Goal: Task Accomplishment & Management: Use online tool/utility

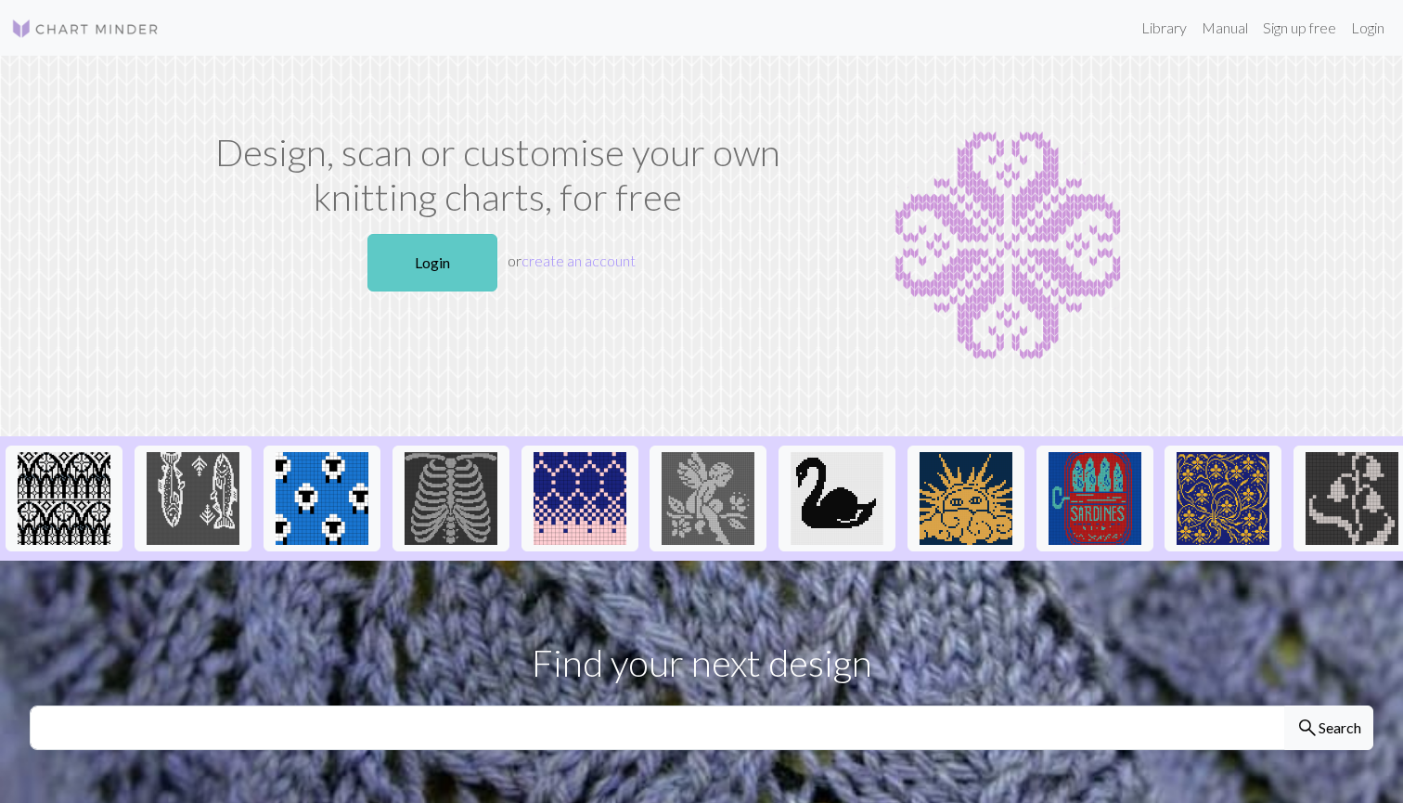
click at [453, 265] on link "Login" at bounding box center [433, 263] width 130 height 58
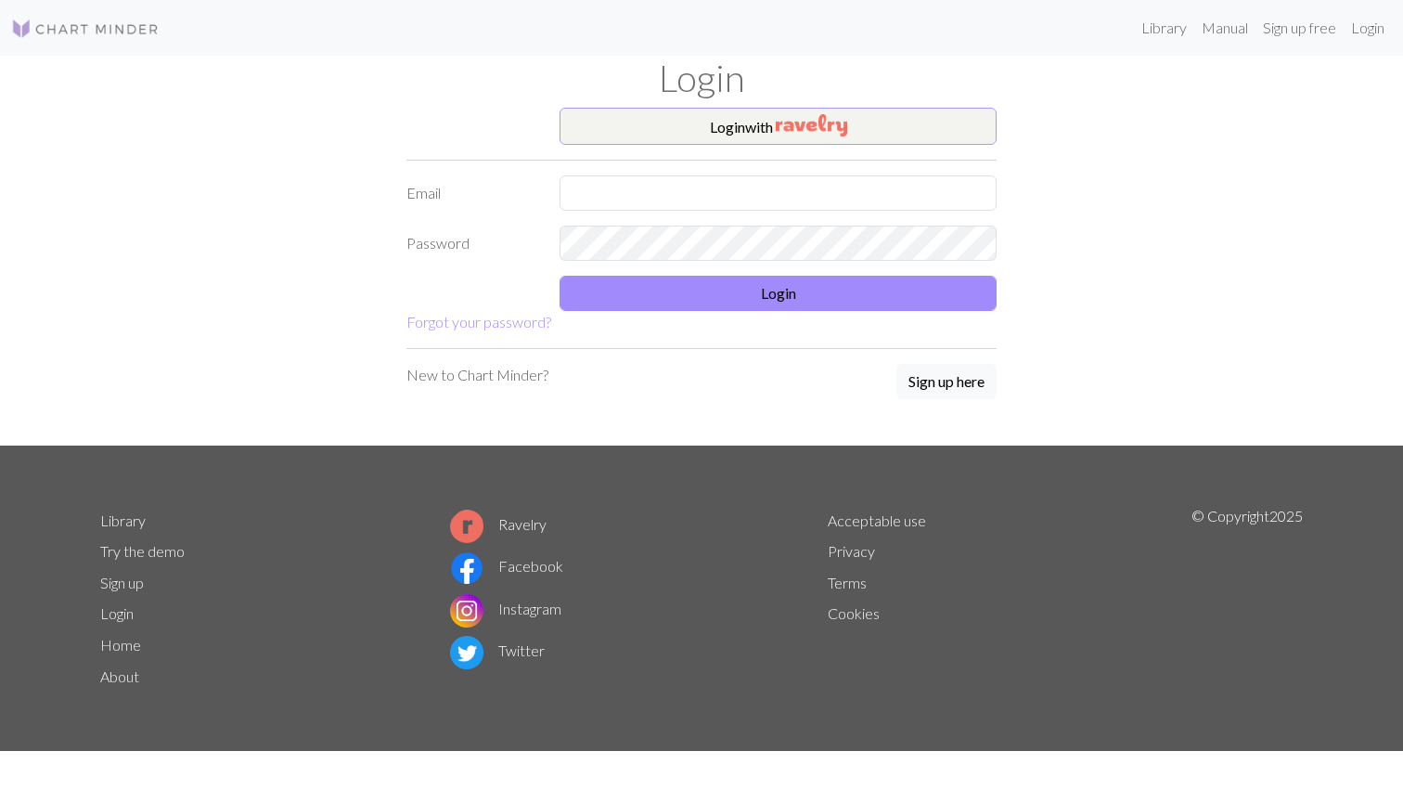
click at [703, 128] on button "Login with" at bounding box center [778, 126] width 437 height 37
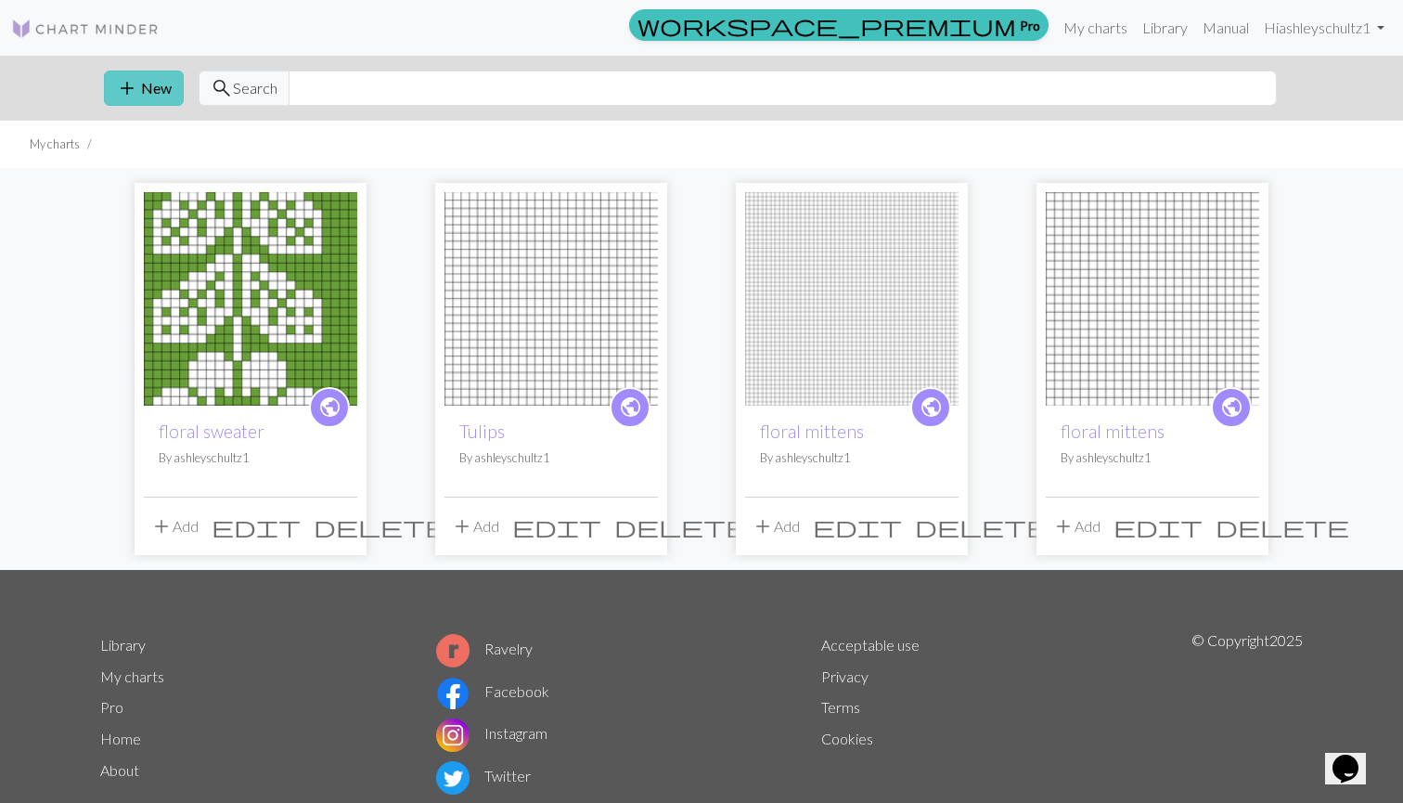
click at [148, 88] on button "add New" at bounding box center [144, 88] width 80 height 35
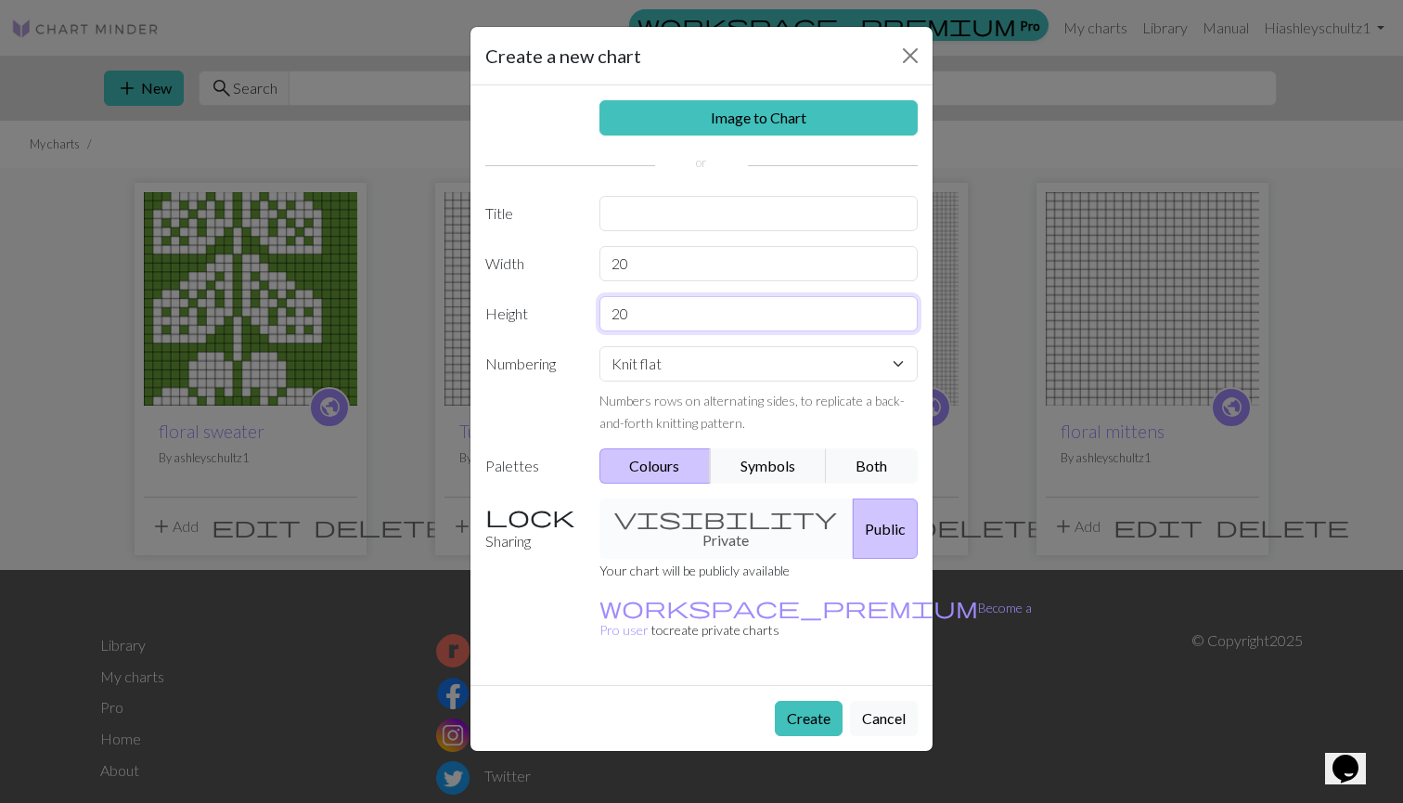
drag, startPoint x: 634, startPoint y: 320, endPoint x: 584, endPoint y: 320, distance: 50.1
click at [584, 320] on div "Height 20" at bounding box center [701, 313] width 455 height 35
type input "80"
click at [667, 268] on input "20" at bounding box center [759, 263] width 319 height 35
drag, startPoint x: 667, startPoint y: 268, endPoint x: 539, endPoint y: 268, distance: 128.1
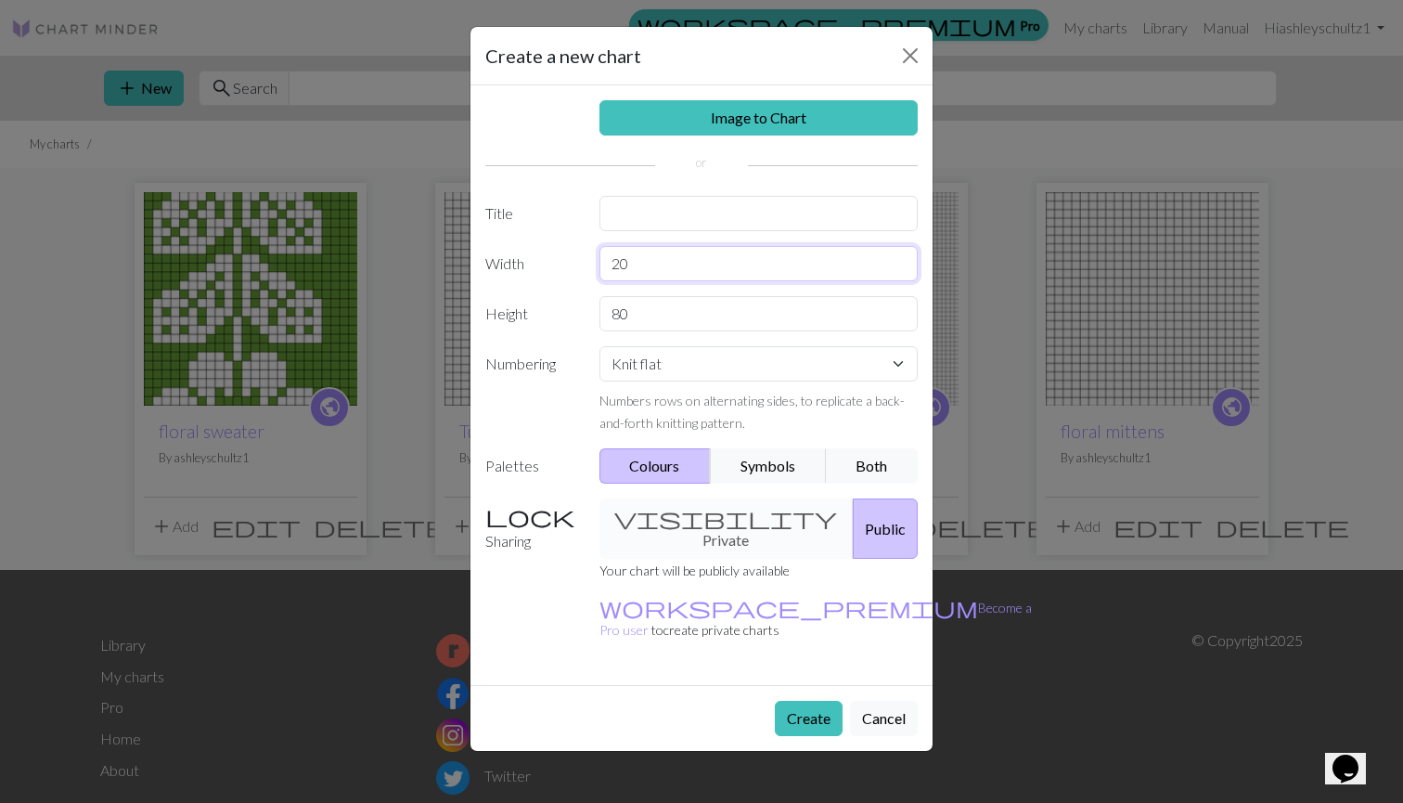
click at [539, 268] on div "Width 20" at bounding box center [701, 263] width 455 height 35
type input "100"
click at [785, 470] on button "Symbols" at bounding box center [768, 465] width 117 height 35
click at [844, 468] on button "Both" at bounding box center [872, 465] width 93 height 35
click at [825, 701] on button "Create" at bounding box center [809, 718] width 68 height 35
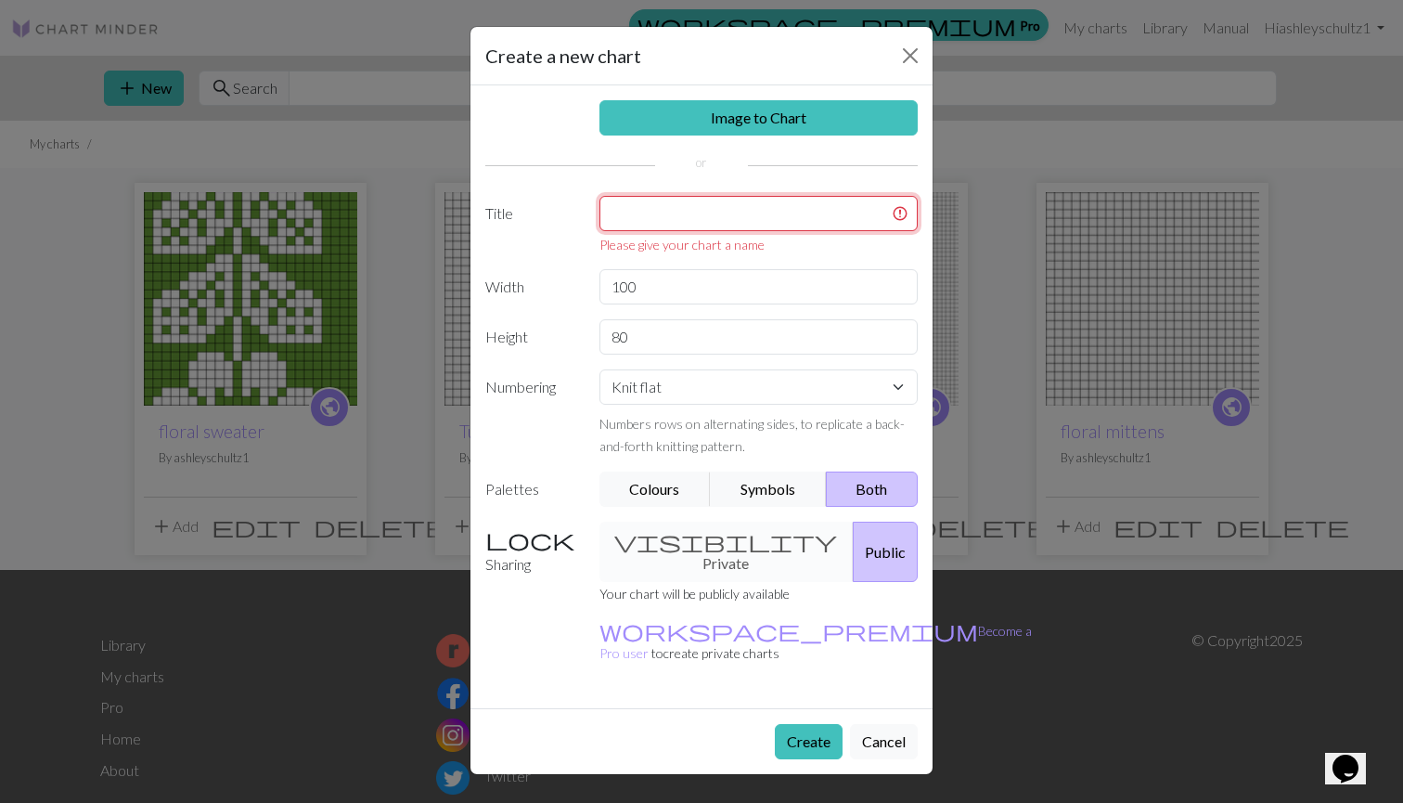
click at [774, 213] on input "text" at bounding box center [759, 213] width 319 height 35
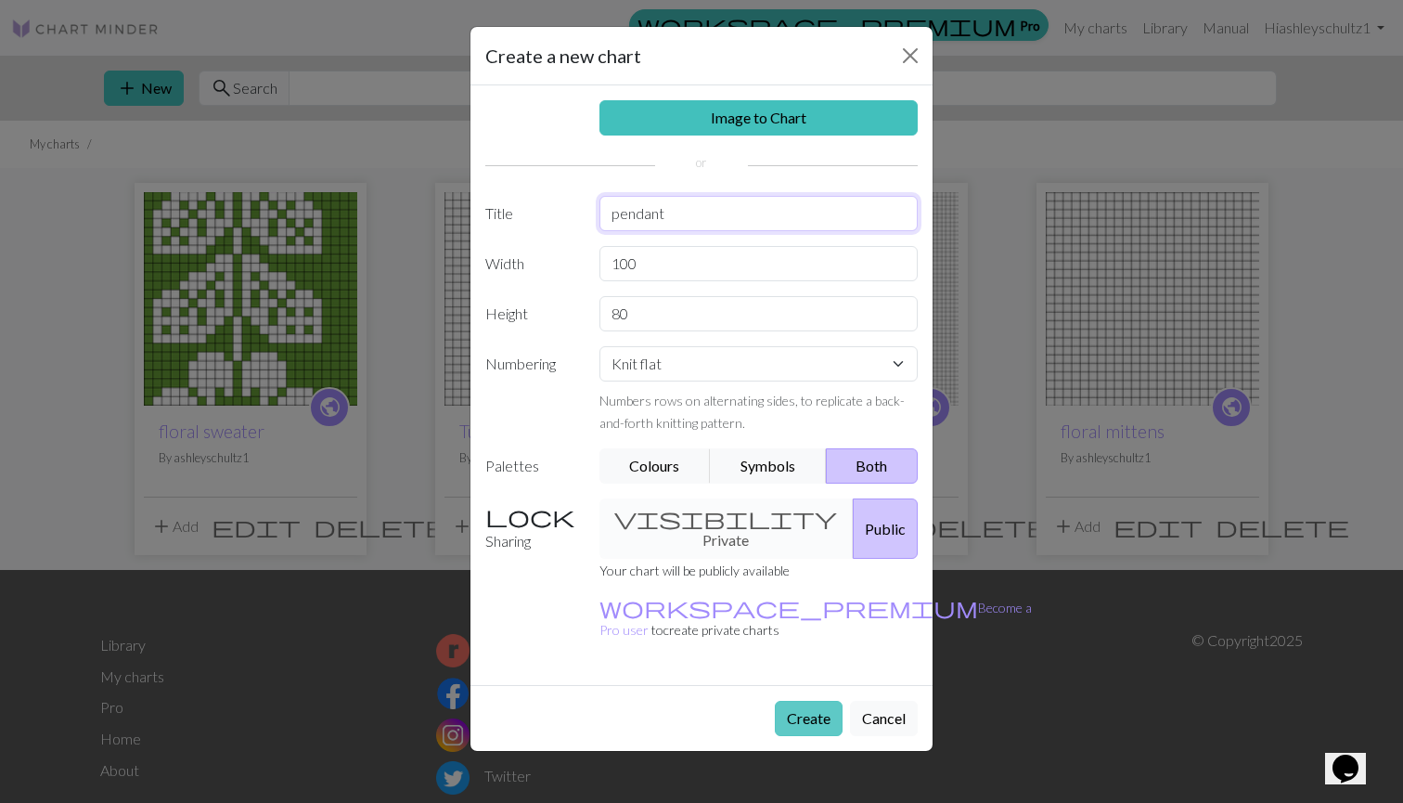
type input "pendant"
click at [801, 701] on button "Create" at bounding box center [809, 718] width 68 height 35
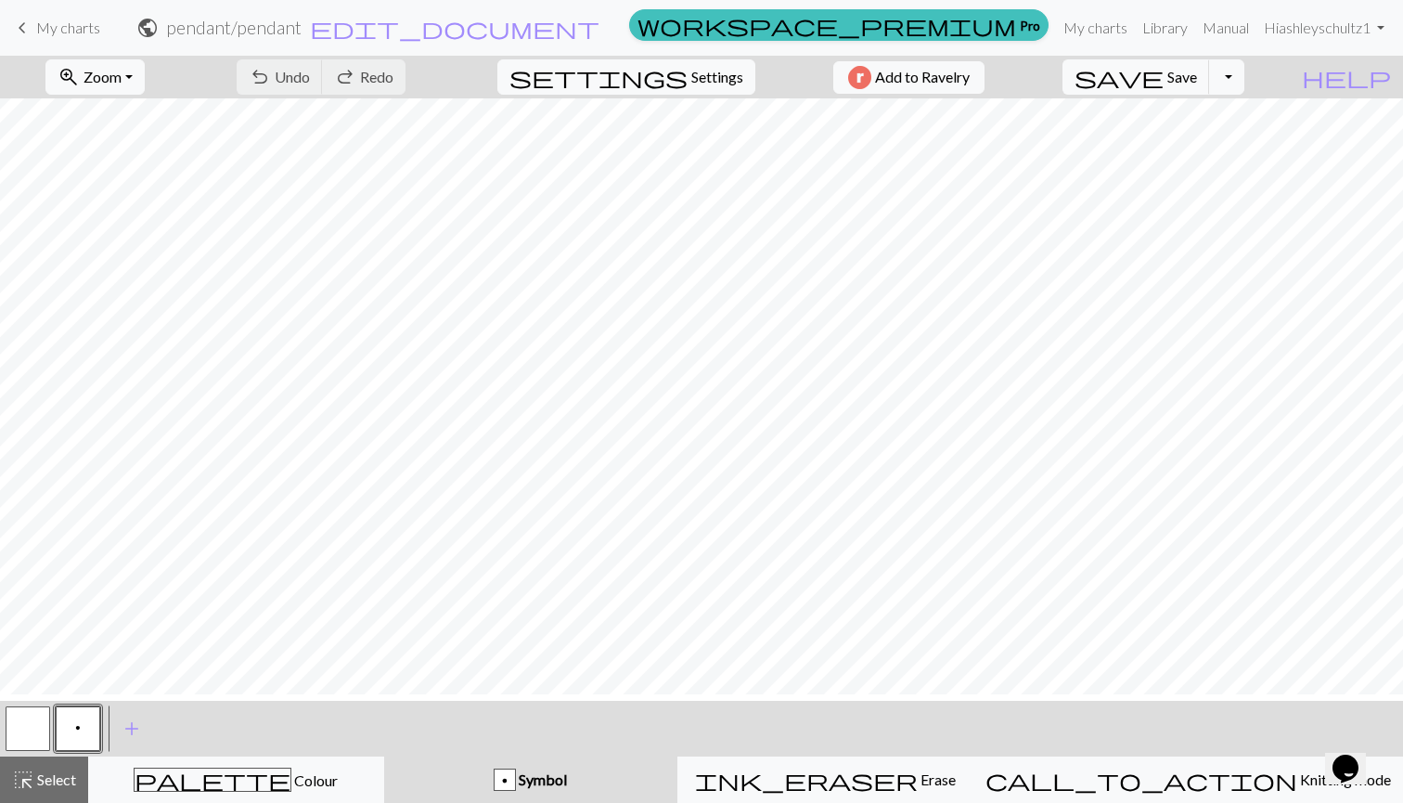
scroll to position [399, 0]
click at [145, 74] on button "zoom_in Zoom Zoom" at bounding box center [94, 76] width 99 height 35
click at [150, 118] on button "Fit all" at bounding box center [119, 118] width 147 height 30
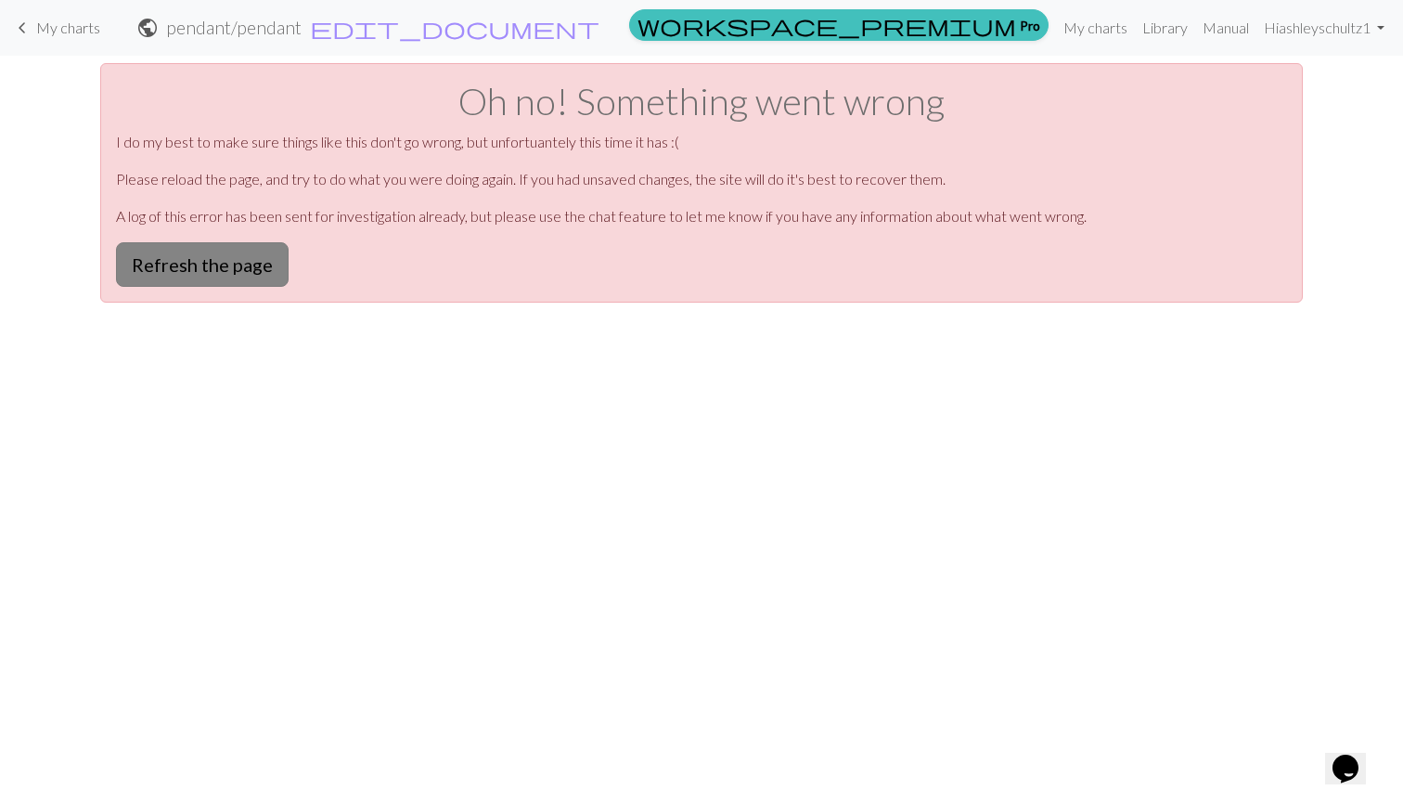
click at [236, 271] on button "Refresh the page" at bounding box center [202, 264] width 173 height 45
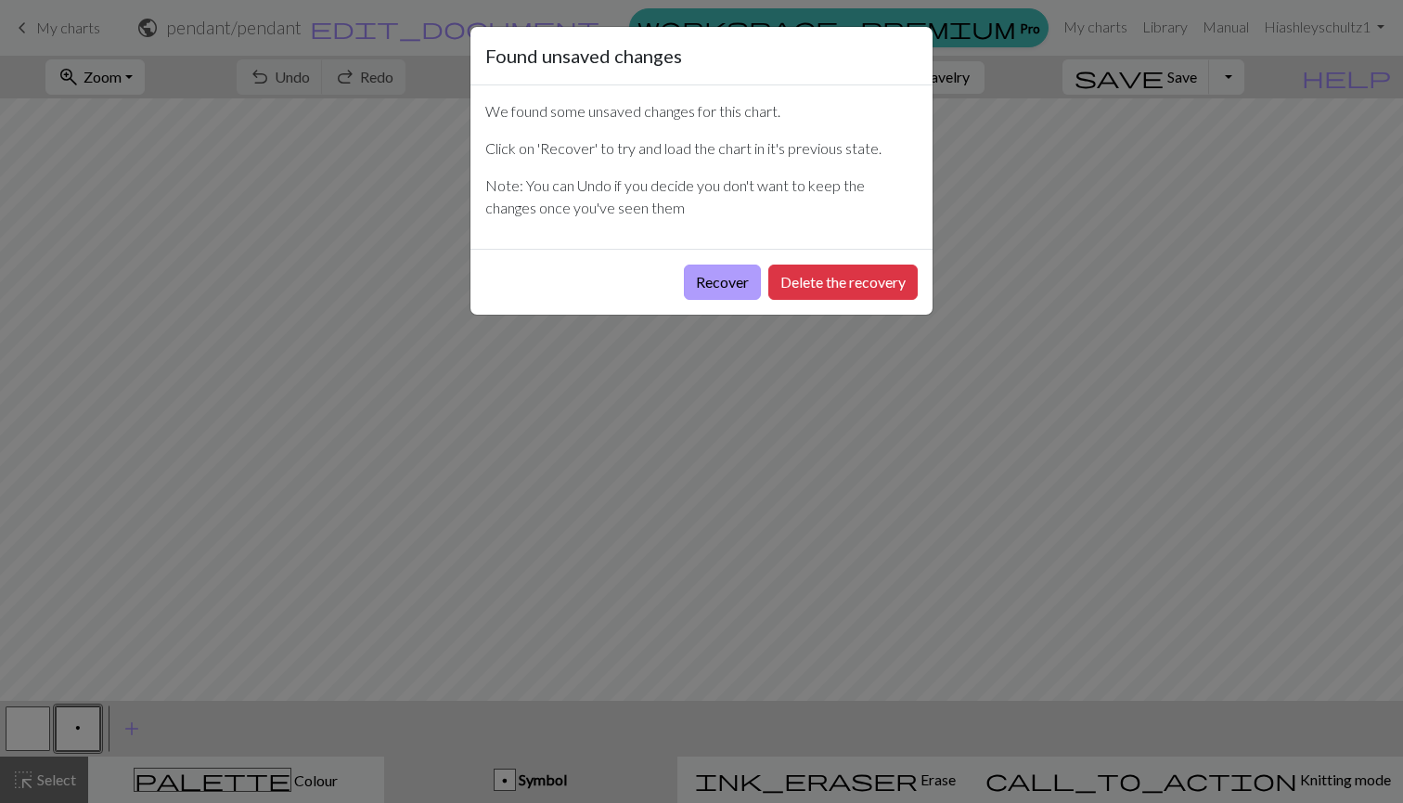
click at [725, 282] on button "Recover" at bounding box center [722, 282] width 77 height 35
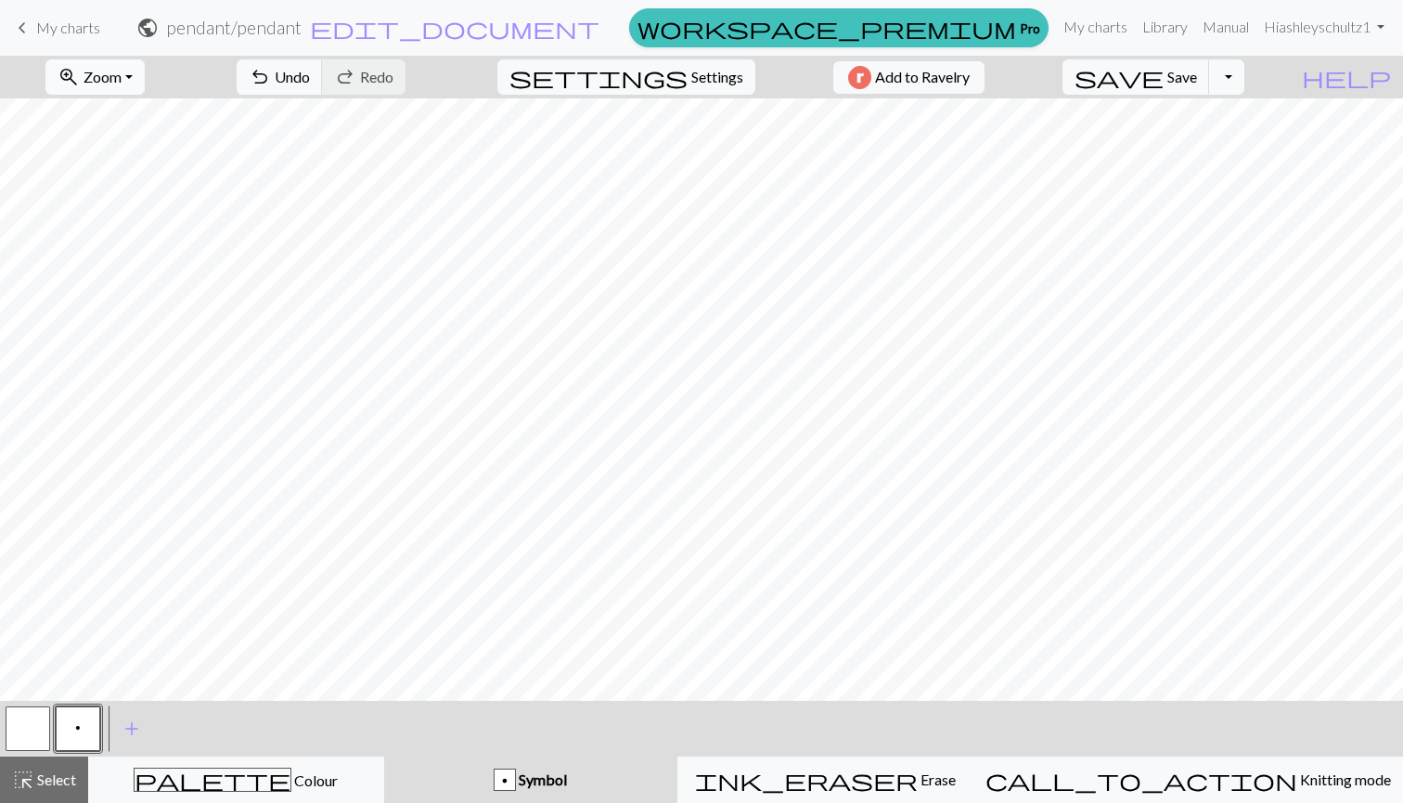
click at [122, 71] on span "Zoom" at bounding box center [103, 77] width 38 height 18
click at [148, 175] on button "Fit height" at bounding box center [119, 177] width 147 height 30
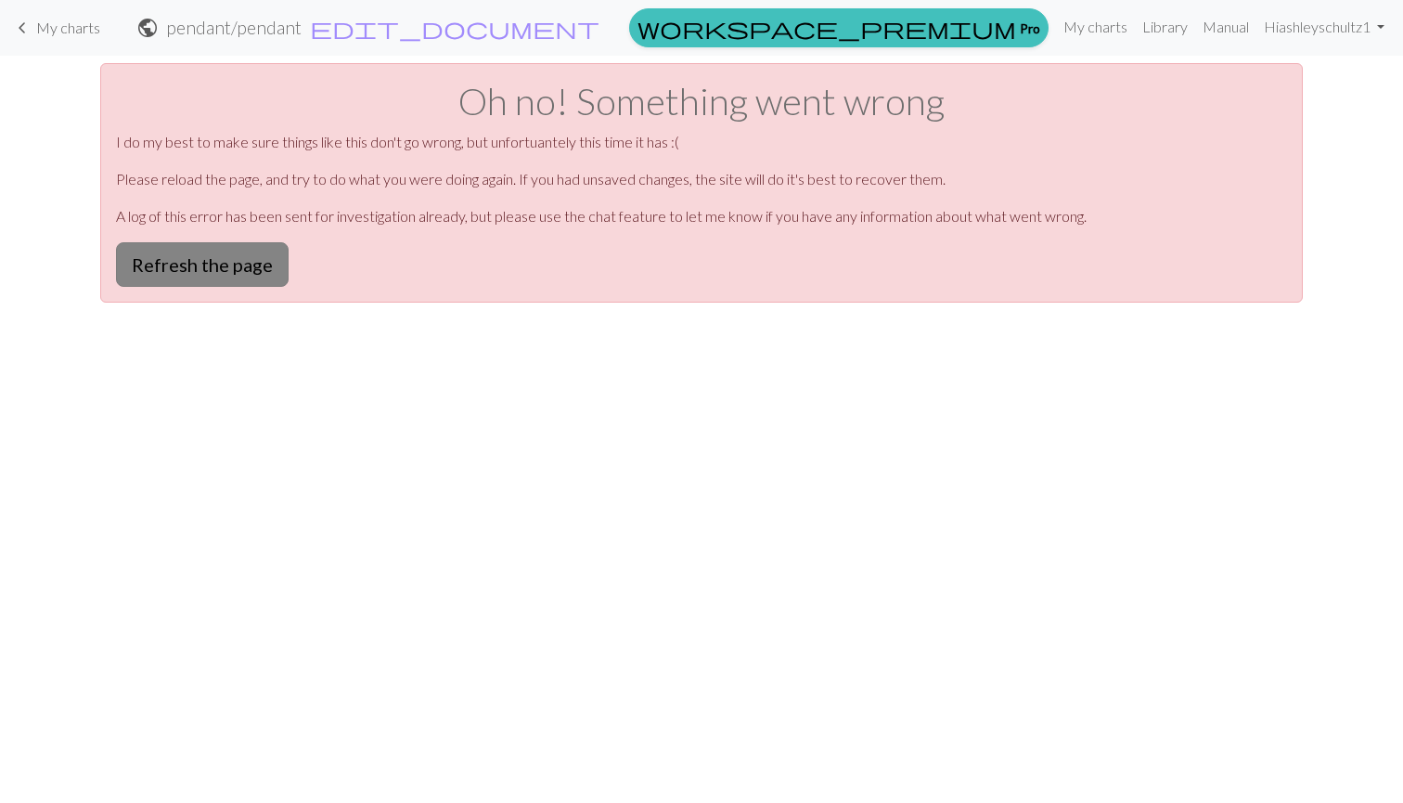
click at [272, 265] on button "Refresh the page" at bounding box center [202, 264] width 173 height 45
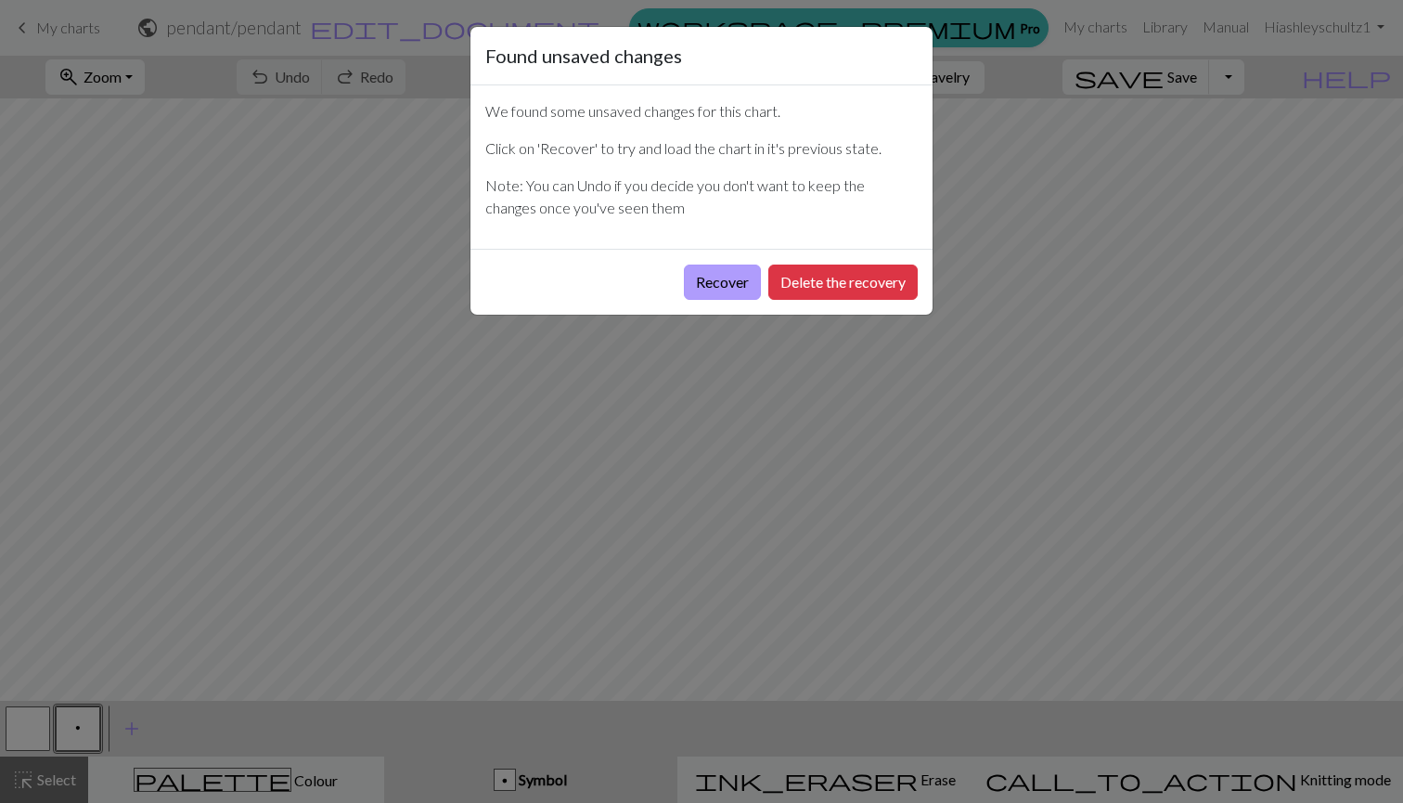
click at [712, 287] on button "Recover" at bounding box center [722, 282] width 77 height 35
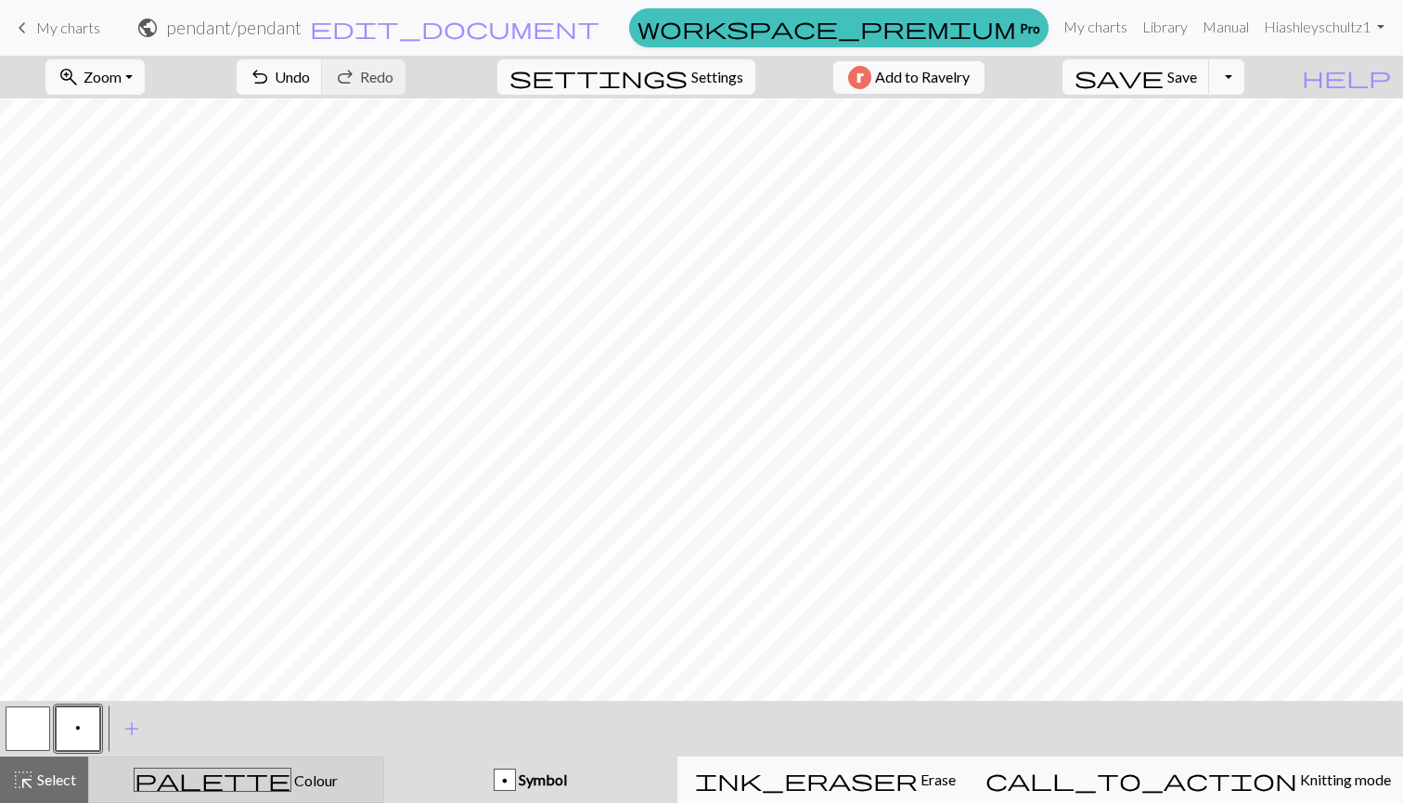
click at [237, 777] on span "palette" at bounding box center [213, 780] width 156 height 26
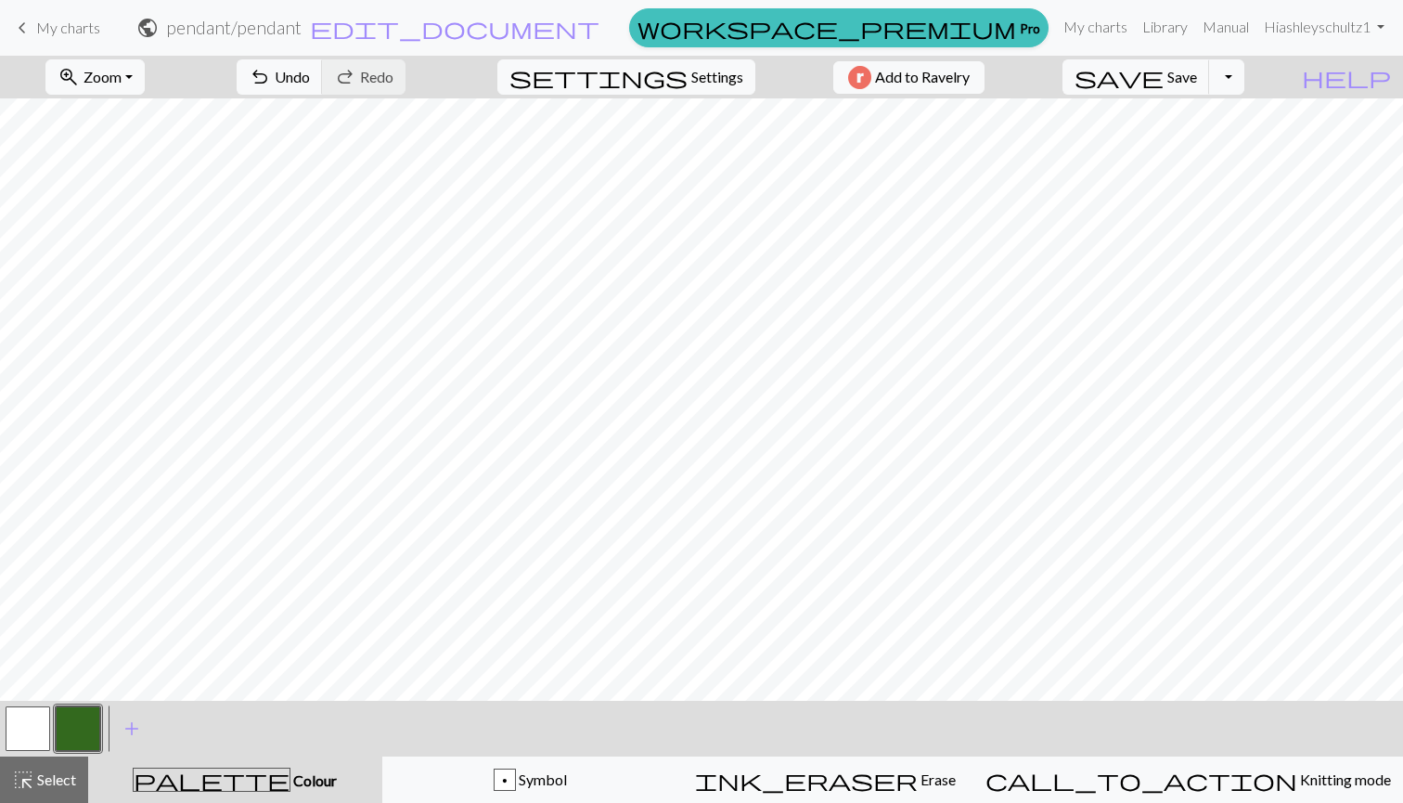
click at [81, 716] on button "button" at bounding box center [78, 728] width 45 height 45
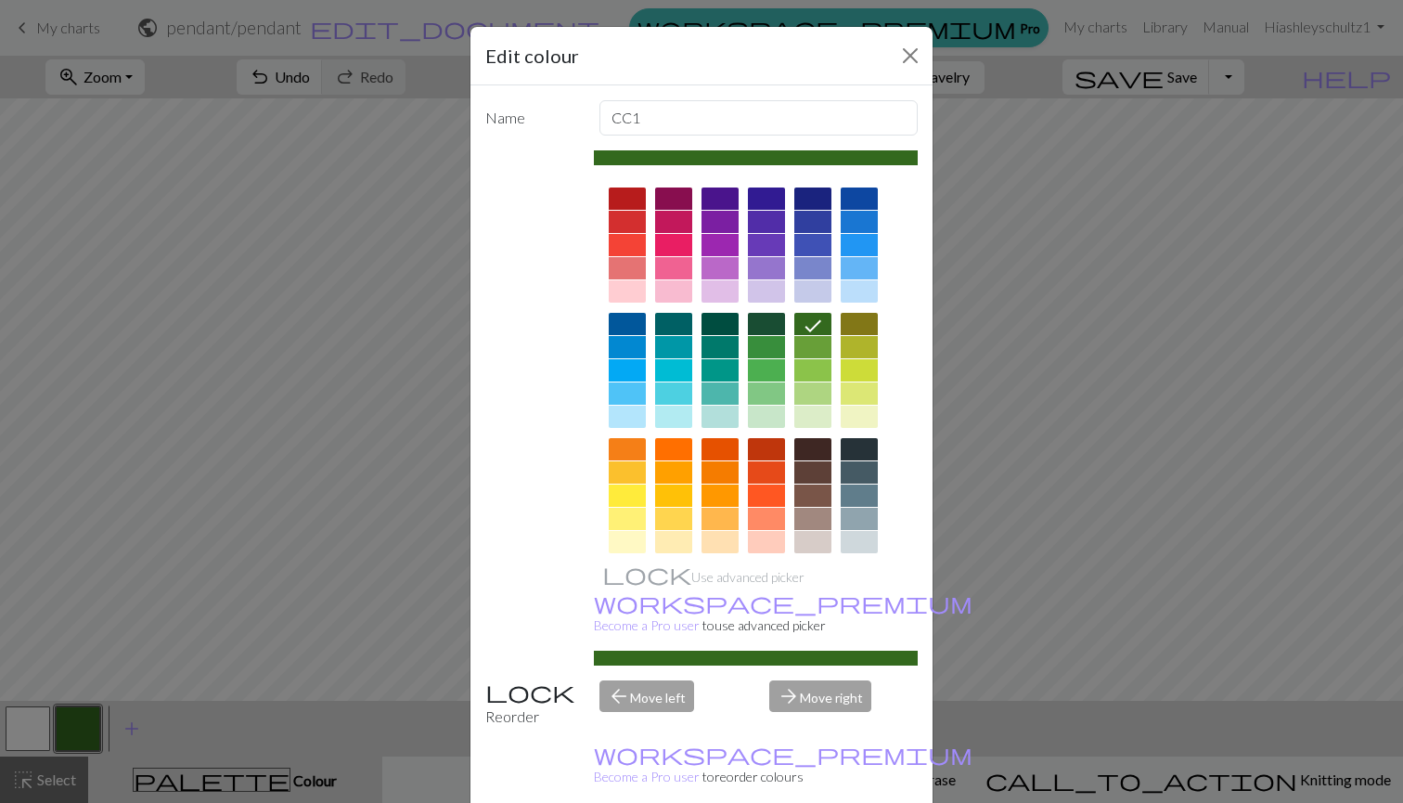
click at [764, 265] on div at bounding box center [766, 268] width 37 height 22
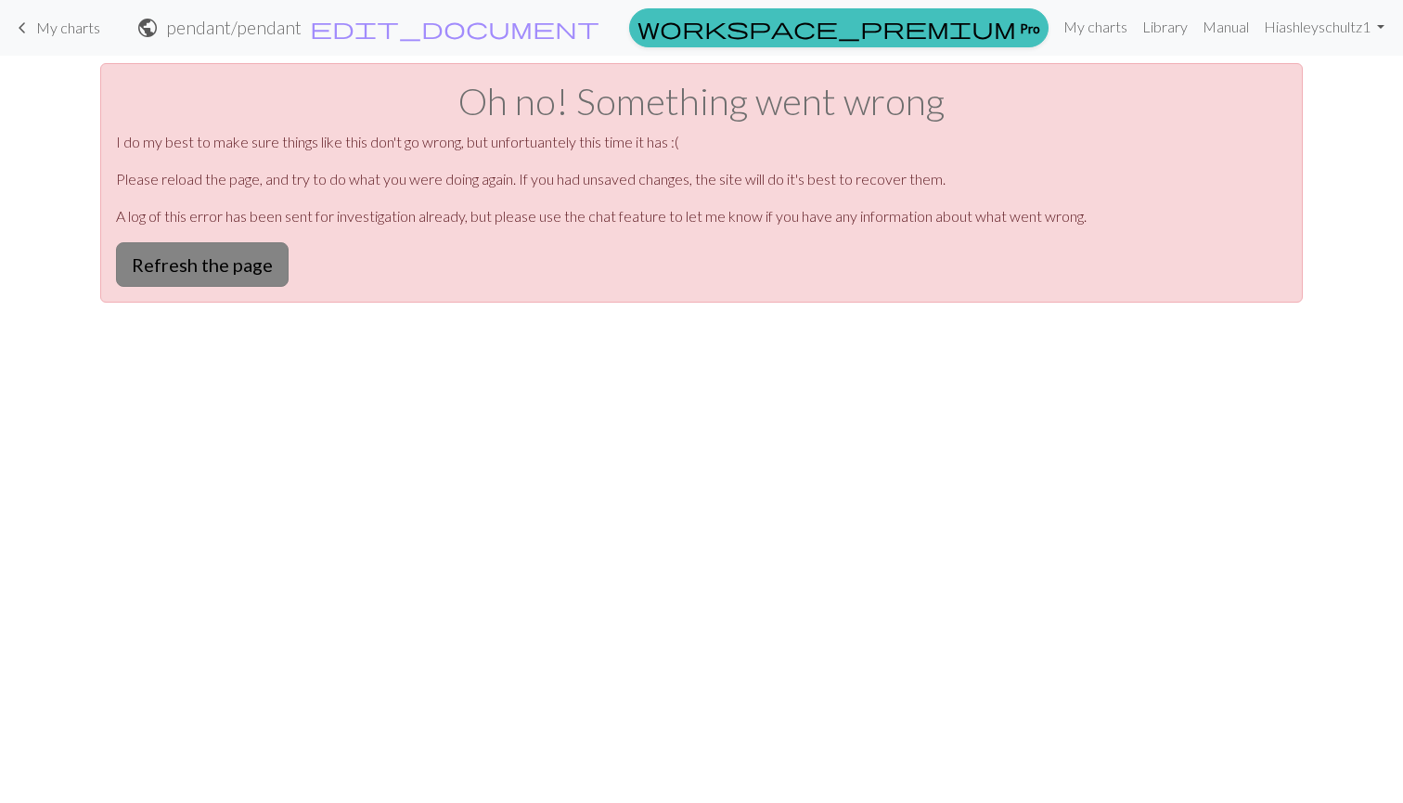
click at [204, 268] on button "Refresh the page" at bounding box center [202, 264] width 173 height 45
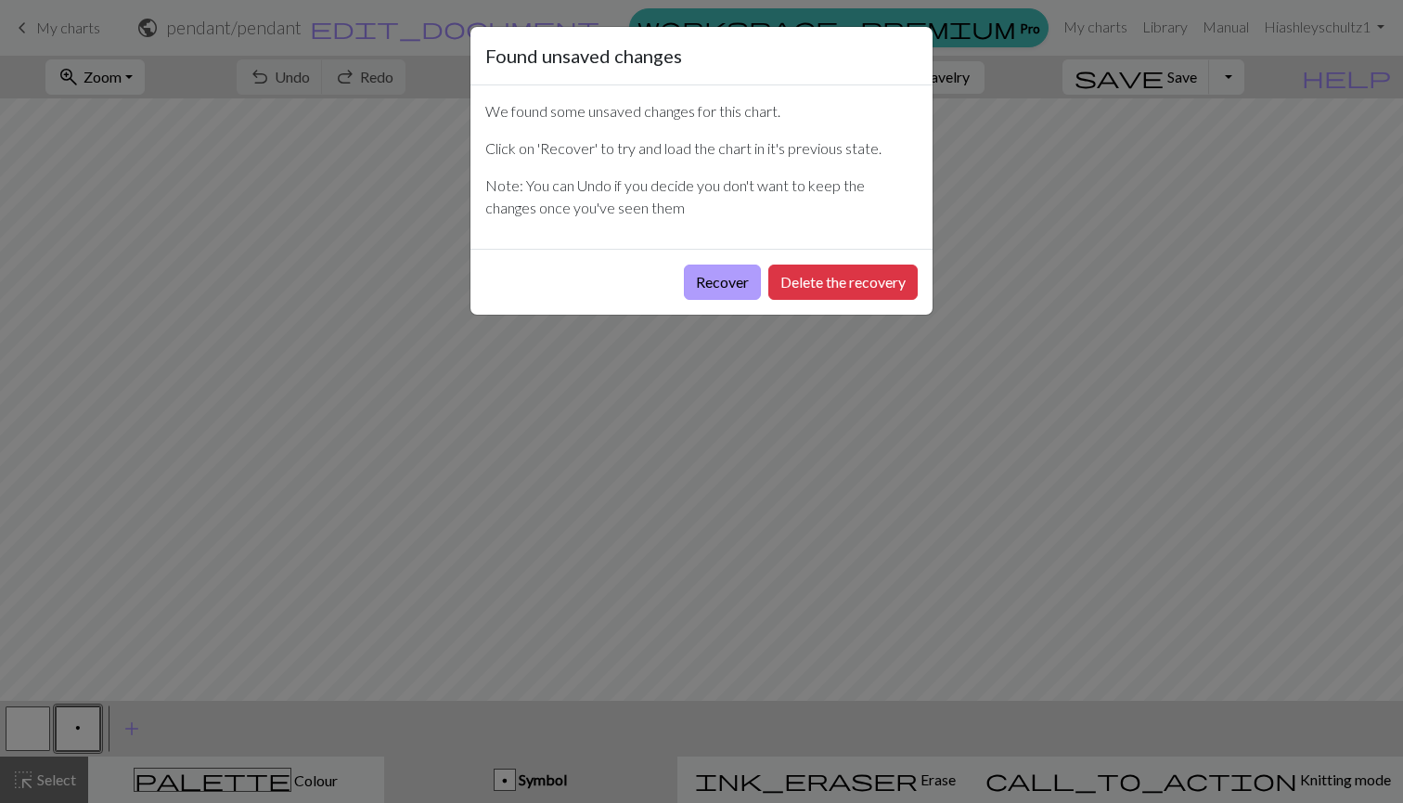
click at [723, 284] on button "Recover" at bounding box center [722, 282] width 77 height 35
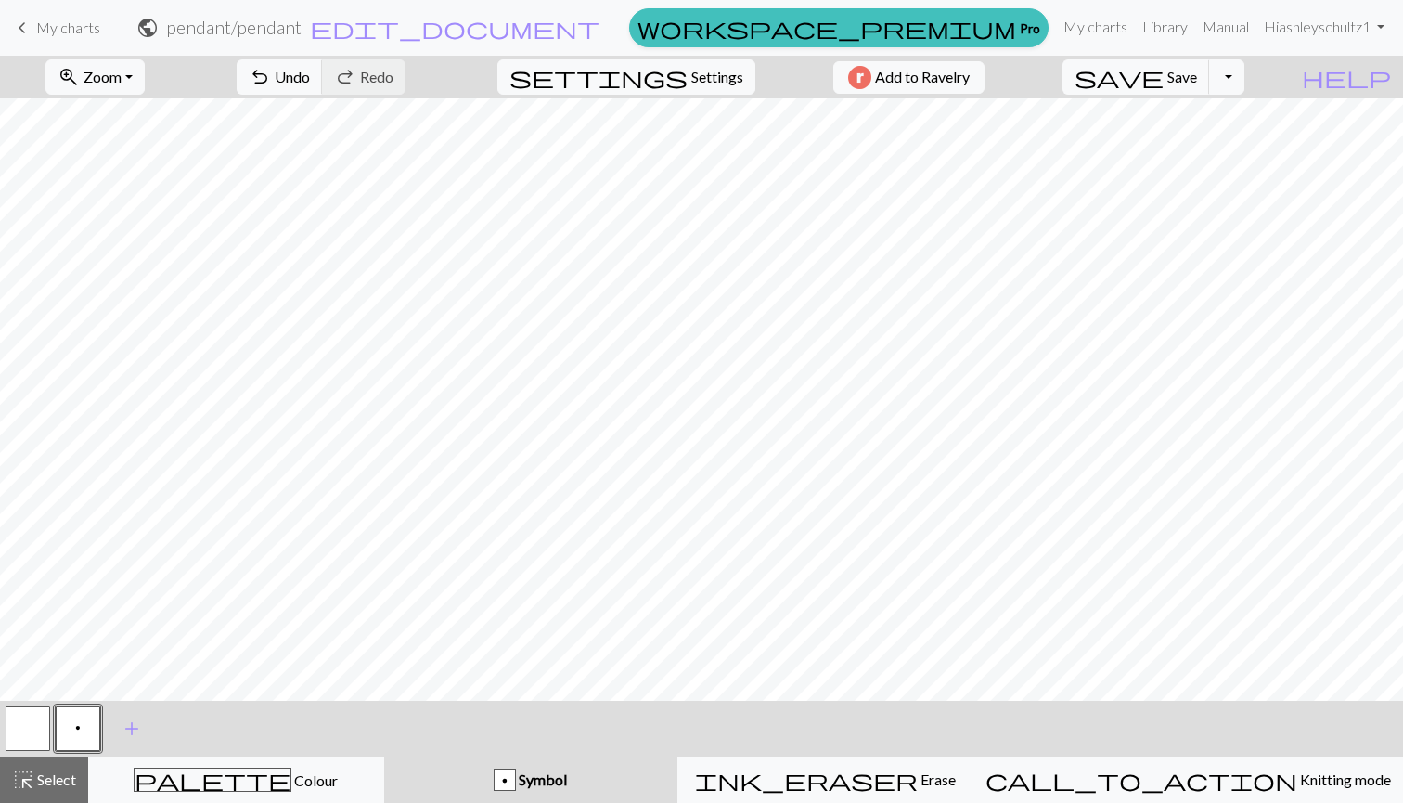
click at [13, 716] on button "button" at bounding box center [28, 728] width 45 height 45
click at [29, 727] on button "button" at bounding box center [28, 728] width 45 height 45
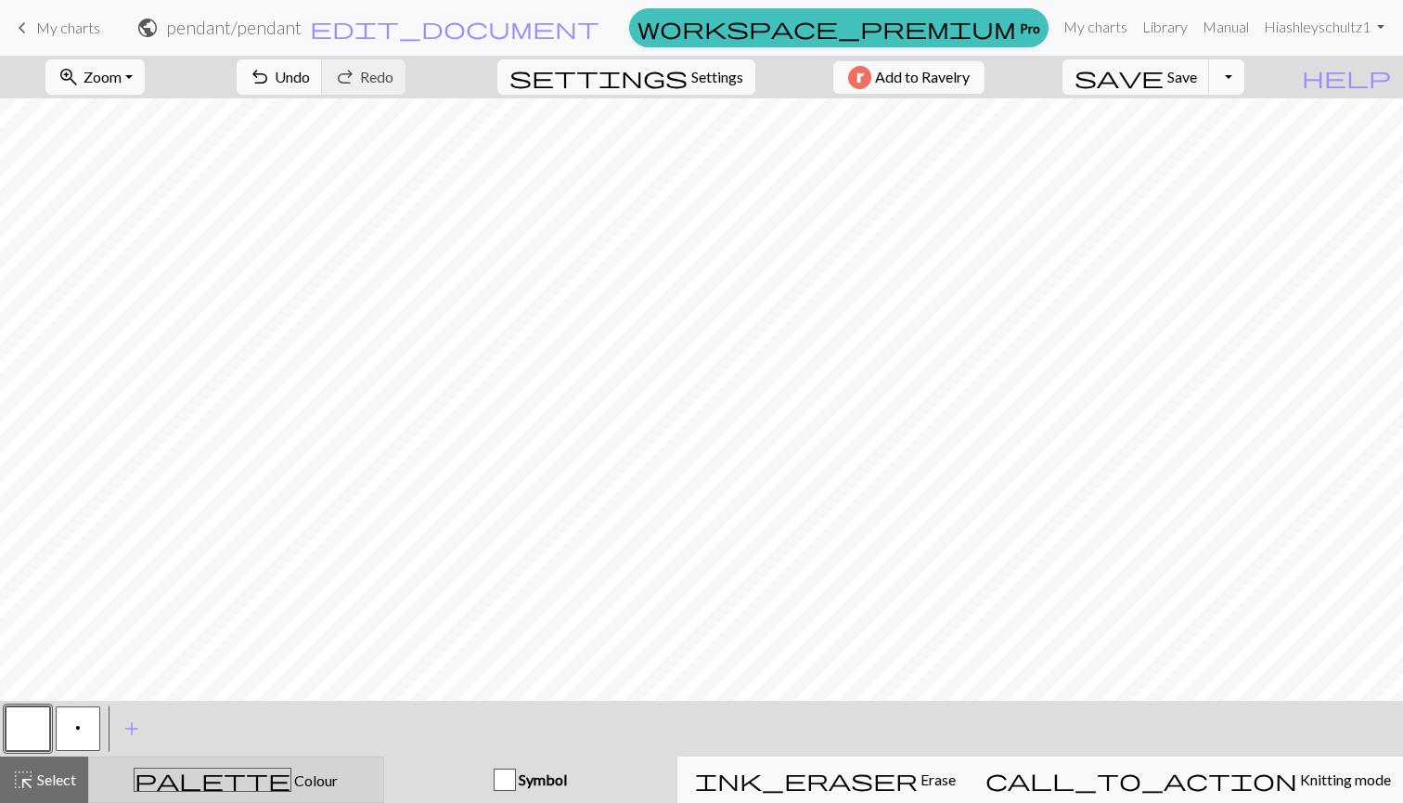
click at [199, 784] on div "palette Colour Colour" at bounding box center [236, 780] width 272 height 24
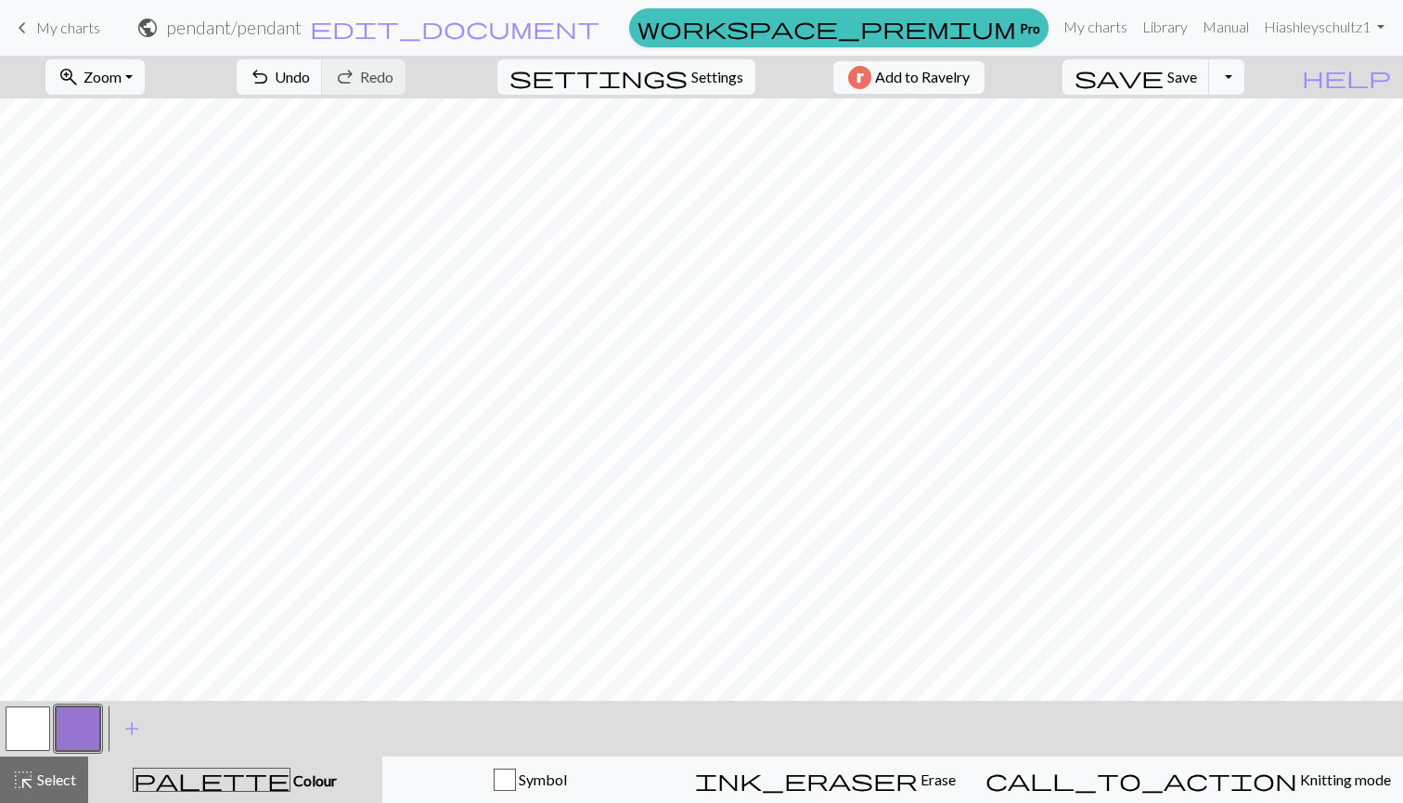
click at [69, 715] on button "button" at bounding box center [78, 728] width 45 height 45
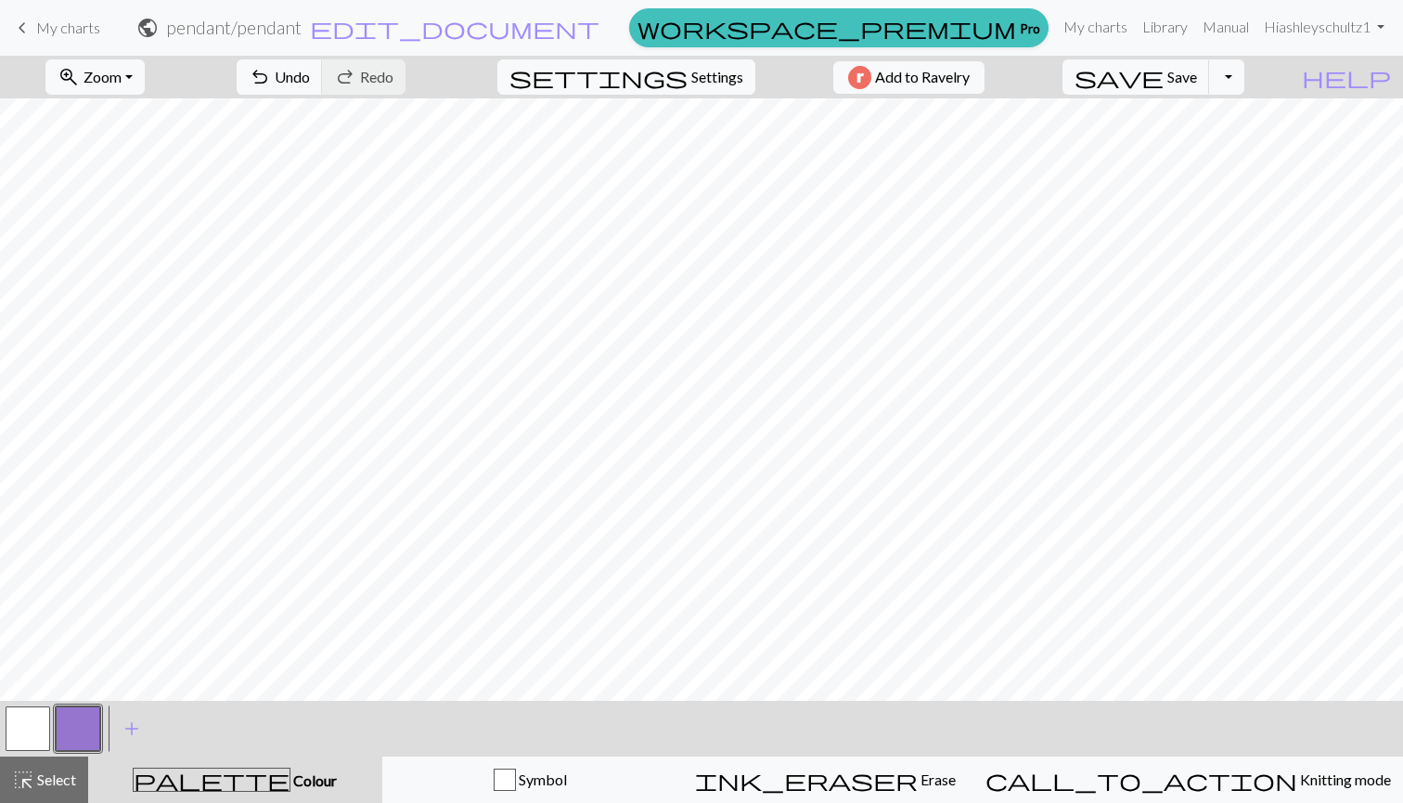
click at [36, 735] on button "button" at bounding box center [28, 728] width 45 height 45
click at [32, 726] on button "button" at bounding box center [28, 728] width 45 height 45
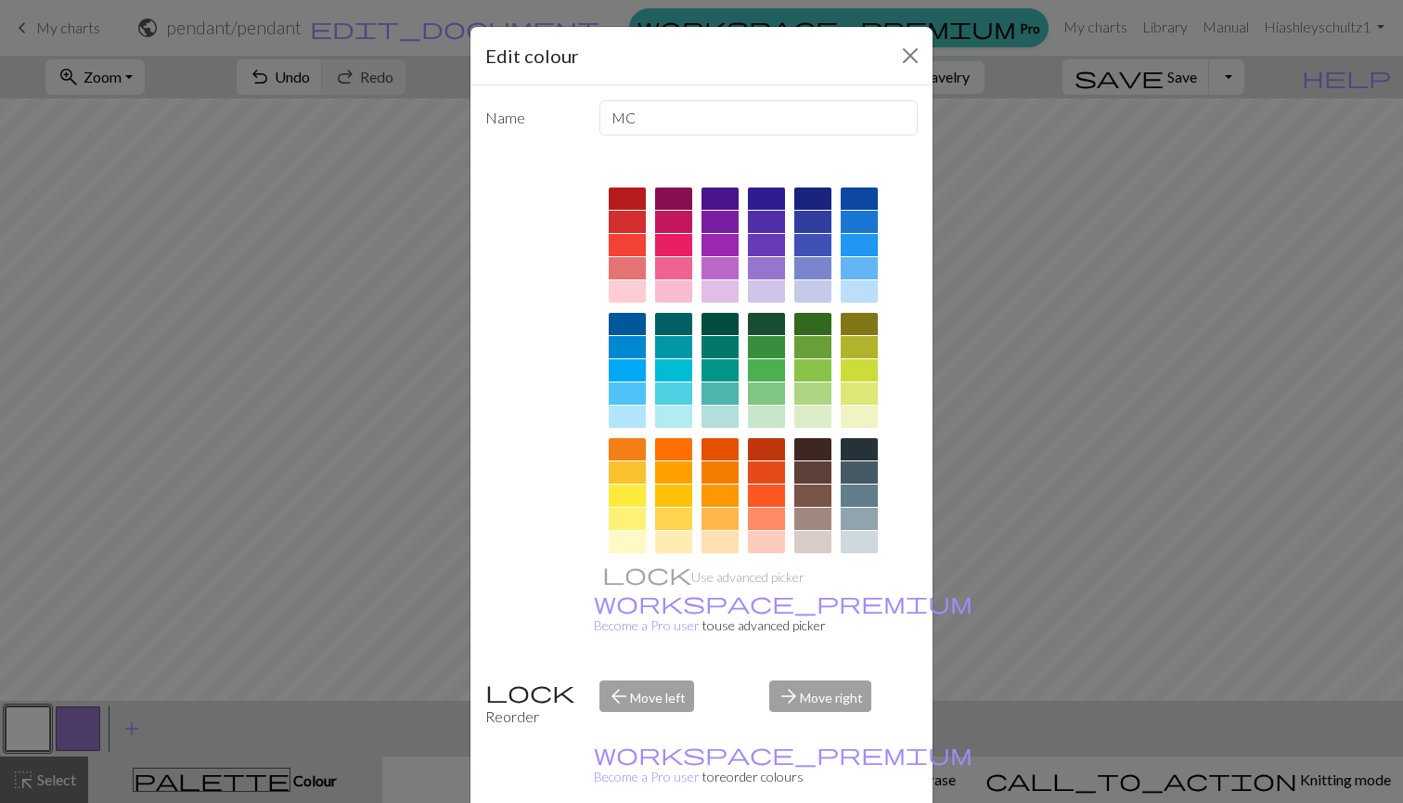
scroll to position [124, 0]
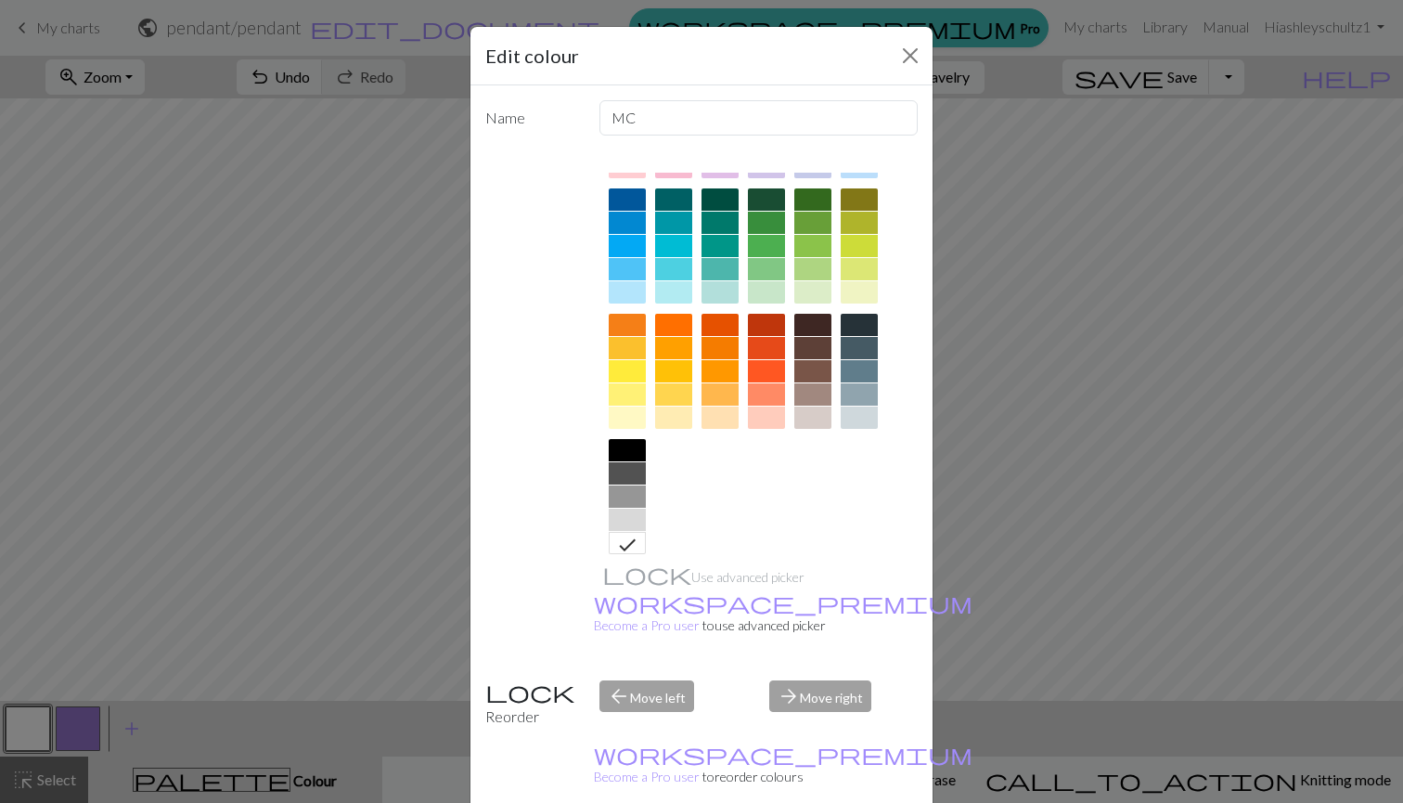
click at [629, 517] on div at bounding box center [627, 520] width 37 height 22
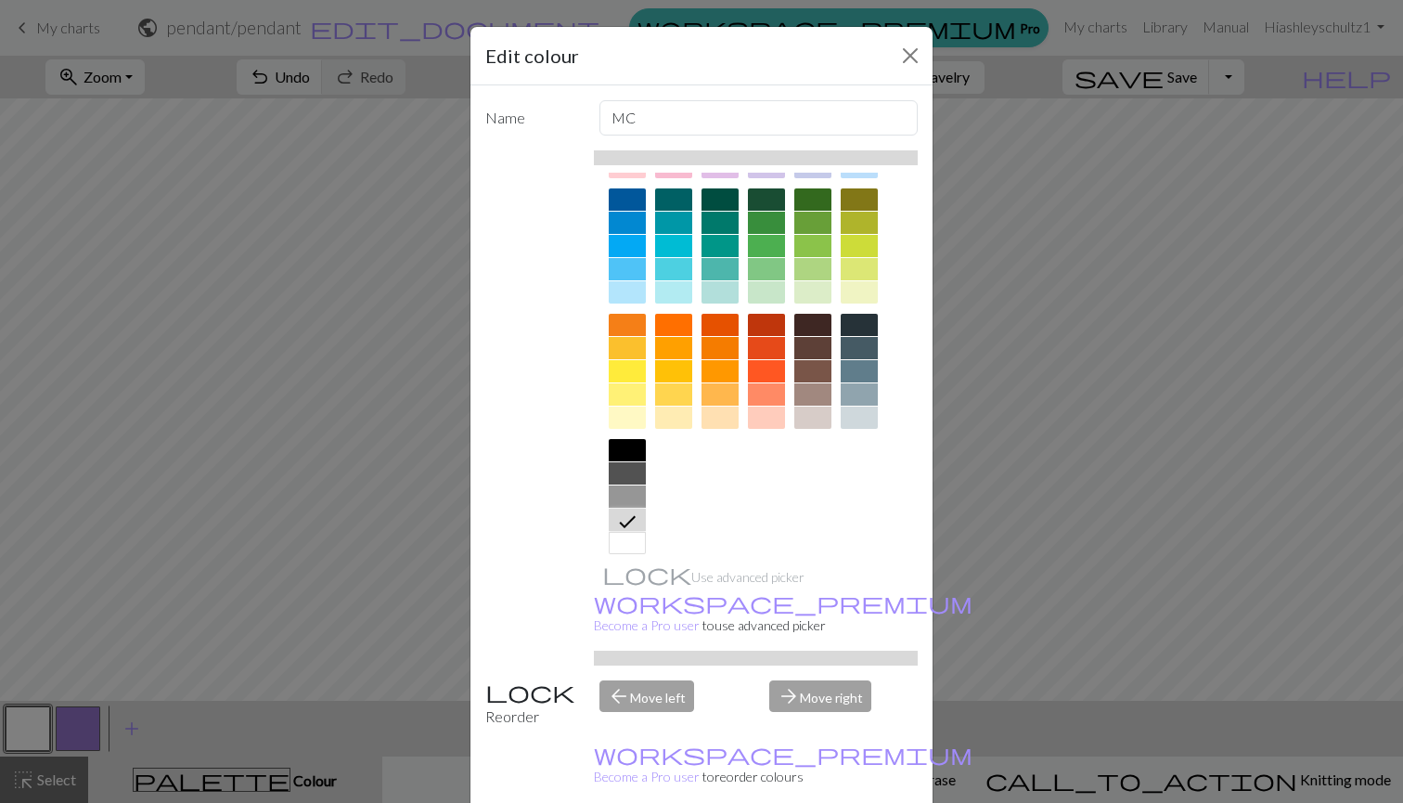
click at [51, 646] on div "Edit colour Name MC Use advanced picker workspace_premium Become a Pro user to …" at bounding box center [701, 401] width 1403 height 803
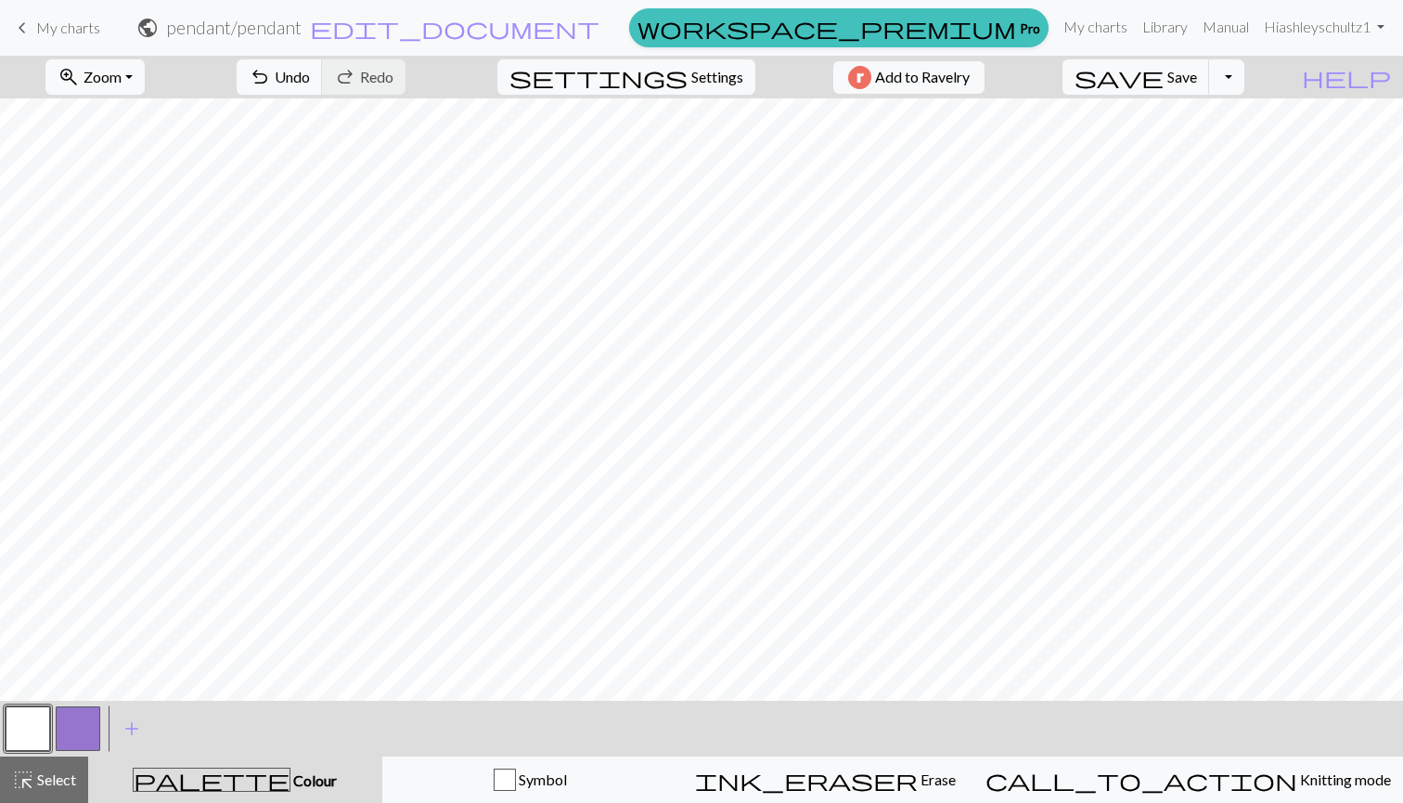
click at [29, 722] on button "button" at bounding box center [28, 728] width 45 height 45
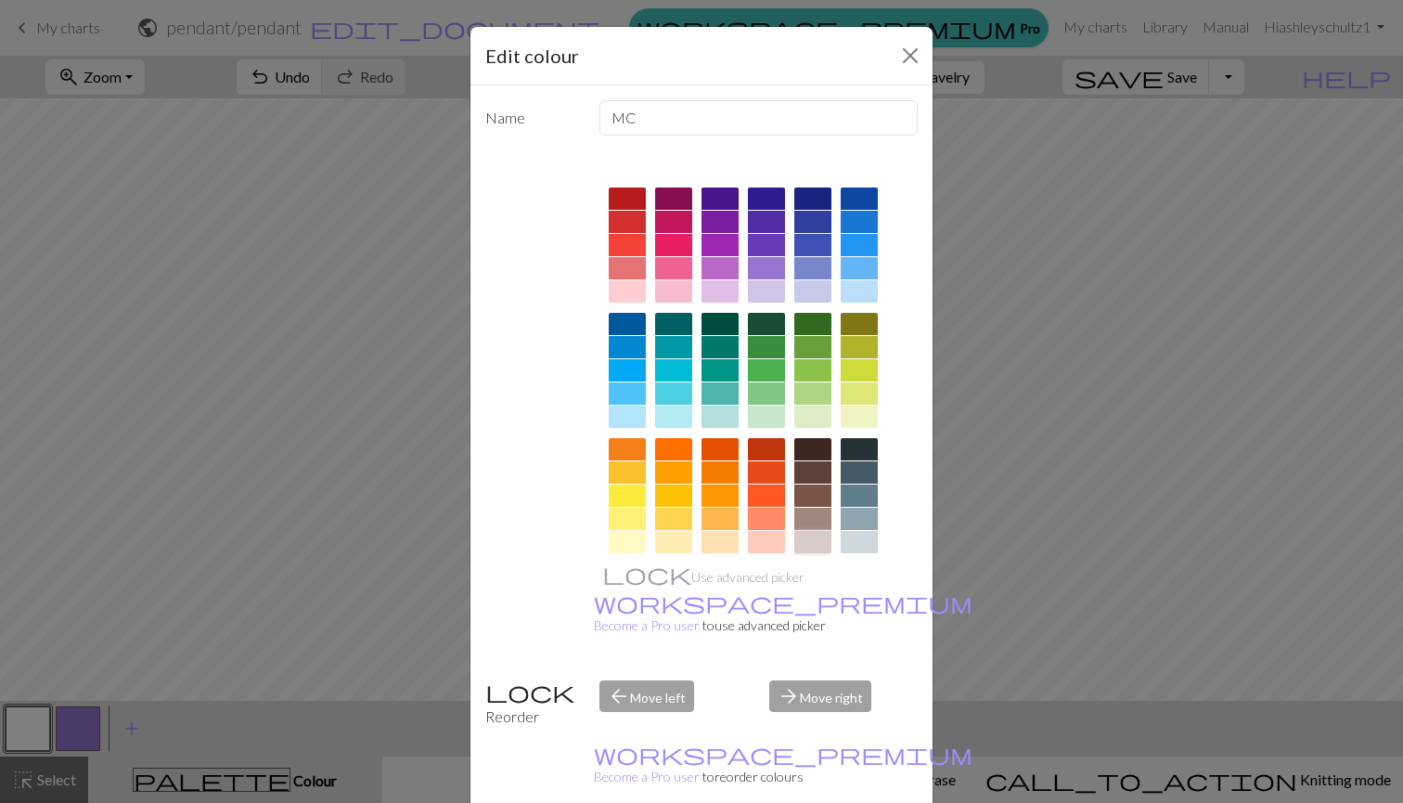
click at [814, 536] on div at bounding box center [812, 542] width 37 height 22
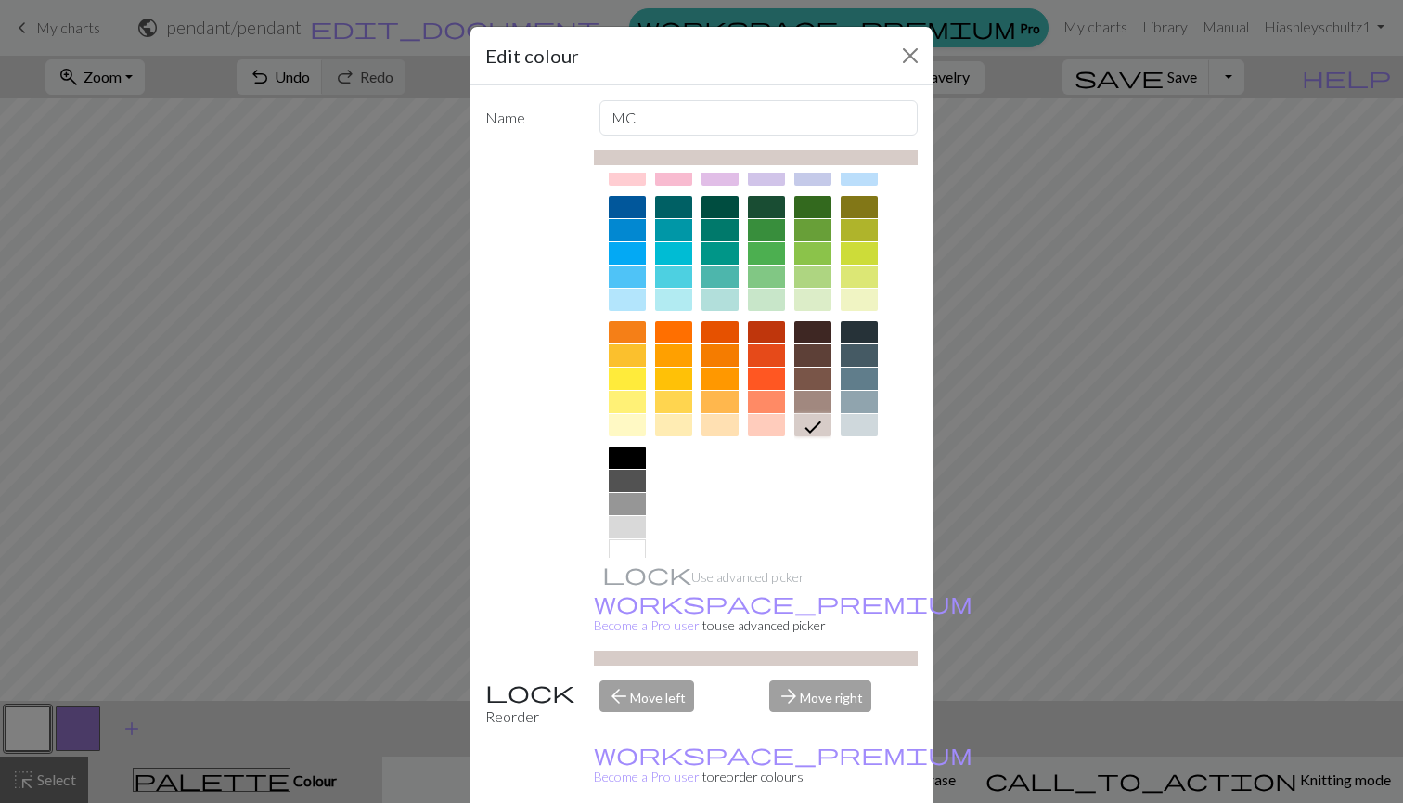
scroll to position [118, 0]
click at [626, 521] on div at bounding box center [627, 526] width 37 height 22
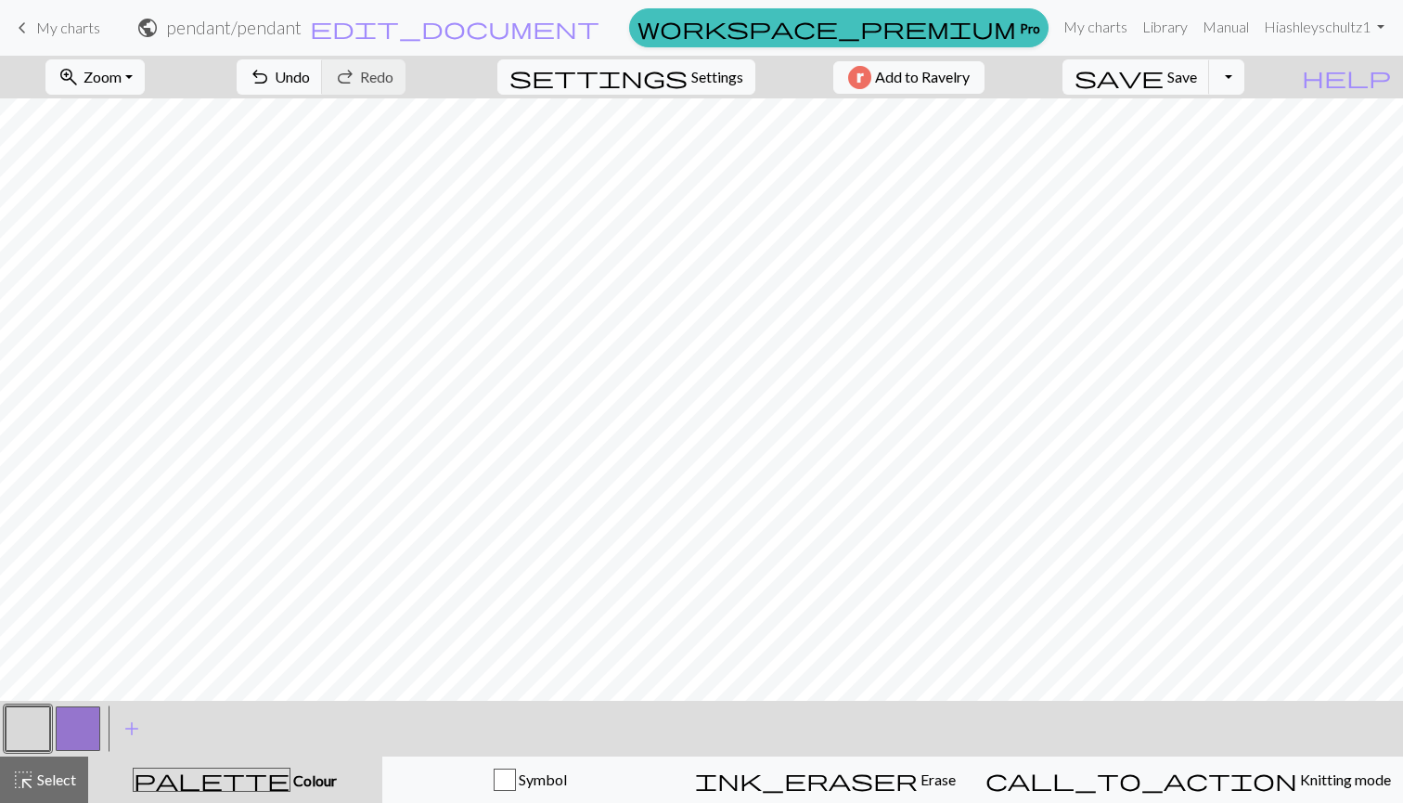
scroll to position [0, 0]
click at [85, 730] on button "button" at bounding box center [78, 728] width 45 height 45
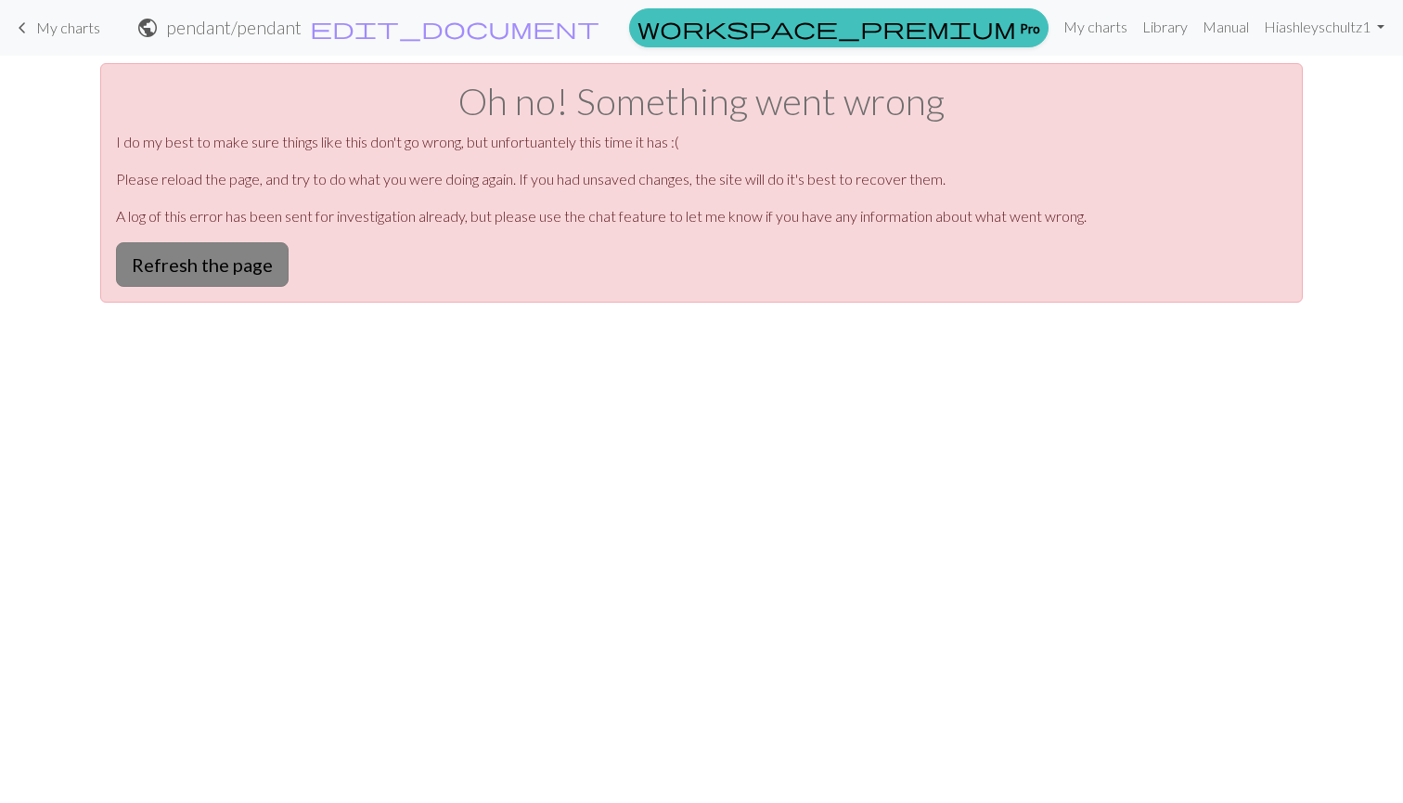
click at [182, 275] on button "Refresh the page" at bounding box center [202, 264] width 173 height 45
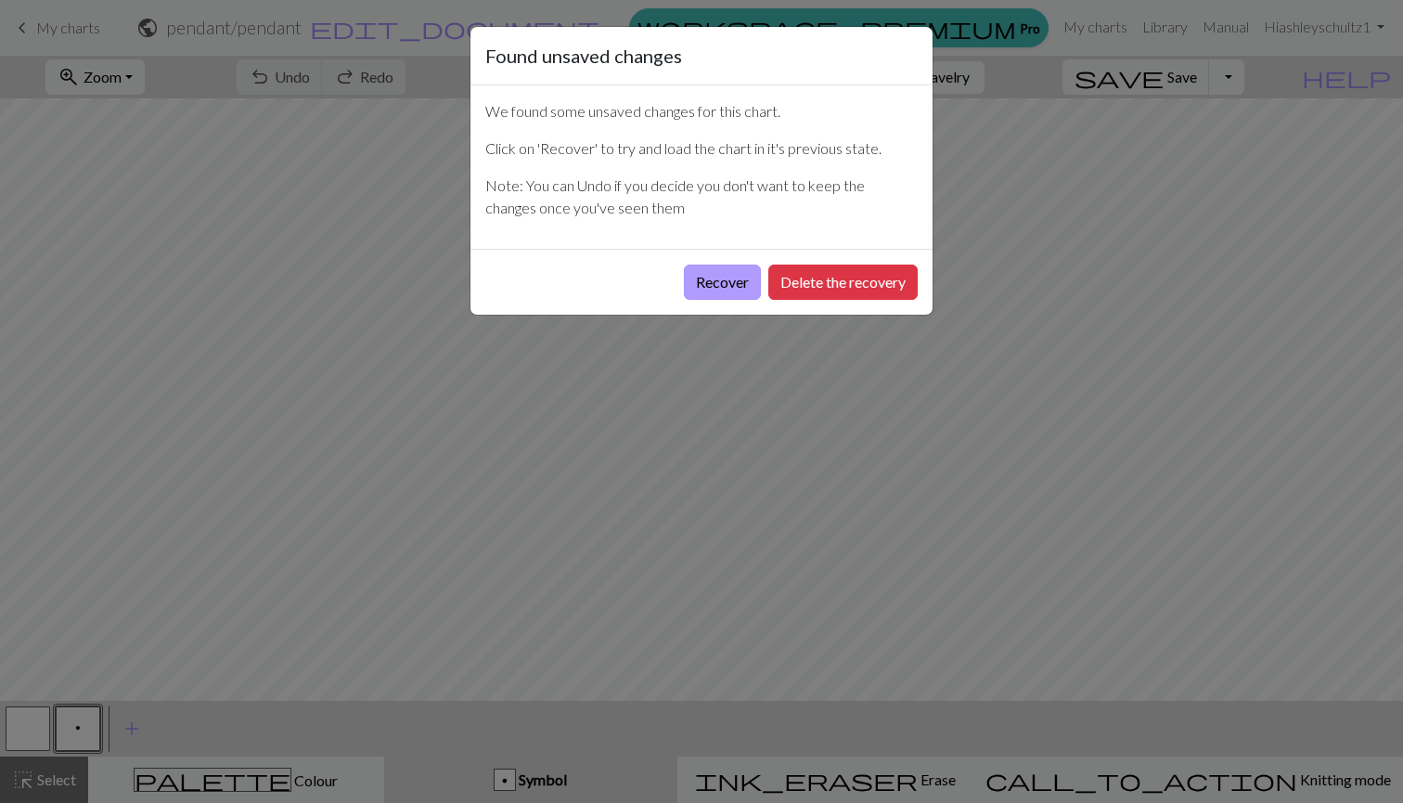
click at [696, 285] on button "Recover" at bounding box center [722, 282] width 77 height 35
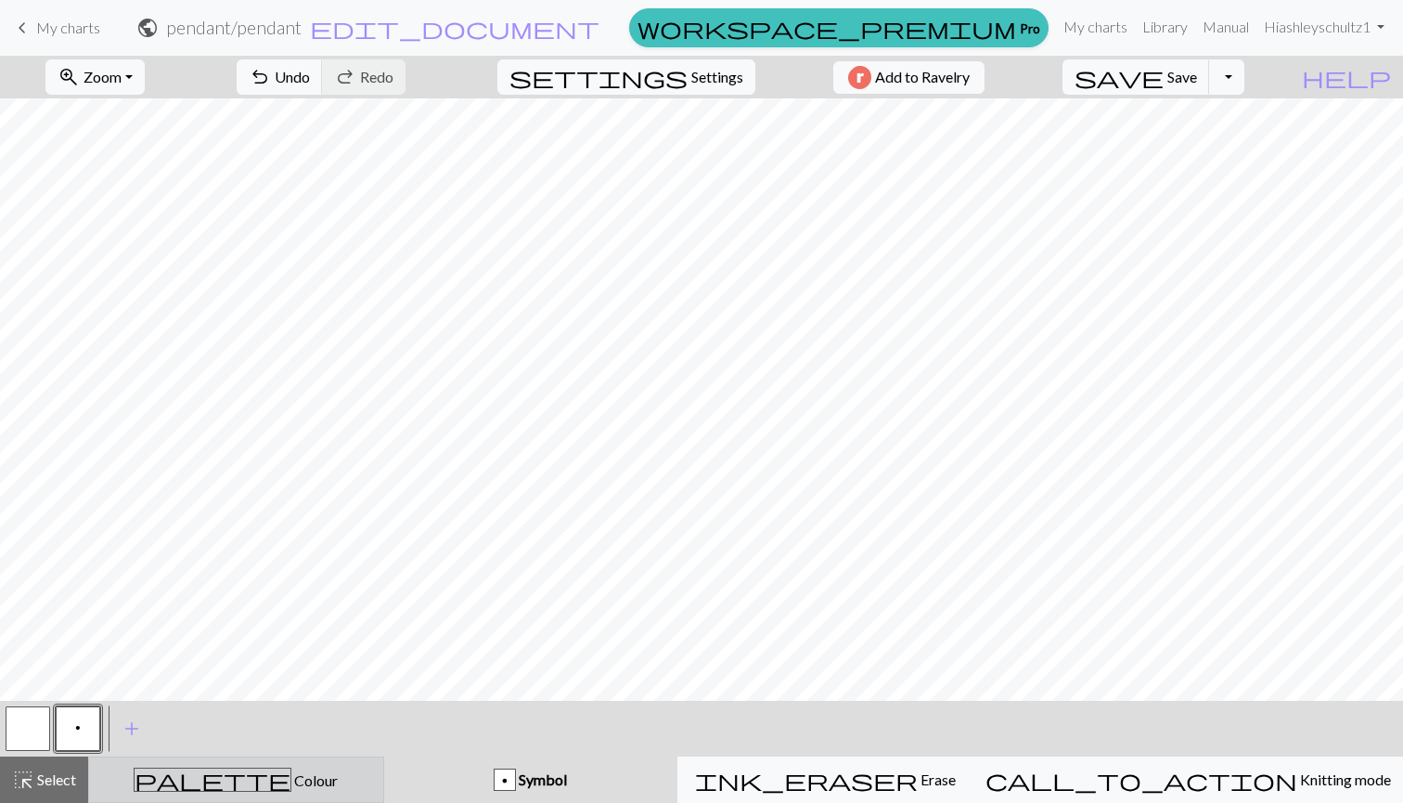
click at [291, 771] on span "Colour" at bounding box center [314, 780] width 46 height 18
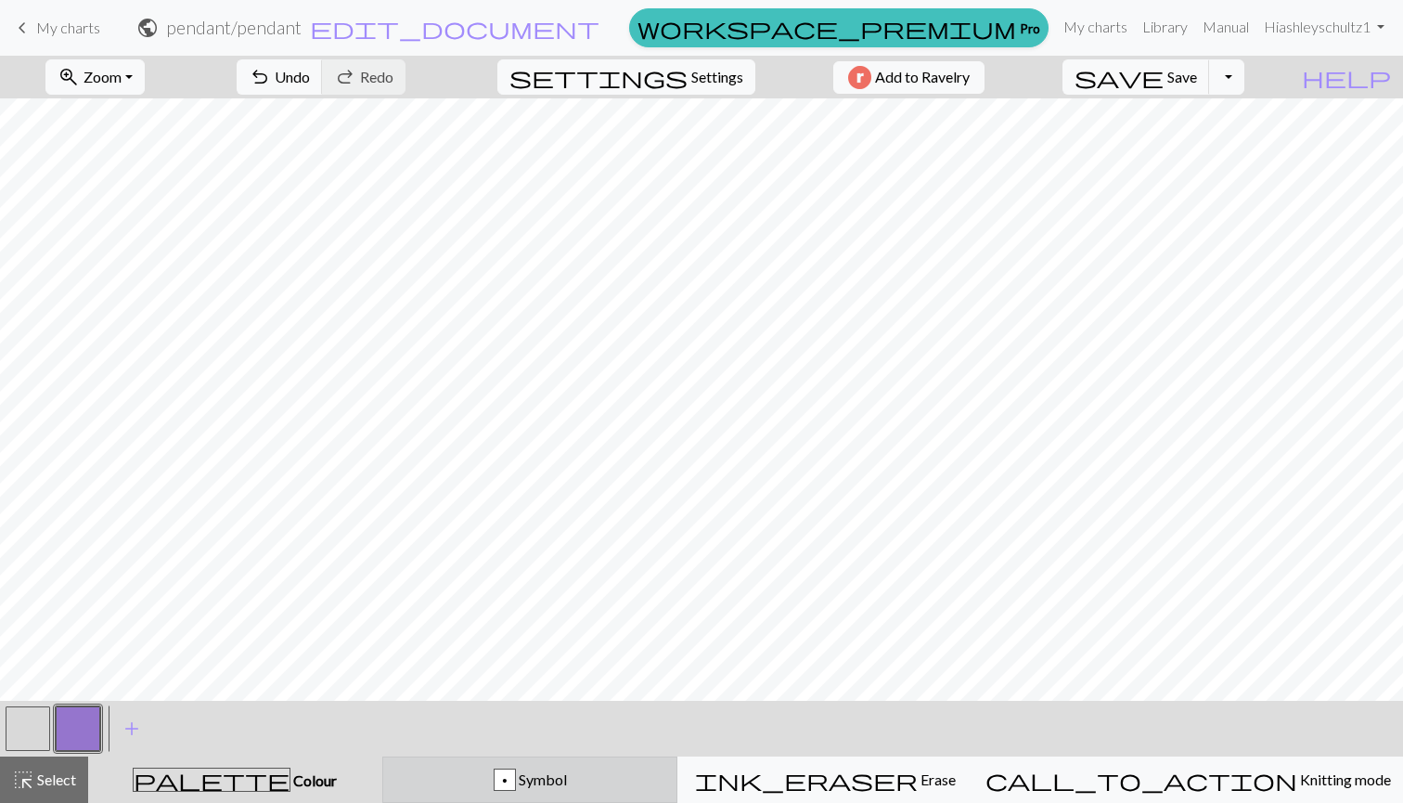
click at [515, 776] on div "p" at bounding box center [505, 780] width 20 height 22
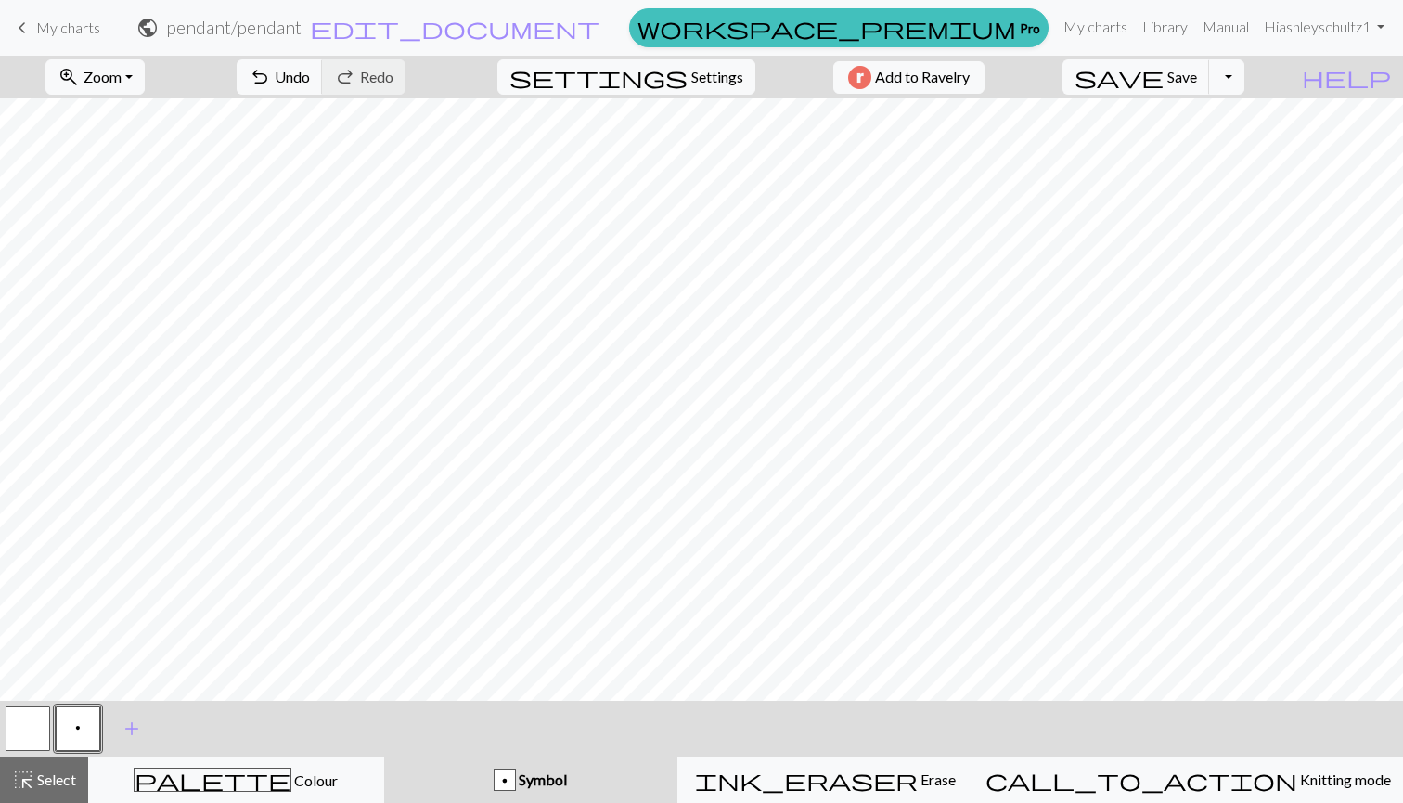
click at [27, 710] on button "button" at bounding box center [28, 728] width 45 height 45
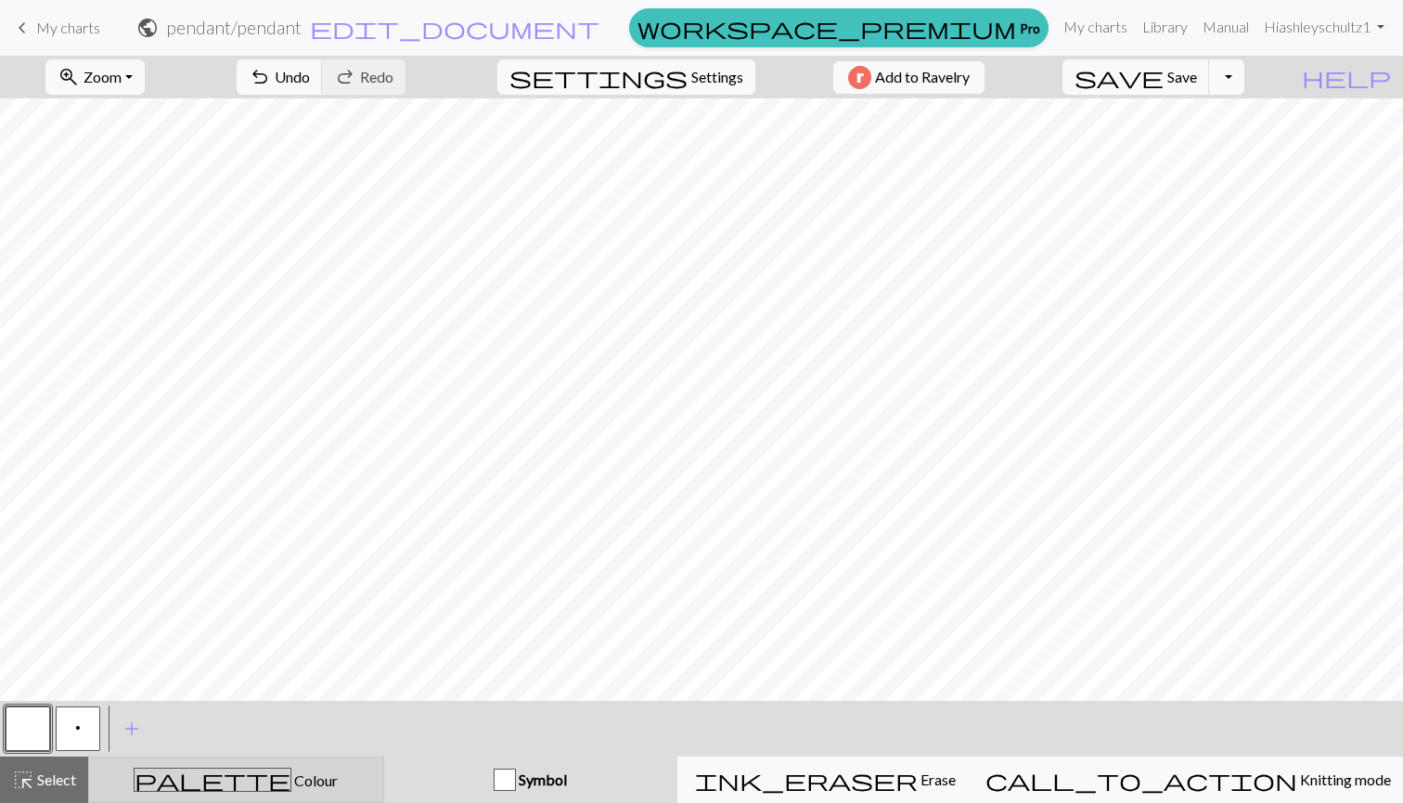
click at [343, 786] on div "palette Colour Colour" at bounding box center [236, 780] width 272 height 24
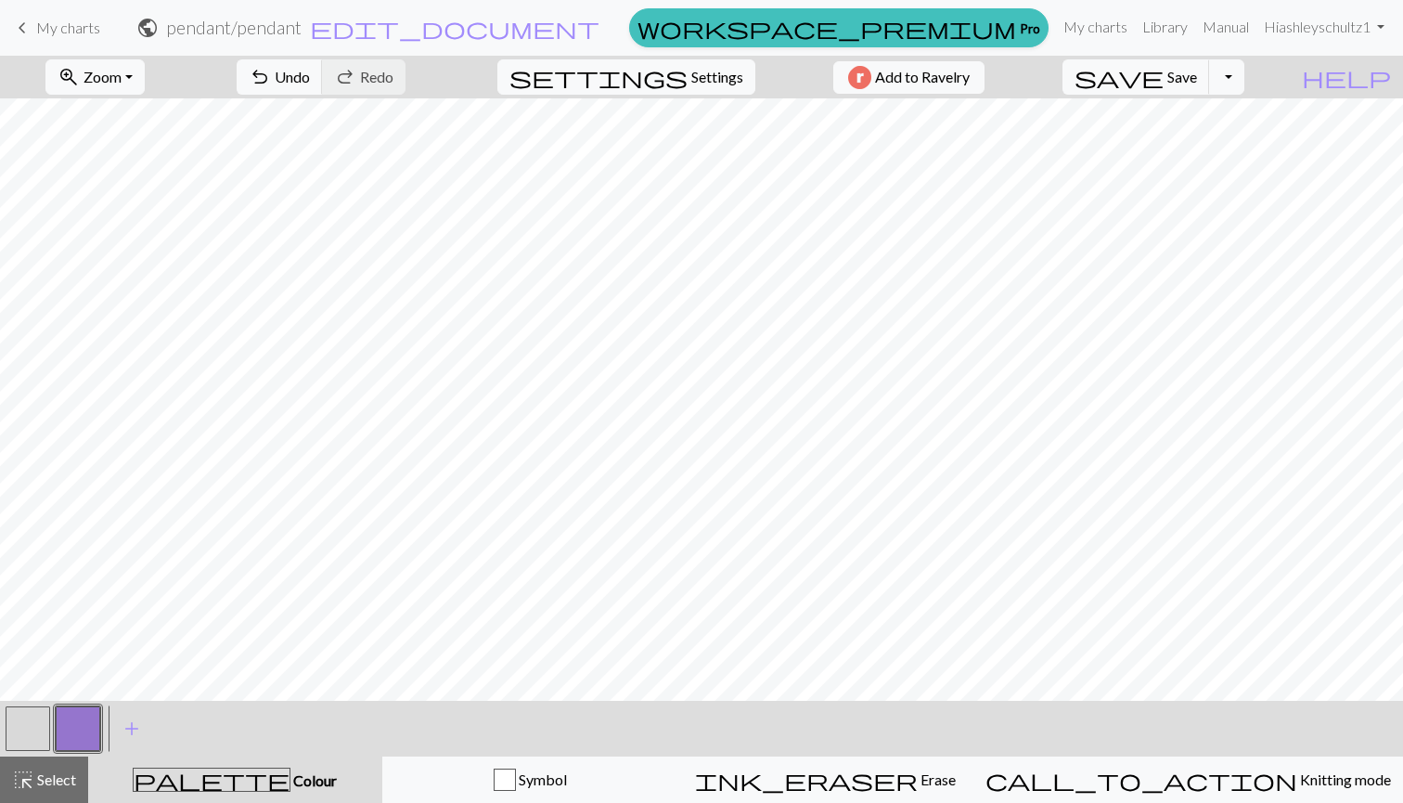
click at [94, 717] on button "button" at bounding box center [78, 728] width 45 height 45
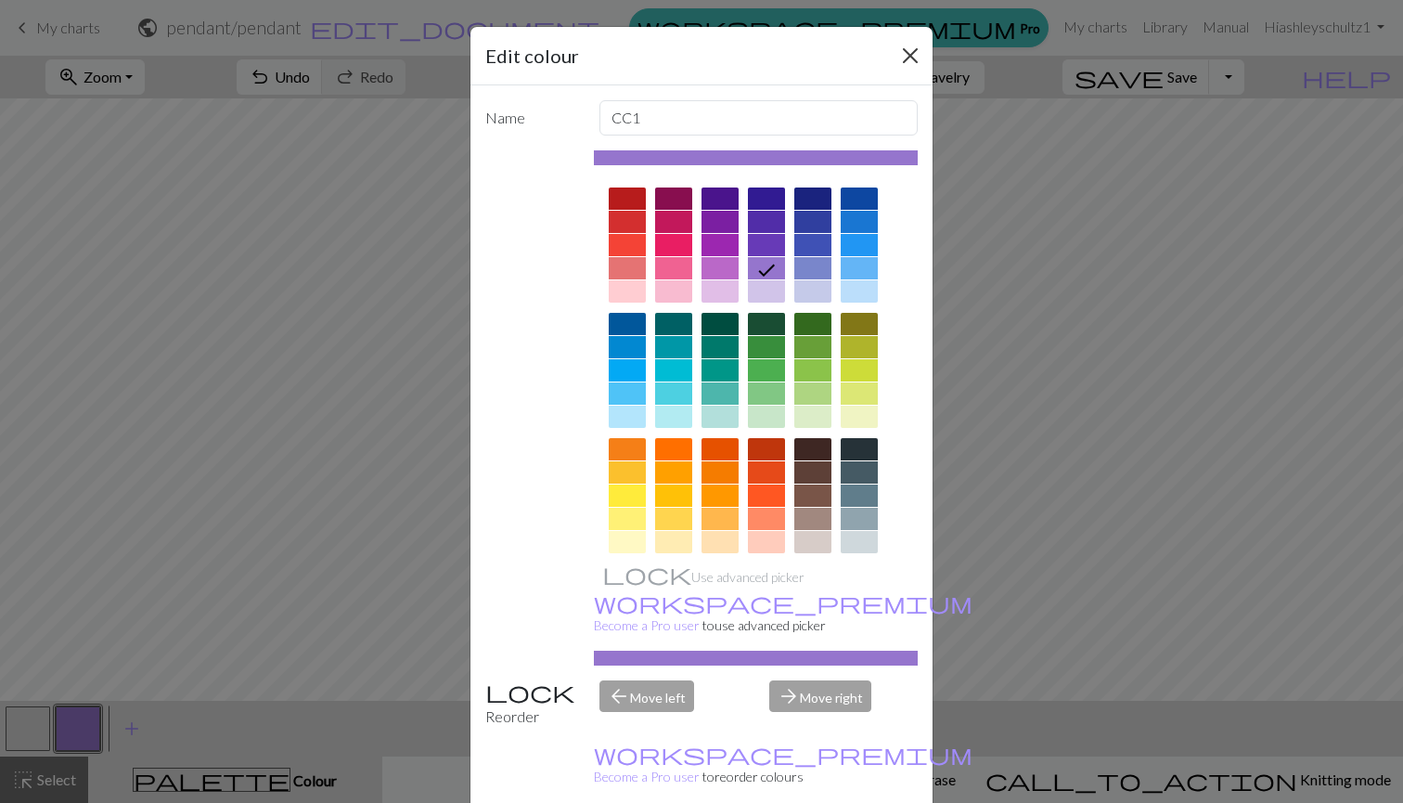
click at [910, 56] on button "Close" at bounding box center [911, 56] width 30 height 30
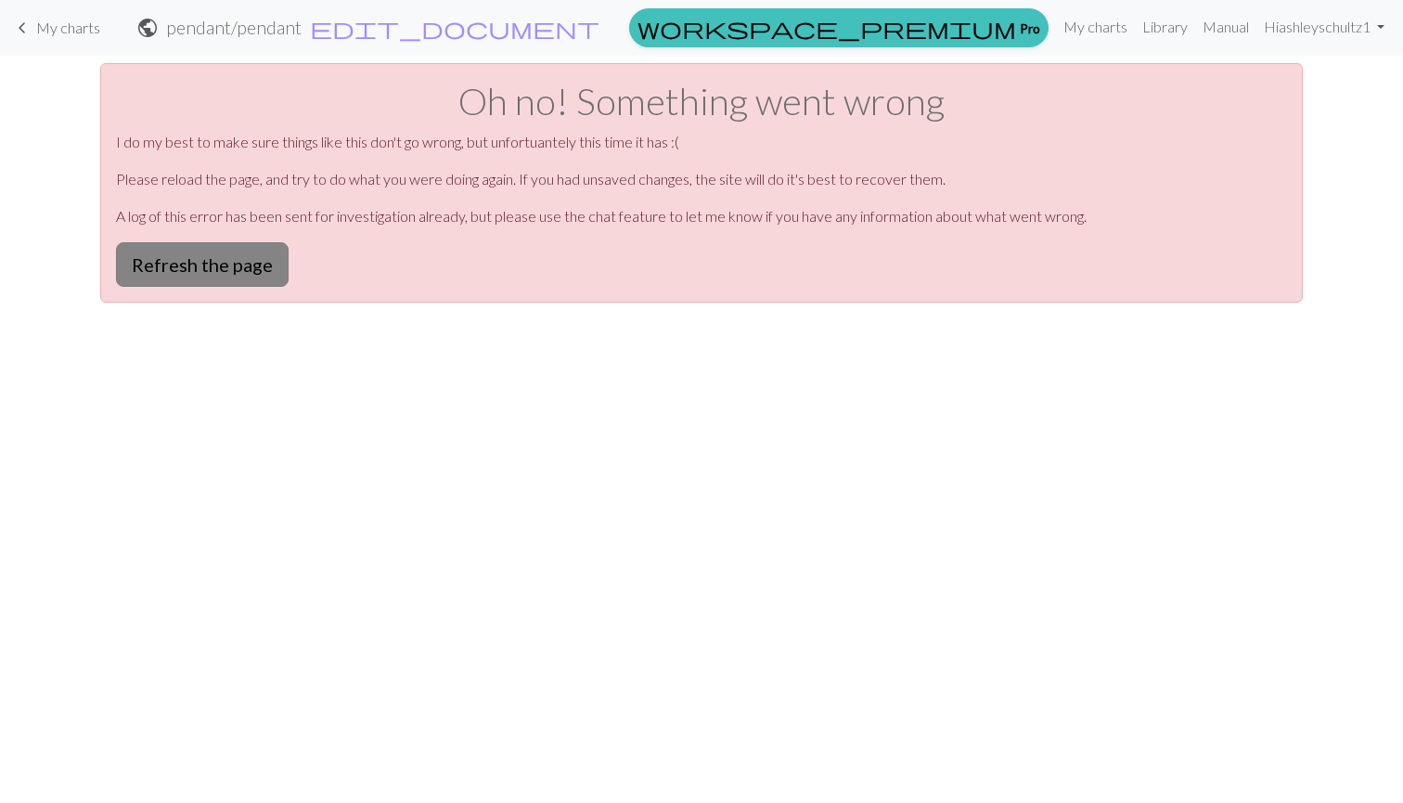
click at [255, 264] on button "Refresh the page" at bounding box center [202, 264] width 173 height 45
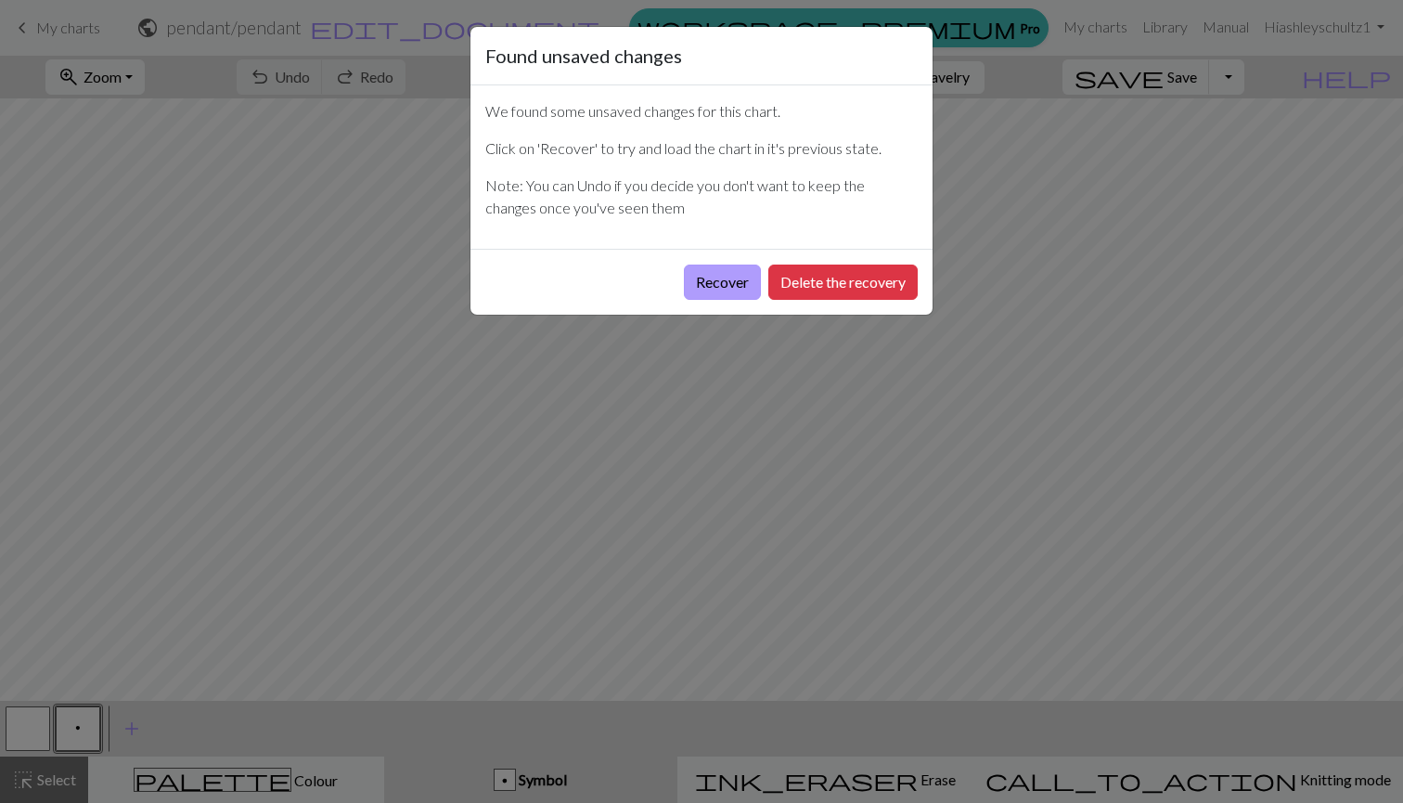
click at [710, 270] on button "Recover" at bounding box center [722, 282] width 77 height 35
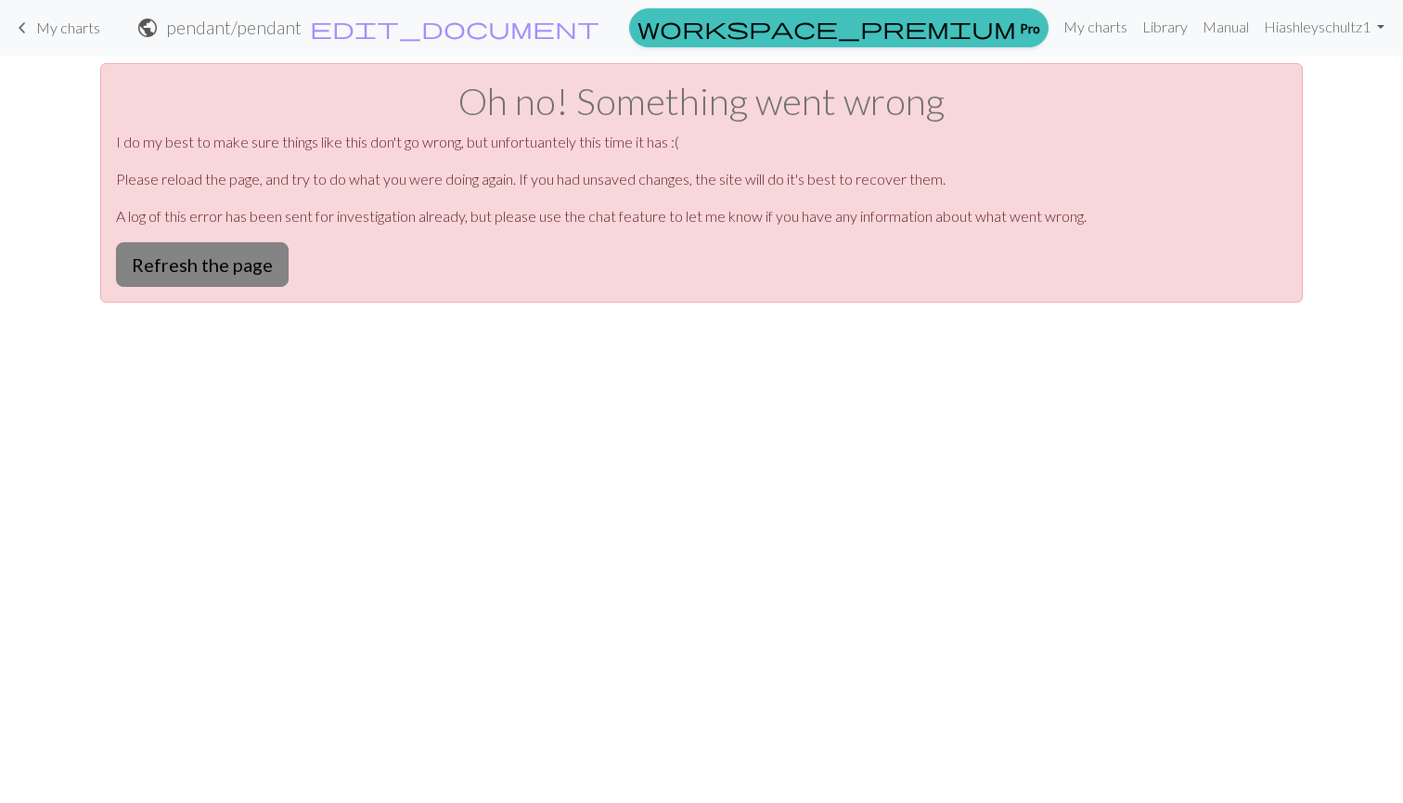
click at [232, 267] on button "Refresh the page" at bounding box center [202, 264] width 173 height 45
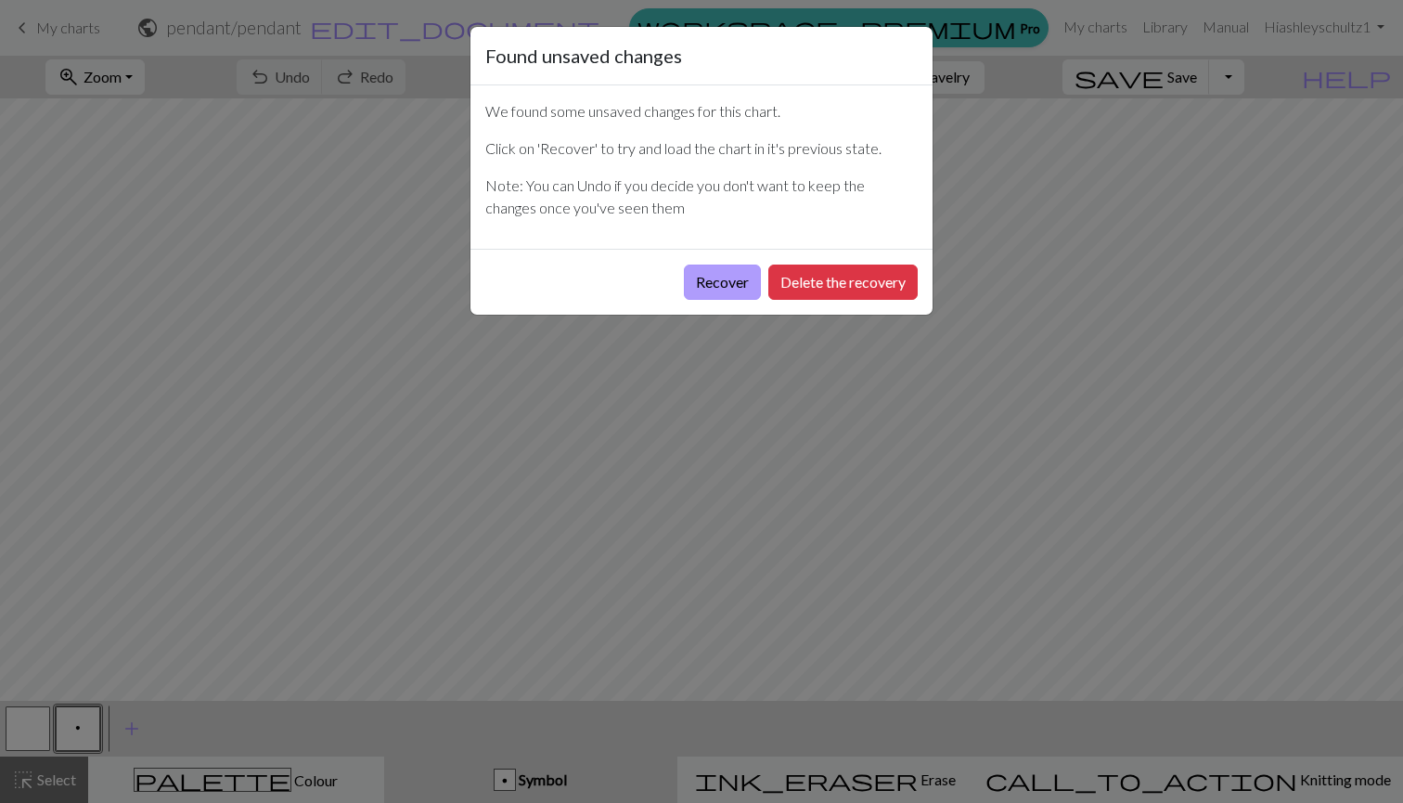
click at [725, 278] on button "Recover" at bounding box center [722, 282] width 77 height 35
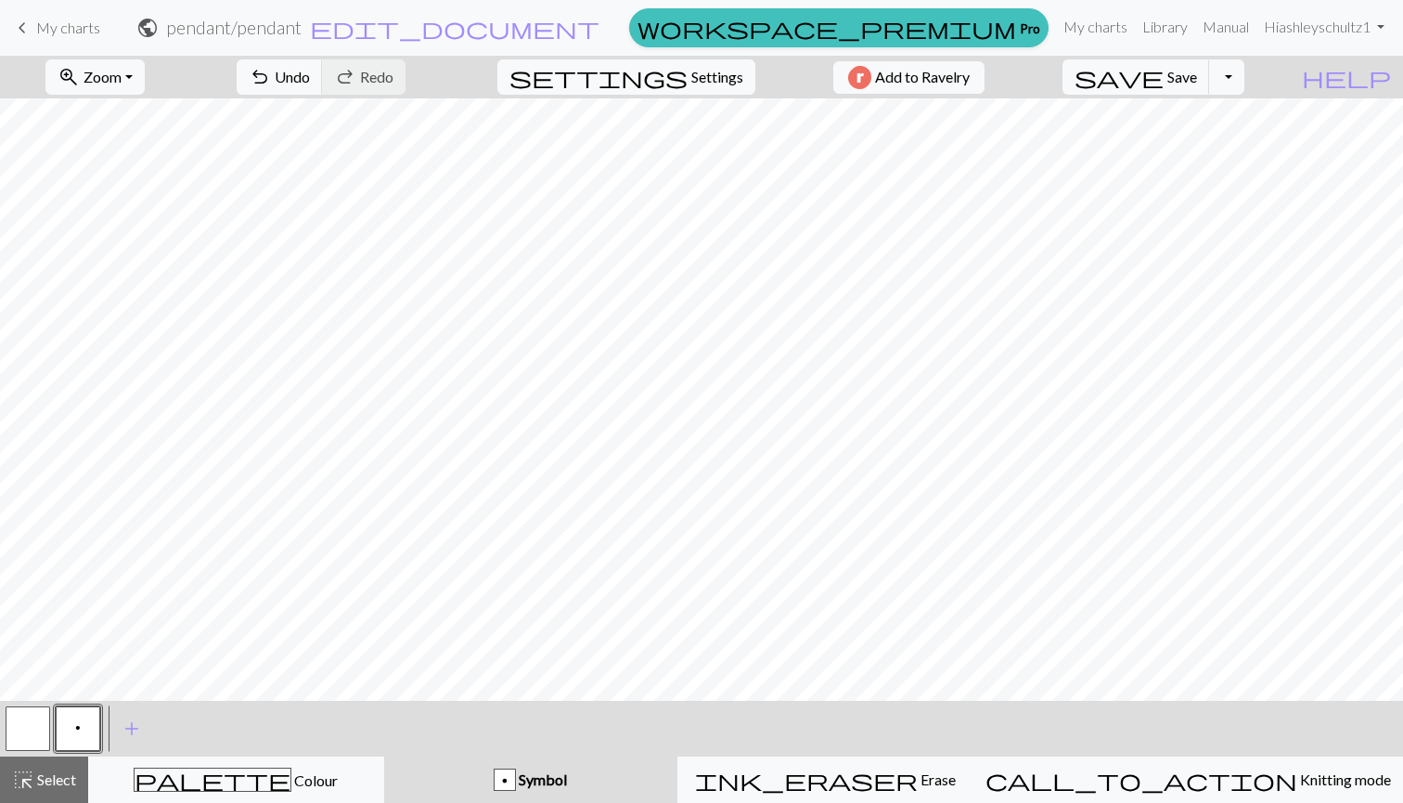
click at [139, 58] on div "zoom_in Zoom Zoom Fit all Fit width Fit height 50% 100% 150% 200%" at bounding box center [95, 77] width 127 height 43
click at [122, 76] on span "Zoom" at bounding box center [103, 77] width 38 height 18
click at [154, 166] on button "Fit height" at bounding box center [119, 177] width 147 height 30
click at [115, 68] on span "Zoom" at bounding box center [103, 77] width 38 height 18
click at [149, 120] on button "Fit all" at bounding box center [119, 118] width 147 height 30
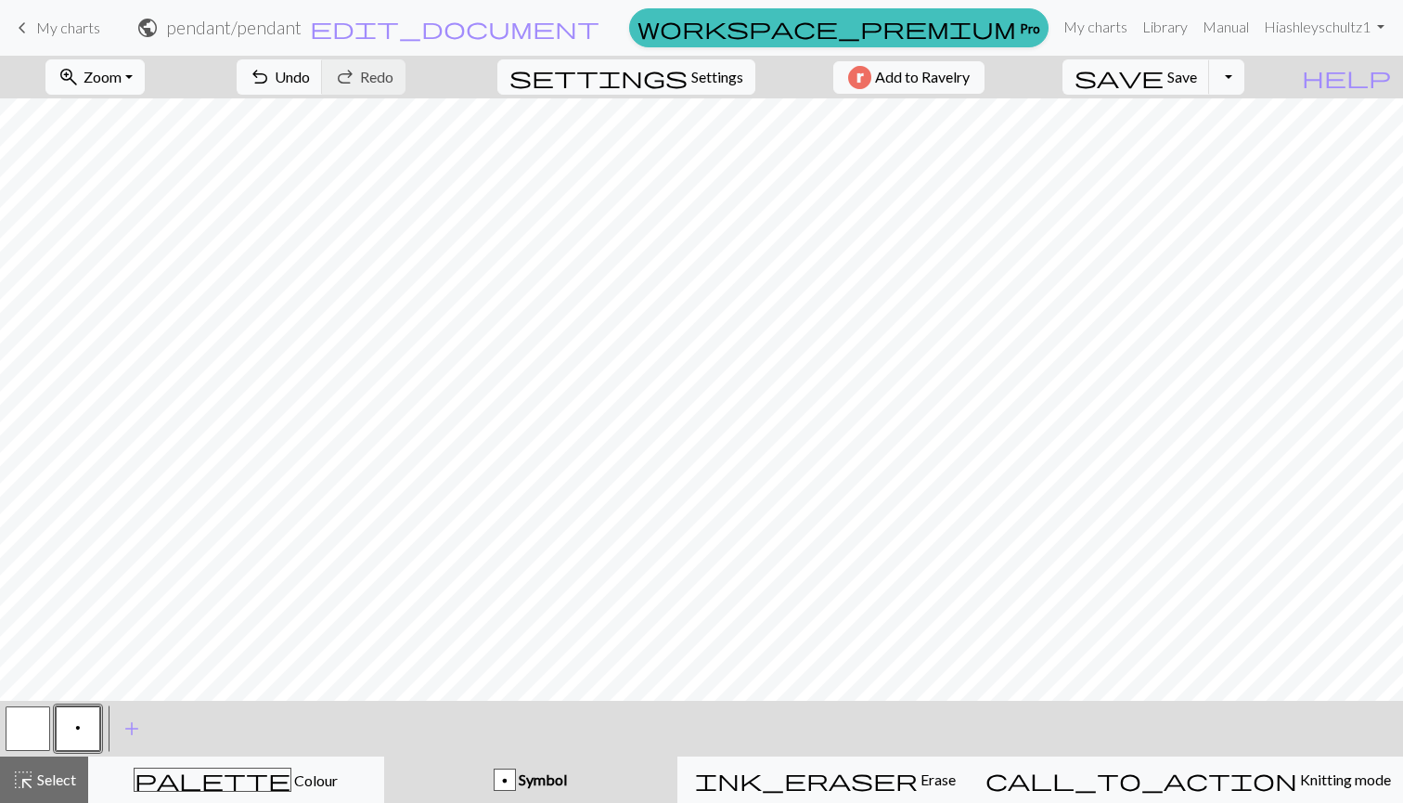
click at [145, 74] on button "zoom_in Zoom Zoom" at bounding box center [94, 76] width 99 height 35
click at [145, 313] on button "200%" at bounding box center [119, 312] width 147 height 30
click at [123, 86] on button "zoom_in Zoom Zoom" at bounding box center [94, 76] width 99 height 35
click at [164, 168] on button "Fit height" at bounding box center [119, 177] width 147 height 30
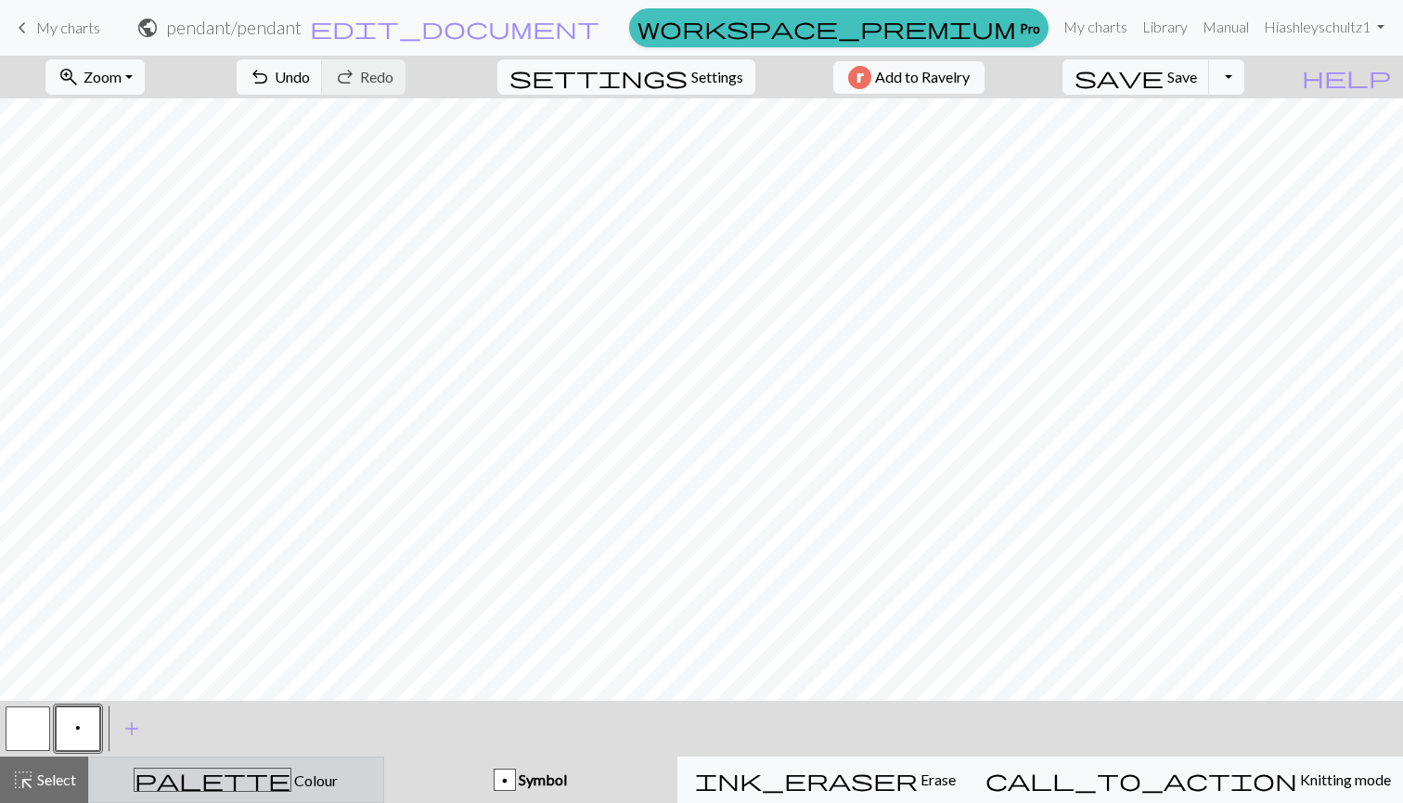
click at [261, 789] on div "palette Colour Colour" at bounding box center [236, 780] width 272 height 24
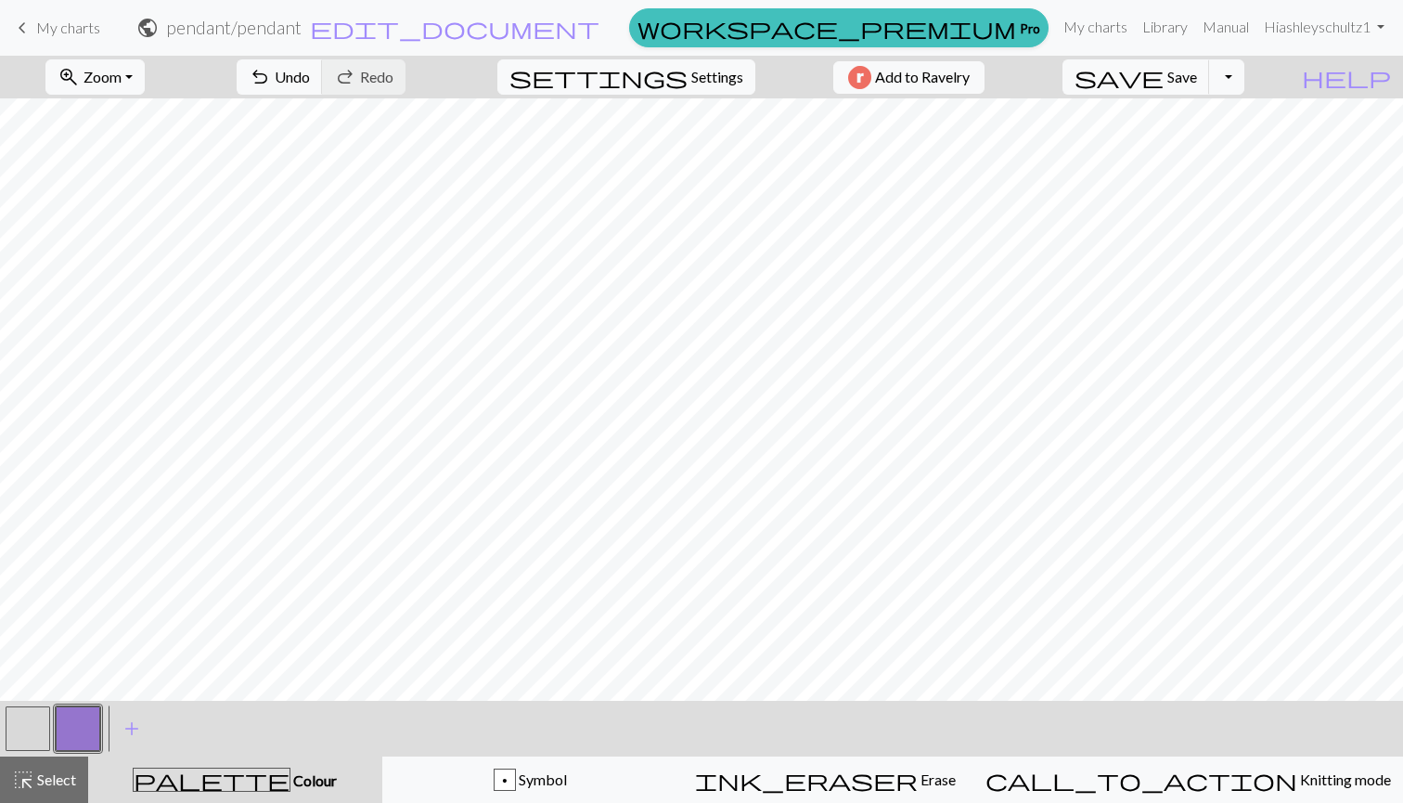
click at [24, 725] on button "button" at bounding box center [28, 728] width 45 height 45
click at [86, 729] on button "button" at bounding box center [78, 728] width 45 height 45
click at [27, 729] on button "button" at bounding box center [28, 728] width 45 height 45
click at [77, 723] on button "button" at bounding box center [78, 728] width 45 height 45
click at [310, 74] on span "Undo" at bounding box center [292, 77] width 35 height 18
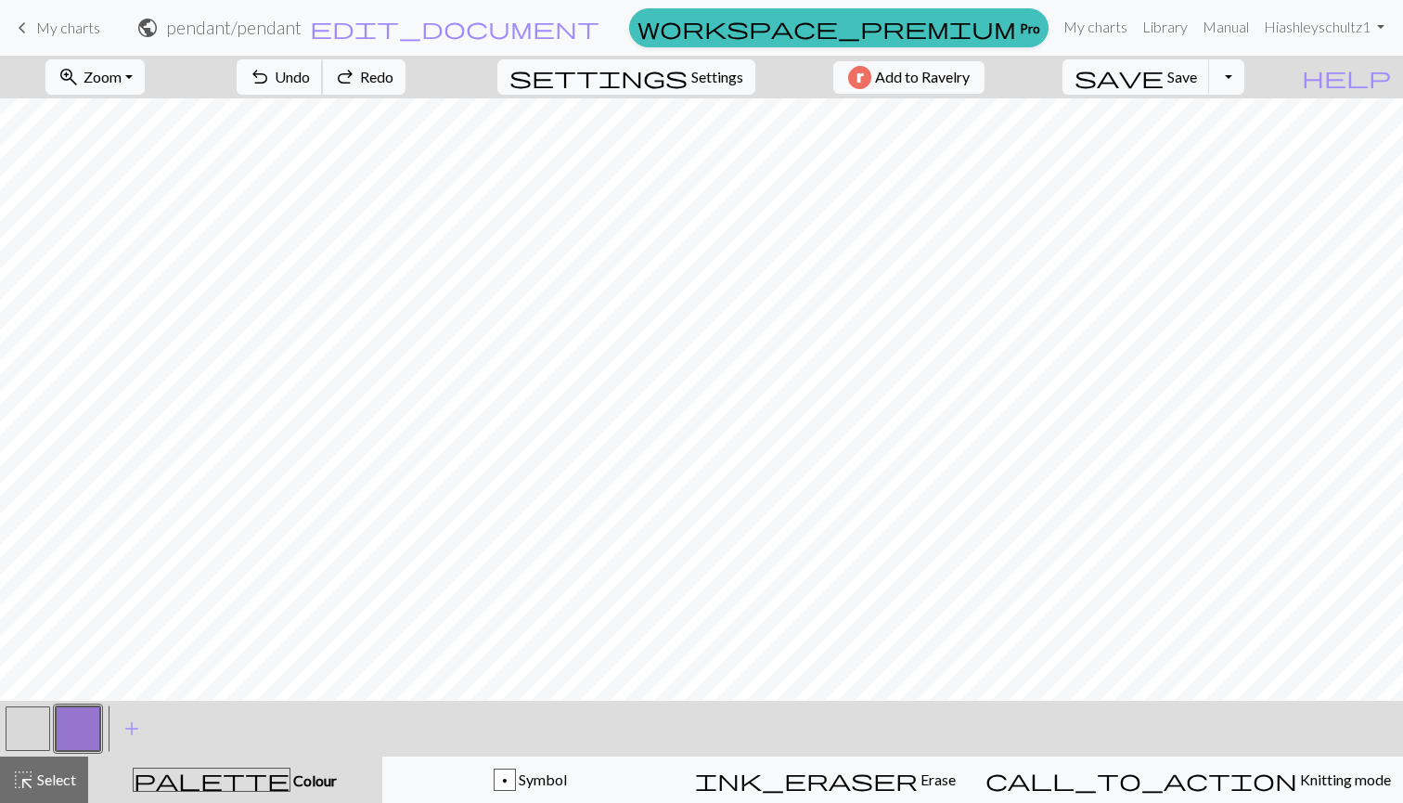
click at [310, 74] on span "Undo" at bounding box center [292, 77] width 35 height 18
click at [310, 75] on span "Undo" at bounding box center [292, 77] width 35 height 18
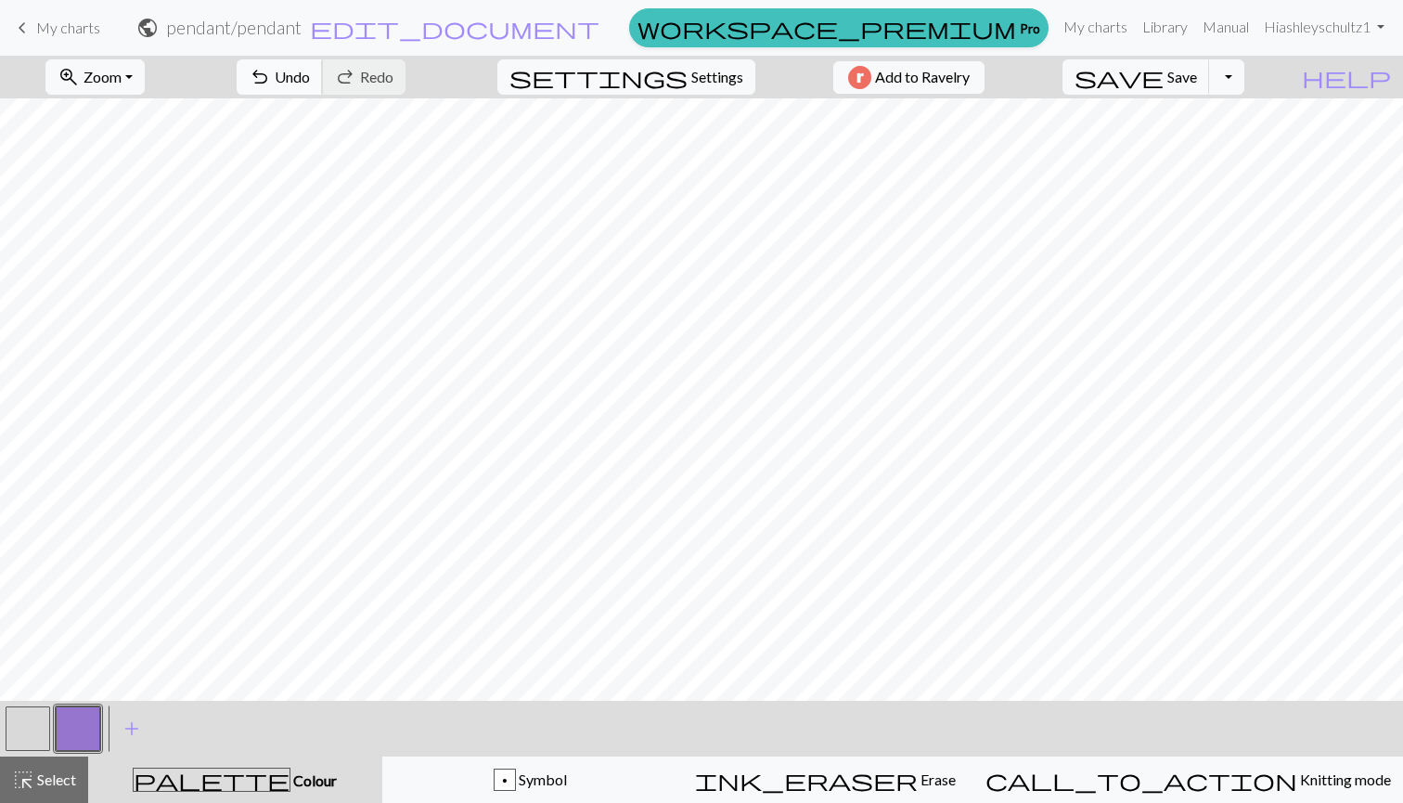
click at [310, 75] on span "Undo" at bounding box center [292, 77] width 35 height 18
click at [323, 65] on button "undo Undo Undo" at bounding box center [280, 76] width 86 height 35
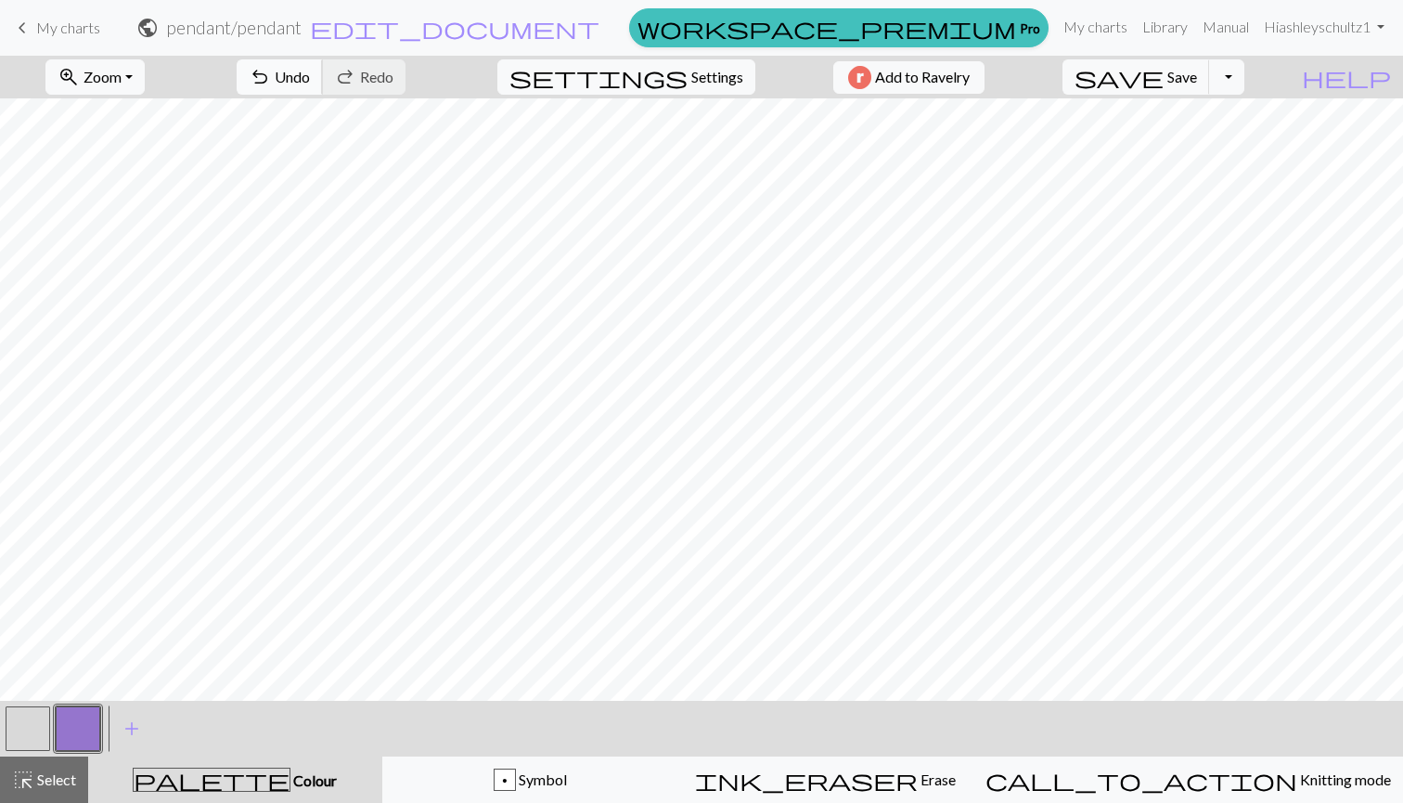
scroll to position [0, 0]
click at [310, 71] on span "Undo" at bounding box center [292, 77] width 35 height 18
click at [310, 81] on span "Undo" at bounding box center [292, 77] width 35 height 18
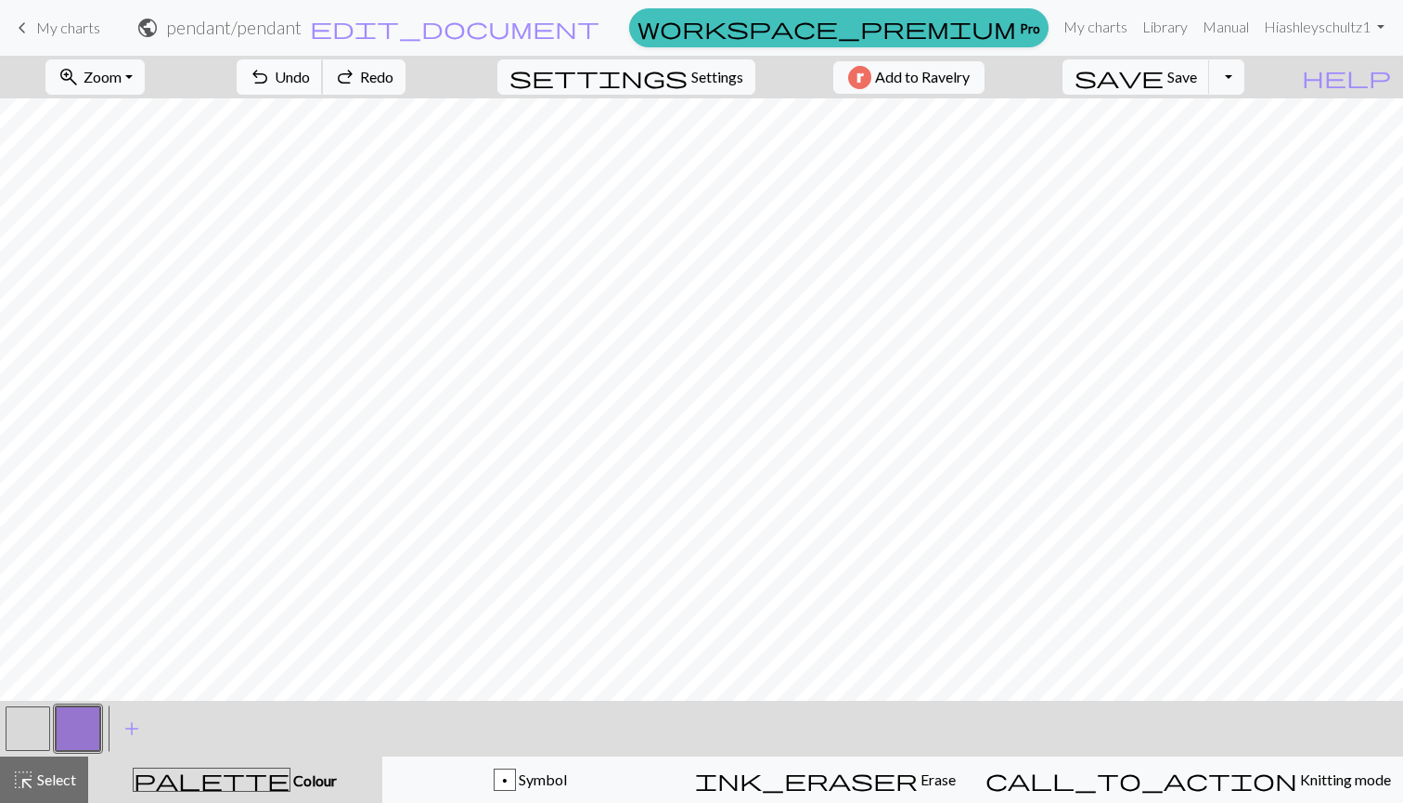
click at [310, 81] on span "Undo" at bounding box center [292, 77] width 35 height 18
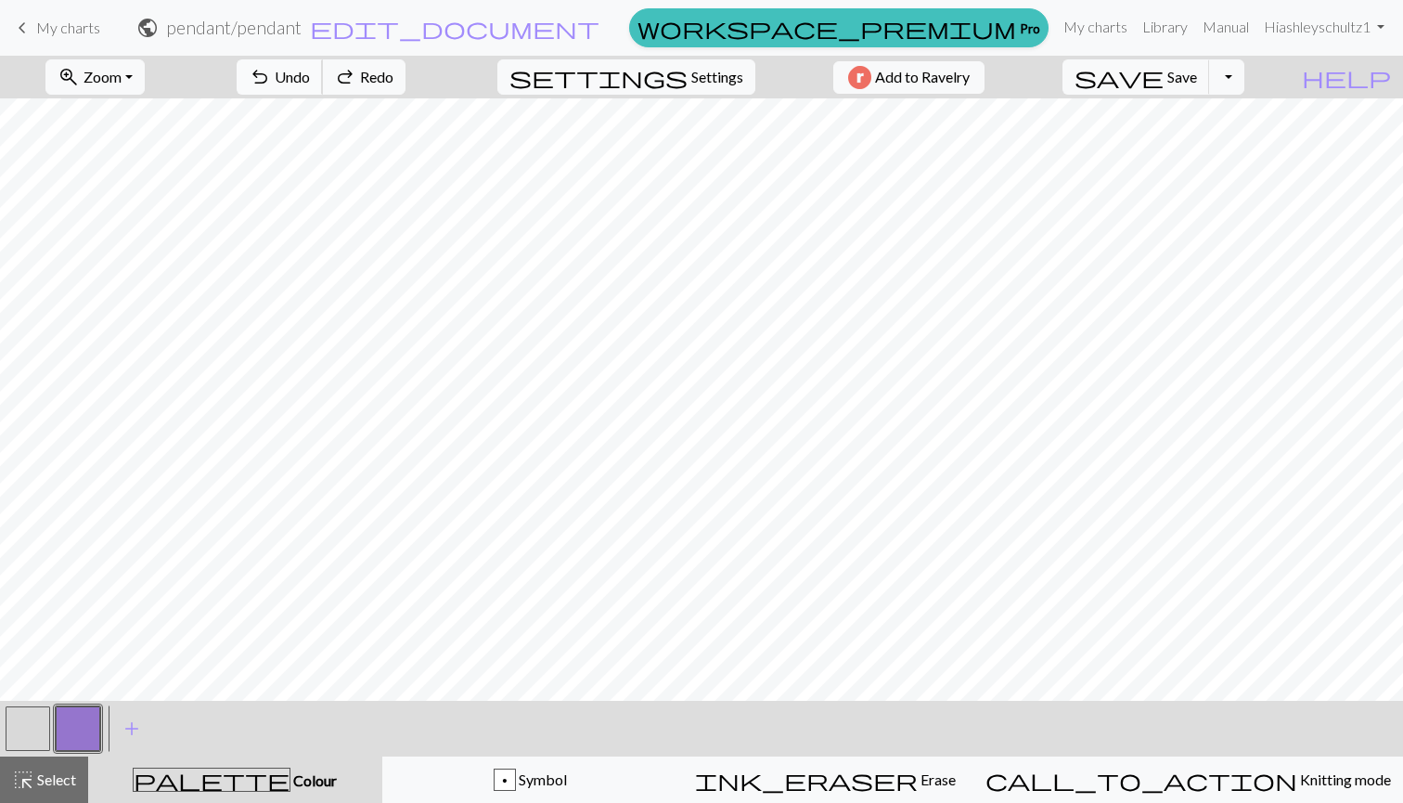
click at [310, 81] on span "Undo" at bounding box center [292, 77] width 35 height 18
click at [310, 82] on span "Undo" at bounding box center [292, 77] width 35 height 18
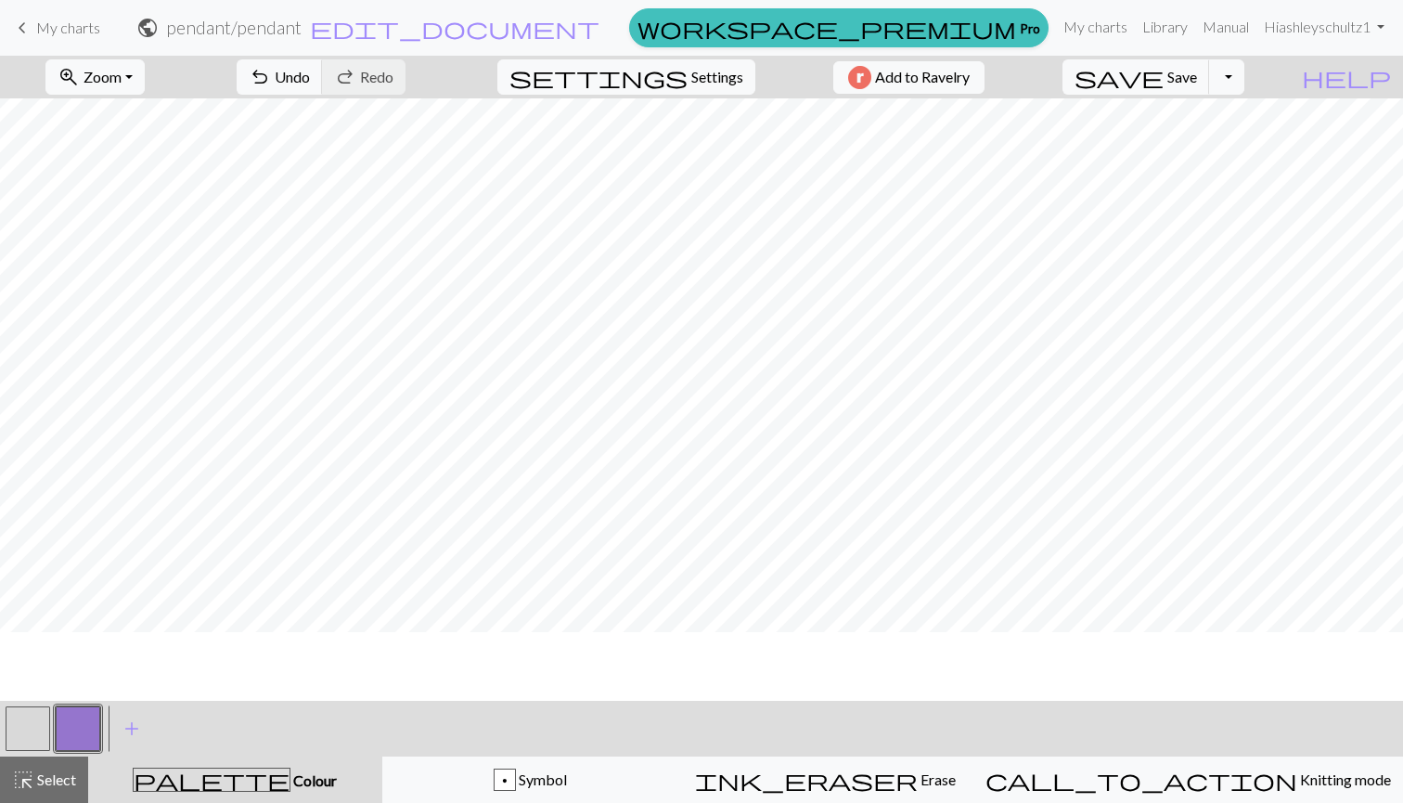
scroll to position [136, 0]
click at [323, 85] on button "undo Undo Undo" at bounding box center [280, 76] width 86 height 35
click at [28, 716] on button "button" at bounding box center [28, 728] width 45 height 45
click at [78, 724] on button "button" at bounding box center [78, 728] width 45 height 45
click at [28, 736] on button "button" at bounding box center [28, 728] width 45 height 45
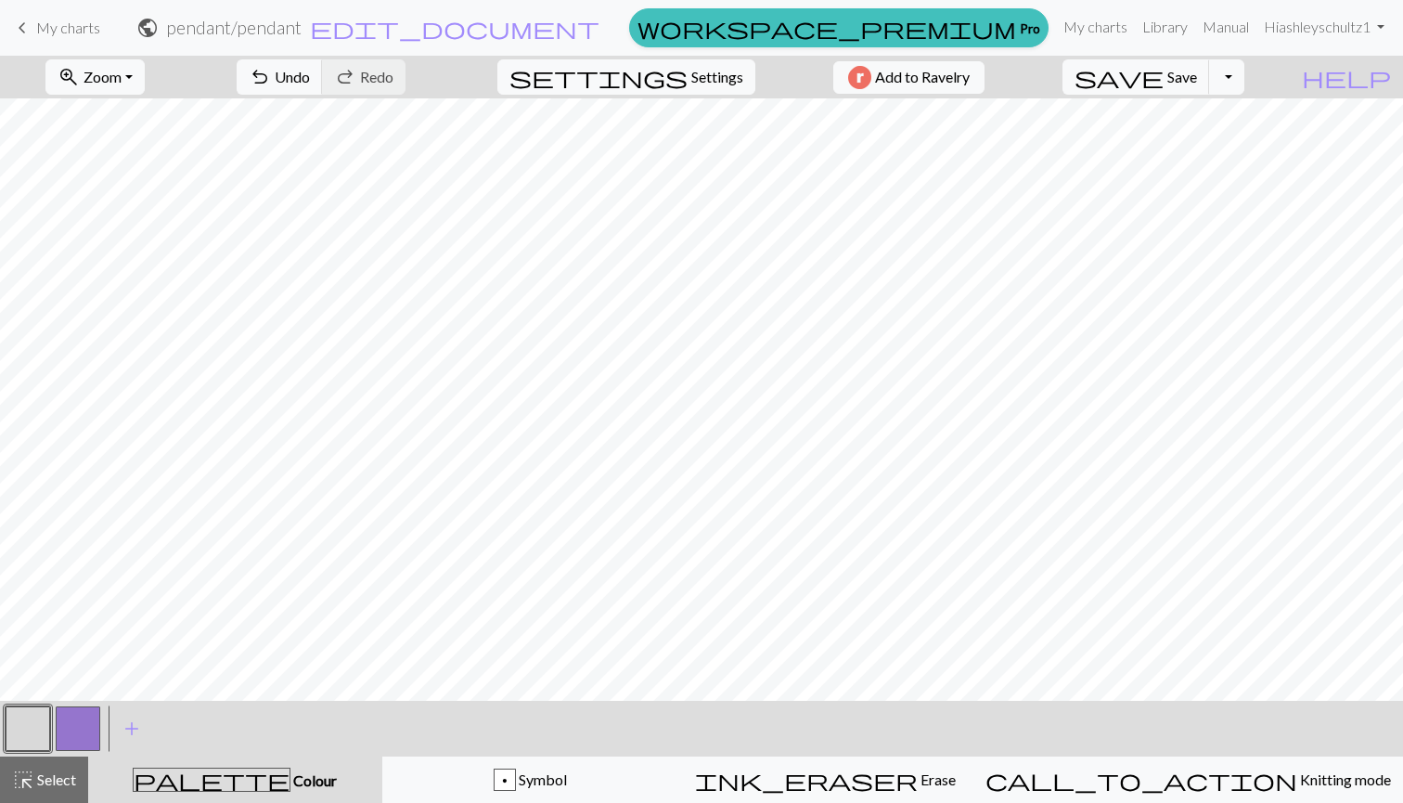
click at [73, 729] on button "button" at bounding box center [78, 728] width 45 height 45
click at [271, 79] on span "undo" at bounding box center [260, 77] width 22 height 26
click at [28, 725] on button "button" at bounding box center [28, 728] width 45 height 45
click at [92, 727] on button "button" at bounding box center [78, 728] width 45 height 45
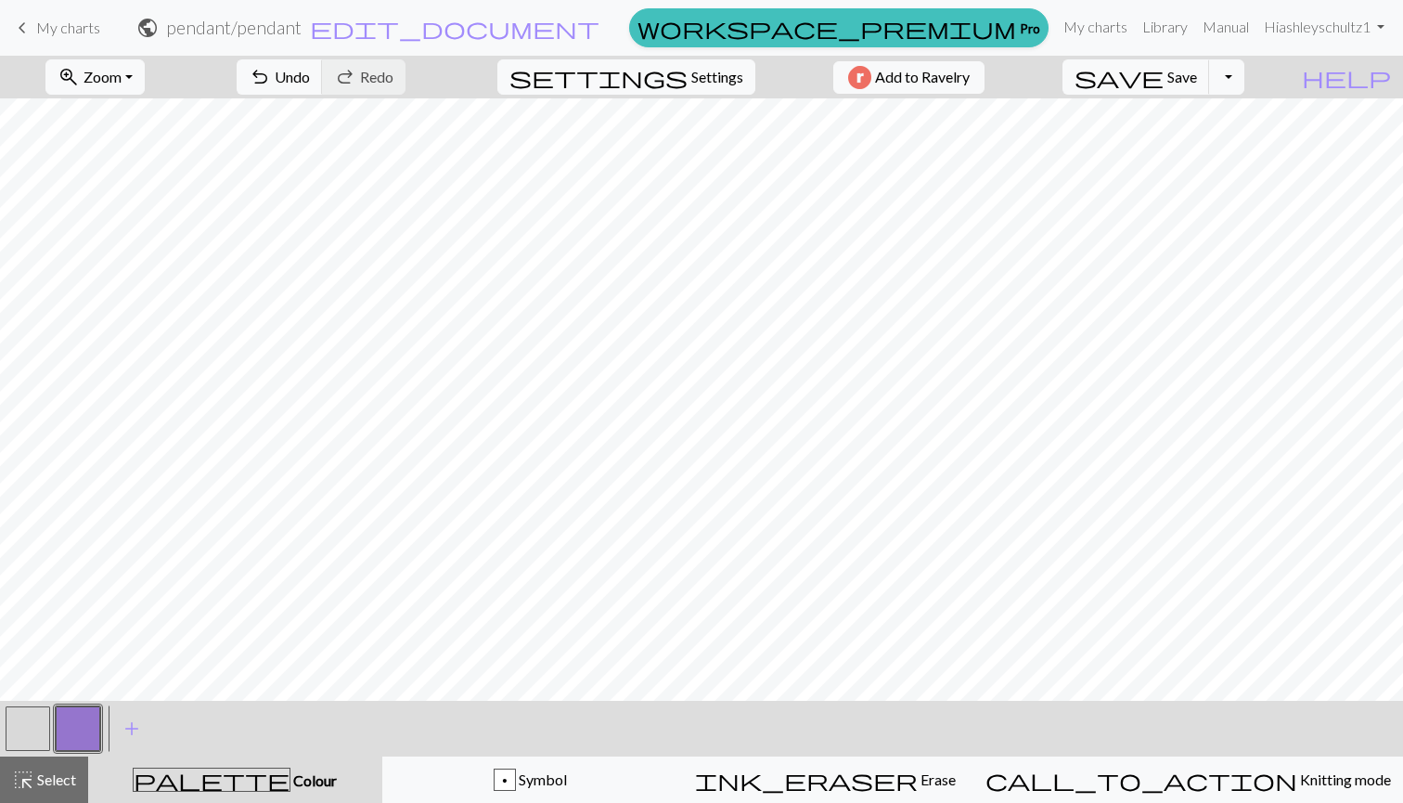
scroll to position [0, 0]
click at [32, 727] on button "button" at bounding box center [28, 728] width 45 height 45
click at [71, 723] on button "button" at bounding box center [78, 728] width 45 height 45
click at [310, 71] on span "Undo" at bounding box center [292, 77] width 35 height 18
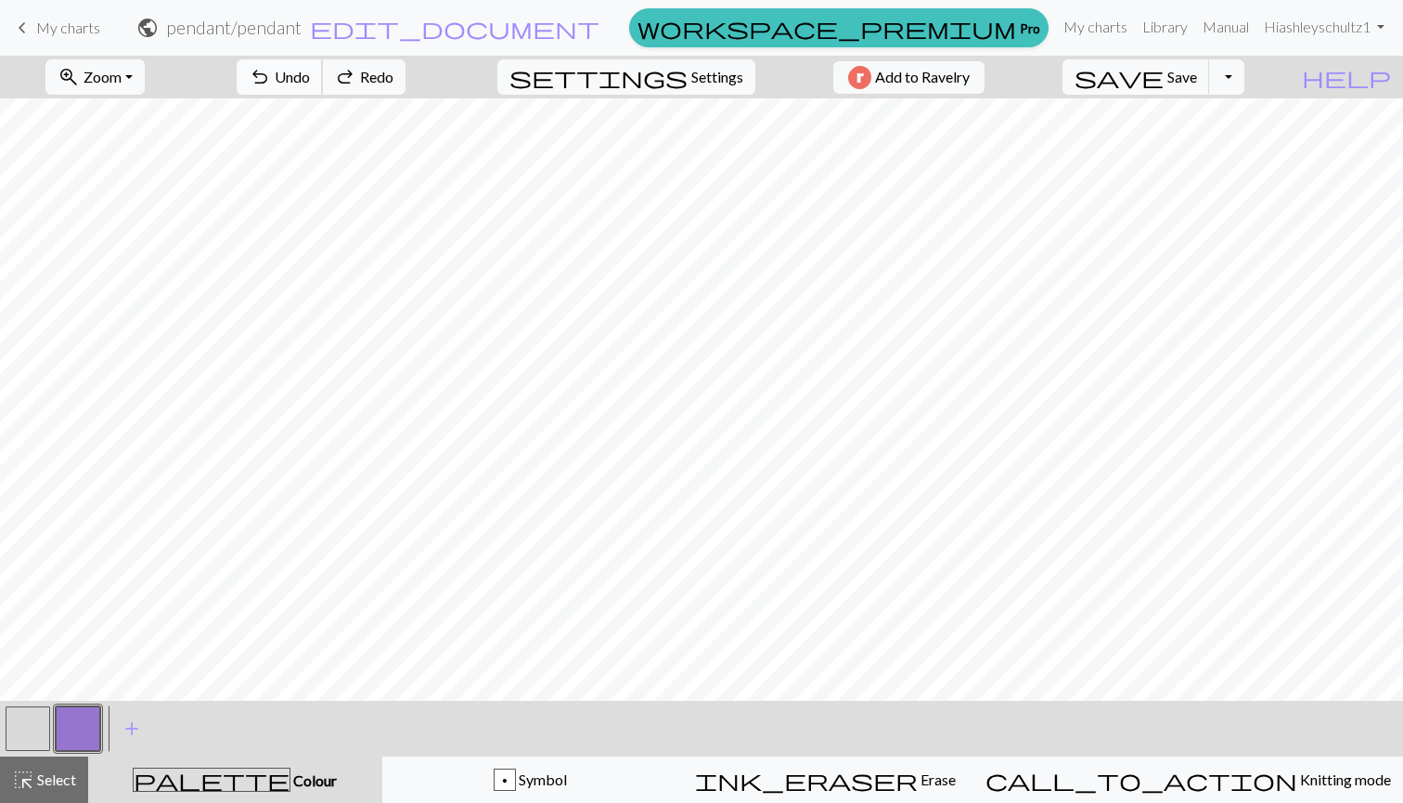
click at [310, 71] on span "Undo" at bounding box center [292, 77] width 35 height 18
click at [34, 729] on button "button" at bounding box center [28, 728] width 45 height 45
click at [77, 737] on button "button" at bounding box center [78, 728] width 45 height 45
click at [23, 720] on button "button" at bounding box center [28, 728] width 45 height 45
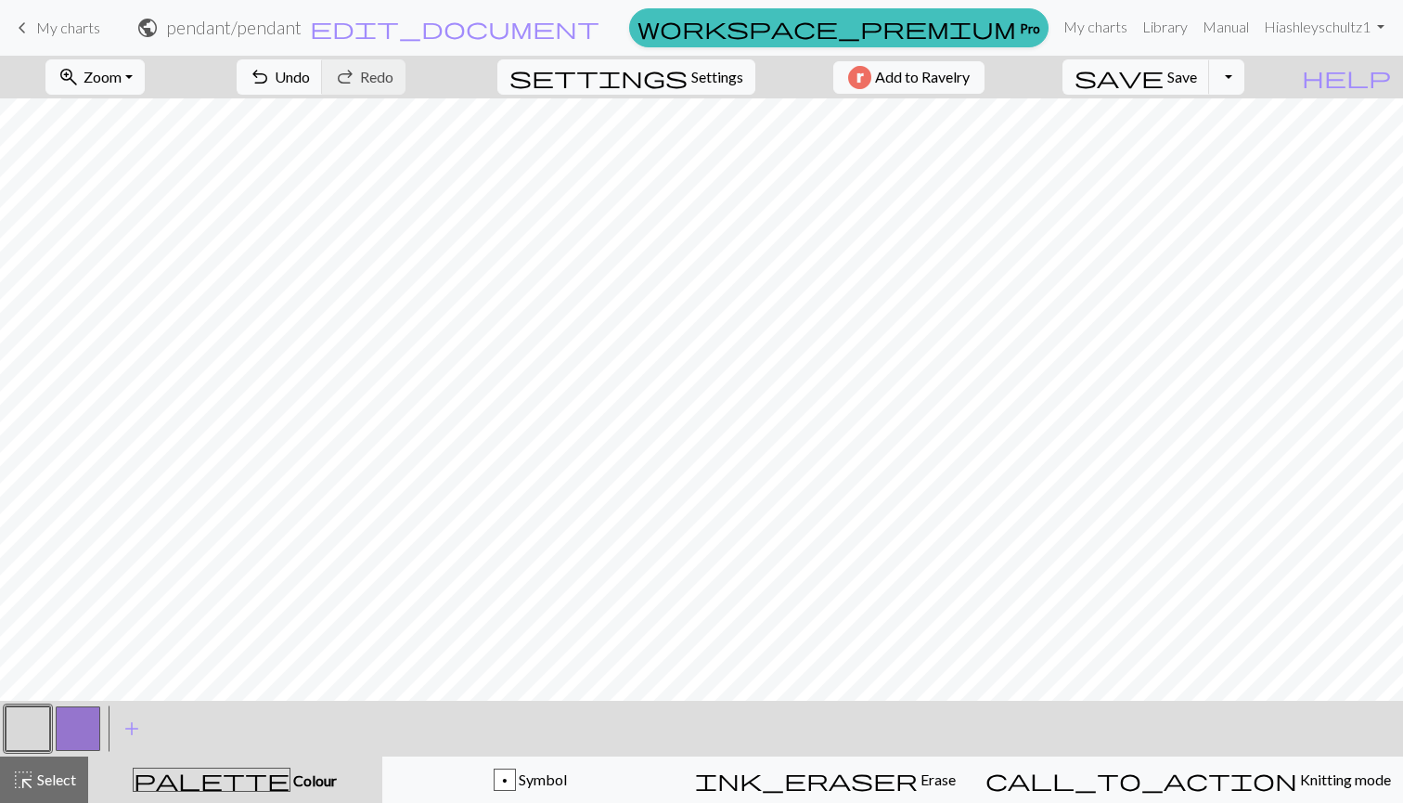
click at [69, 729] on button "button" at bounding box center [78, 728] width 45 height 45
click at [29, 721] on button "button" at bounding box center [28, 728] width 45 height 45
click at [72, 729] on button "button" at bounding box center [78, 728] width 45 height 45
click at [23, 723] on button "button" at bounding box center [28, 728] width 45 height 45
click at [90, 731] on button "button" at bounding box center [78, 728] width 45 height 45
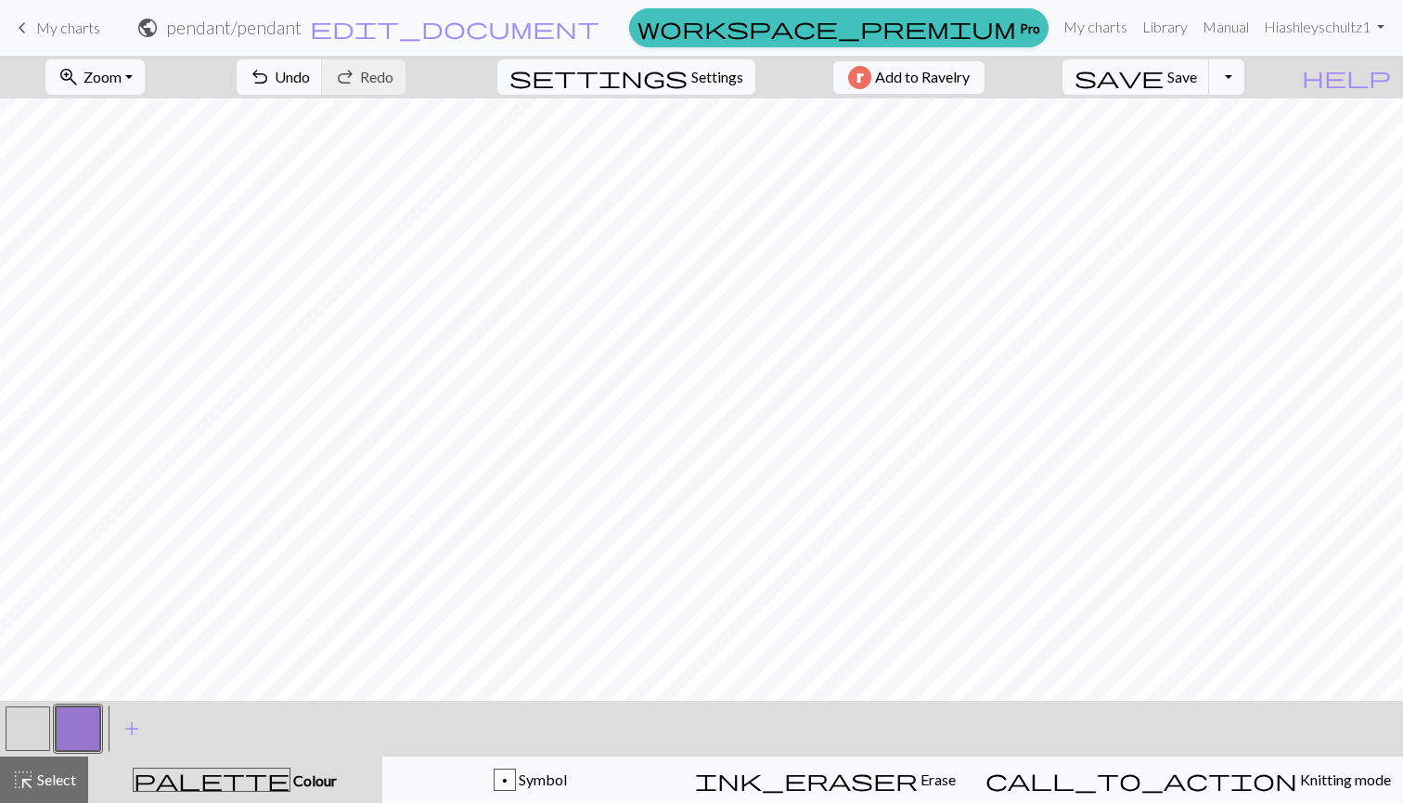
click at [25, 716] on button "button" at bounding box center [28, 728] width 45 height 45
click at [81, 734] on button "button" at bounding box center [78, 728] width 45 height 45
click at [38, 723] on button "button" at bounding box center [28, 728] width 45 height 45
click at [71, 721] on button "button" at bounding box center [78, 728] width 45 height 45
click at [34, 724] on button "button" at bounding box center [28, 728] width 45 height 45
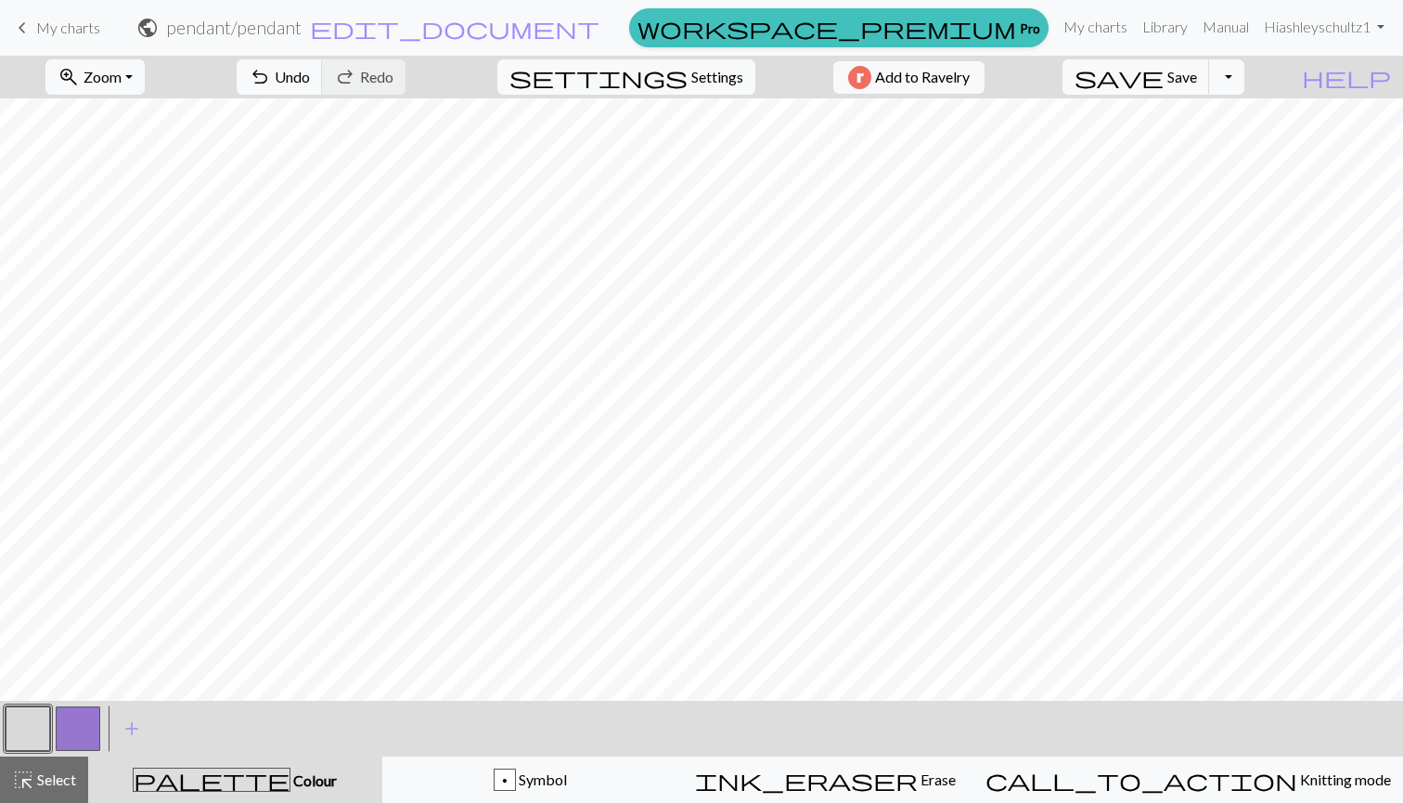
click at [84, 722] on button "button" at bounding box center [78, 728] width 45 height 45
click at [32, 723] on button "button" at bounding box center [28, 728] width 45 height 45
click at [79, 730] on button "button" at bounding box center [78, 728] width 45 height 45
click at [24, 727] on button "button" at bounding box center [28, 728] width 45 height 45
click at [70, 730] on button "button" at bounding box center [78, 728] width 45 height 45
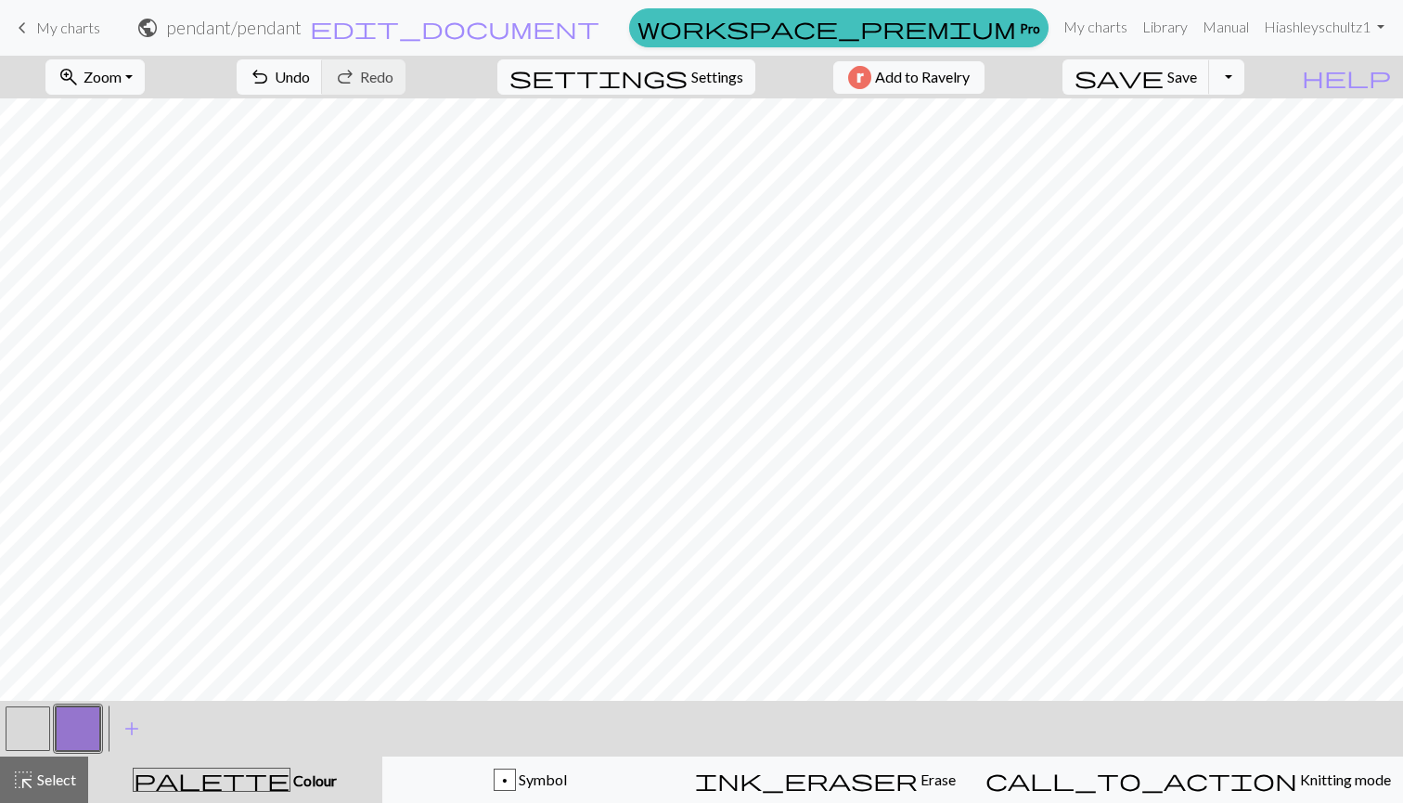
click at [41, 736] on button "button" at bounding box center [28, 728] width 45 height 45
click at [80, 726] on button "button" at bounding box center [78, 728] width 45 height 45
click at [27, 726] on button "button" at bounding box center [28, 728] width 45 height 45
click at [77, 727] on button "button" at bounding box center [78, 728] width 45 height 45
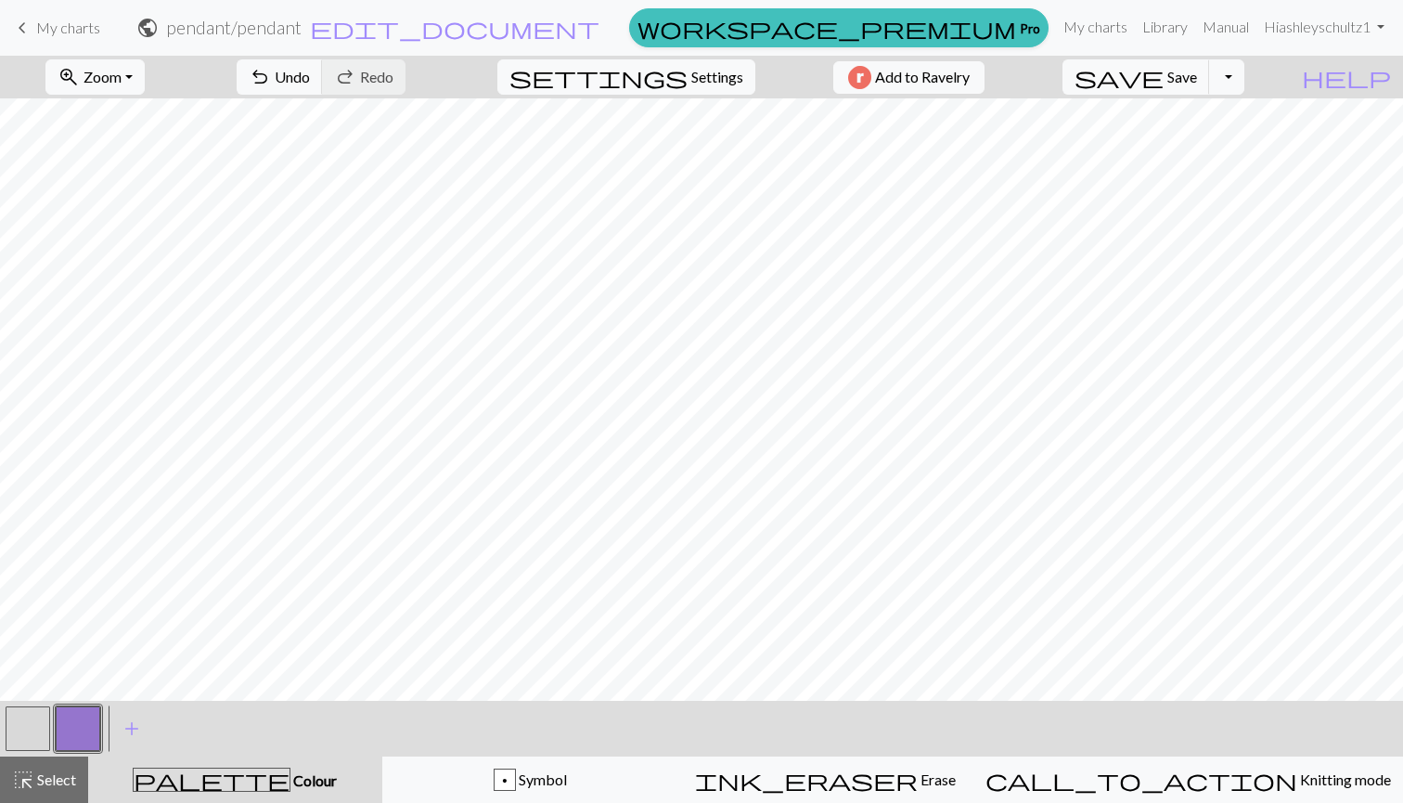
click at [23, 721] on button "button" at bounding box center [28, 728] width 45 height 45
click at [87, 725] on button "button" at bounding box center [78, 728] width 45 height 45
click at [35, 725] on button "button" at bounding box center [28, 728] width 45 height 45
click at [81, 718] on button "button" at bounding box center [78, 728] width 45 height 45
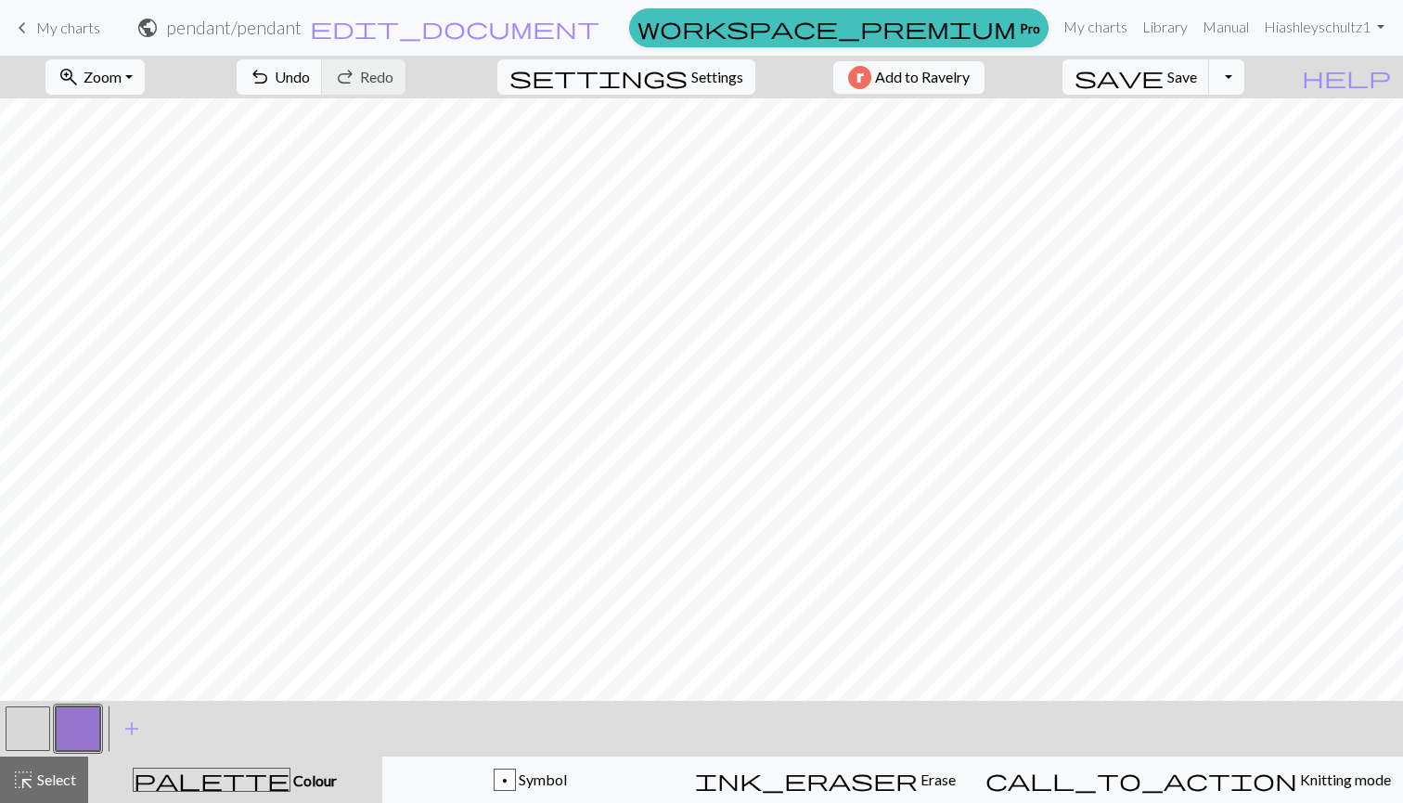
click at [25, 710] on button "button" at bounding box center [28, 728] width 45 height 45
click at [29, 705] on div at bounding box center [28, 728] width 50 height 50
click at [93, 725] on button "button" at bounding box center [78, 728] width 45 height 45
click at [22, 728] on button "button" at bounding box center [28, 728] width 45 height 45
click at [76, 721] on button "button" at bounding box center [78, 728] width 45 height 45
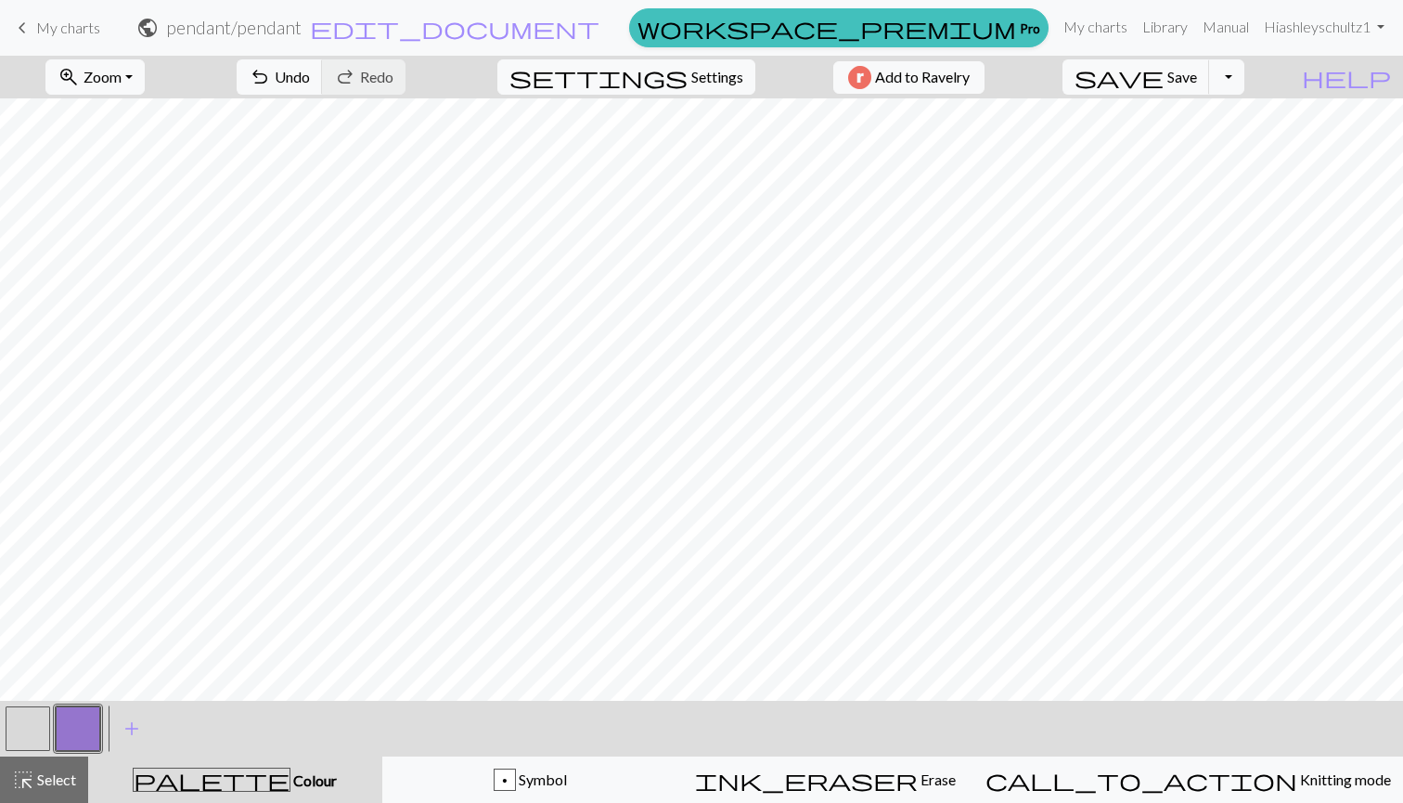
click at [37, 728] on button "button" at bounding box center [28, 728] width 45 height 45
click at [82, 720] on button "button" at bounding box center [78, 728] width 45 height 45
click at [45, 719] on button "button" at bounding box center [28, 728] width 45 height 45
click at [78, 726] on button "button" at bounding box center [78, 728] width 45 height 45
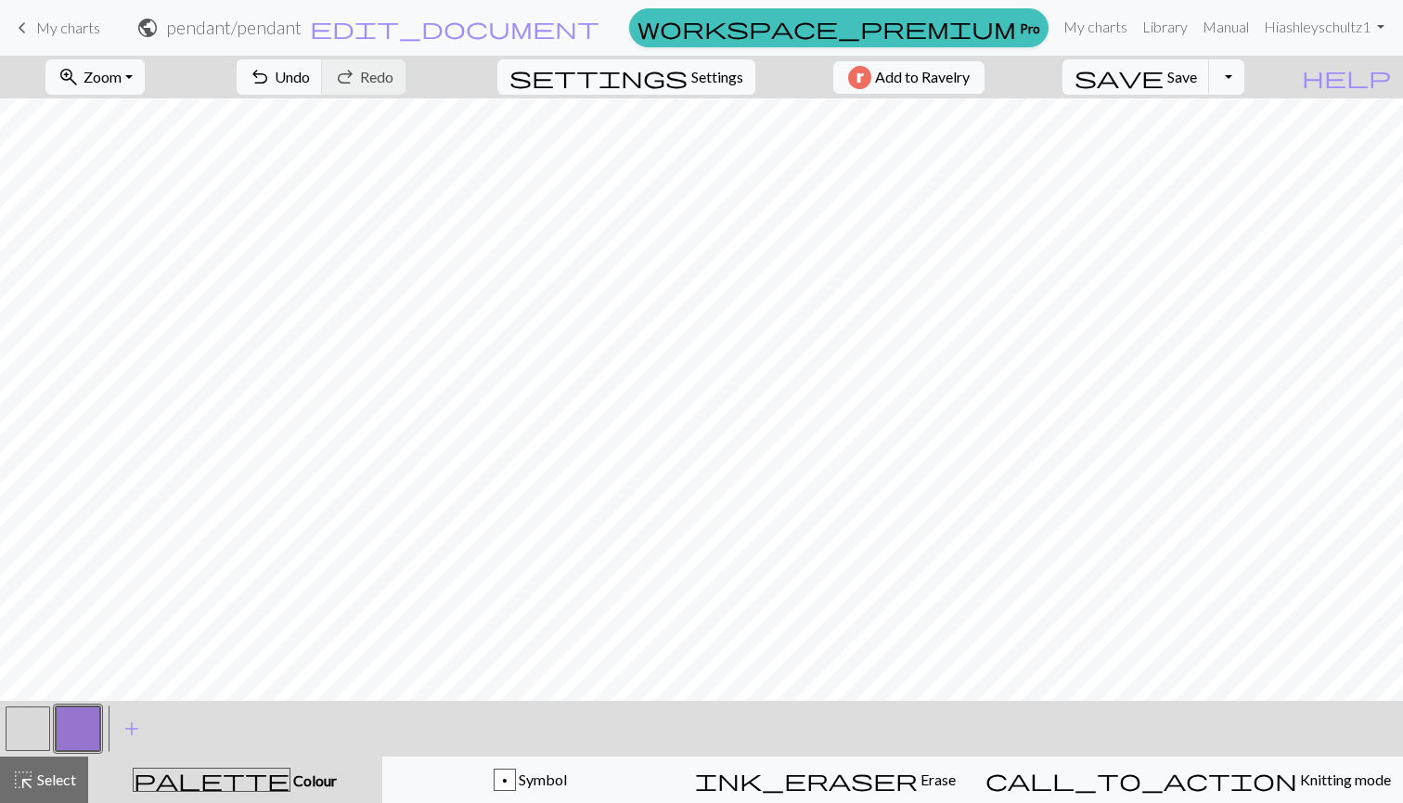
click at [71, 723] on button "button" at bounding box center [78, 728] width 45 height 45
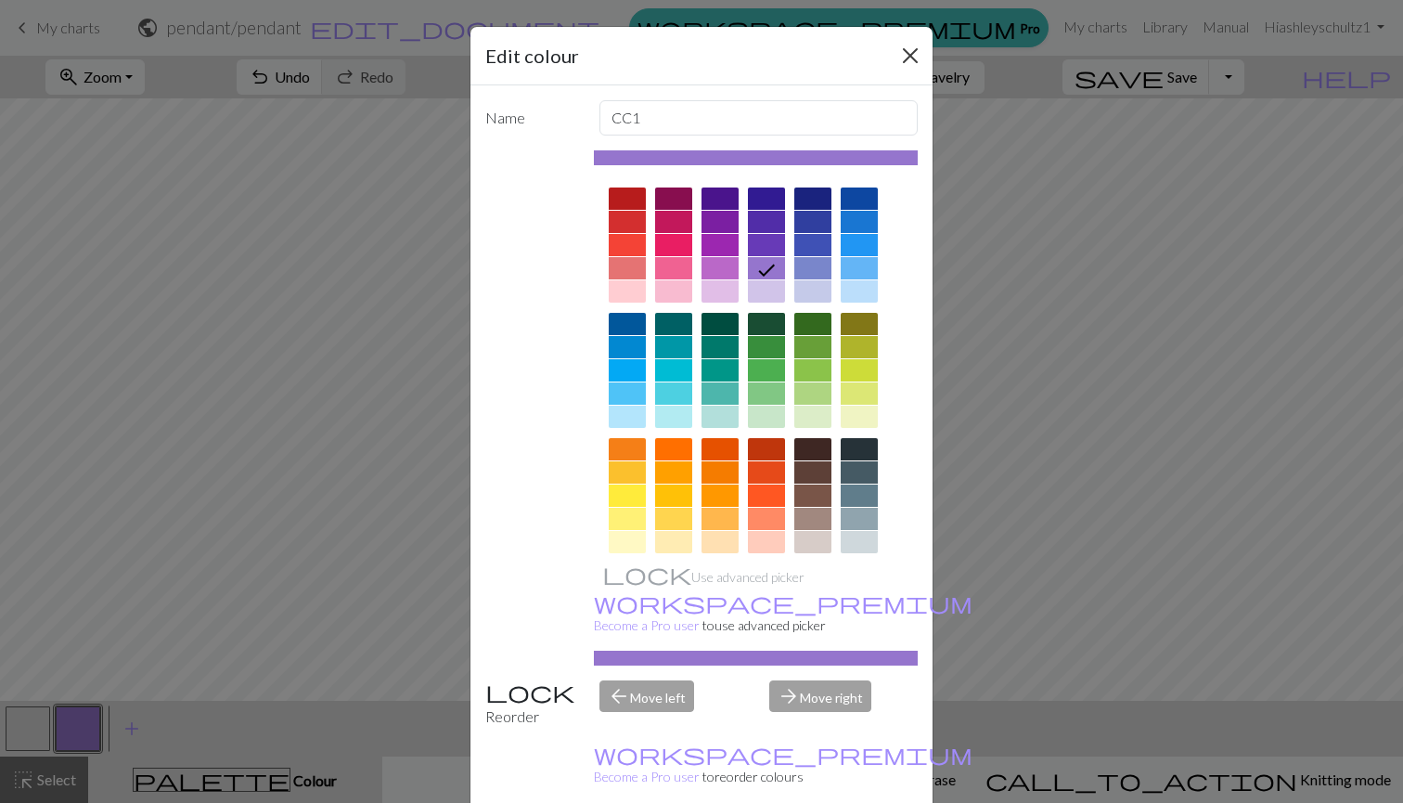
click at [913, 49] on button "Close" at bounding box center [911, 56] width 30 height 30
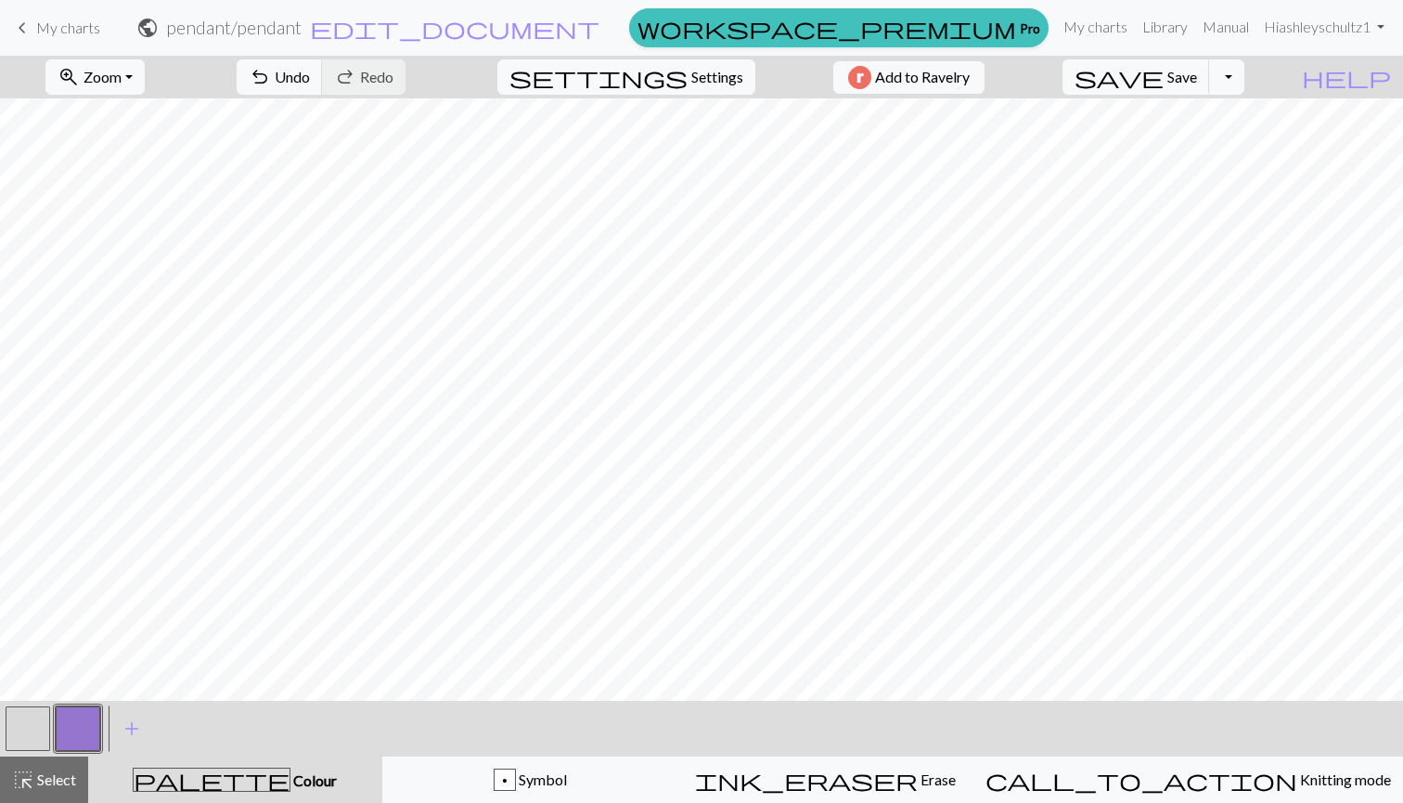
click at [93, 715] on button "button" at bounding box center [78, 728] width 45 height 45
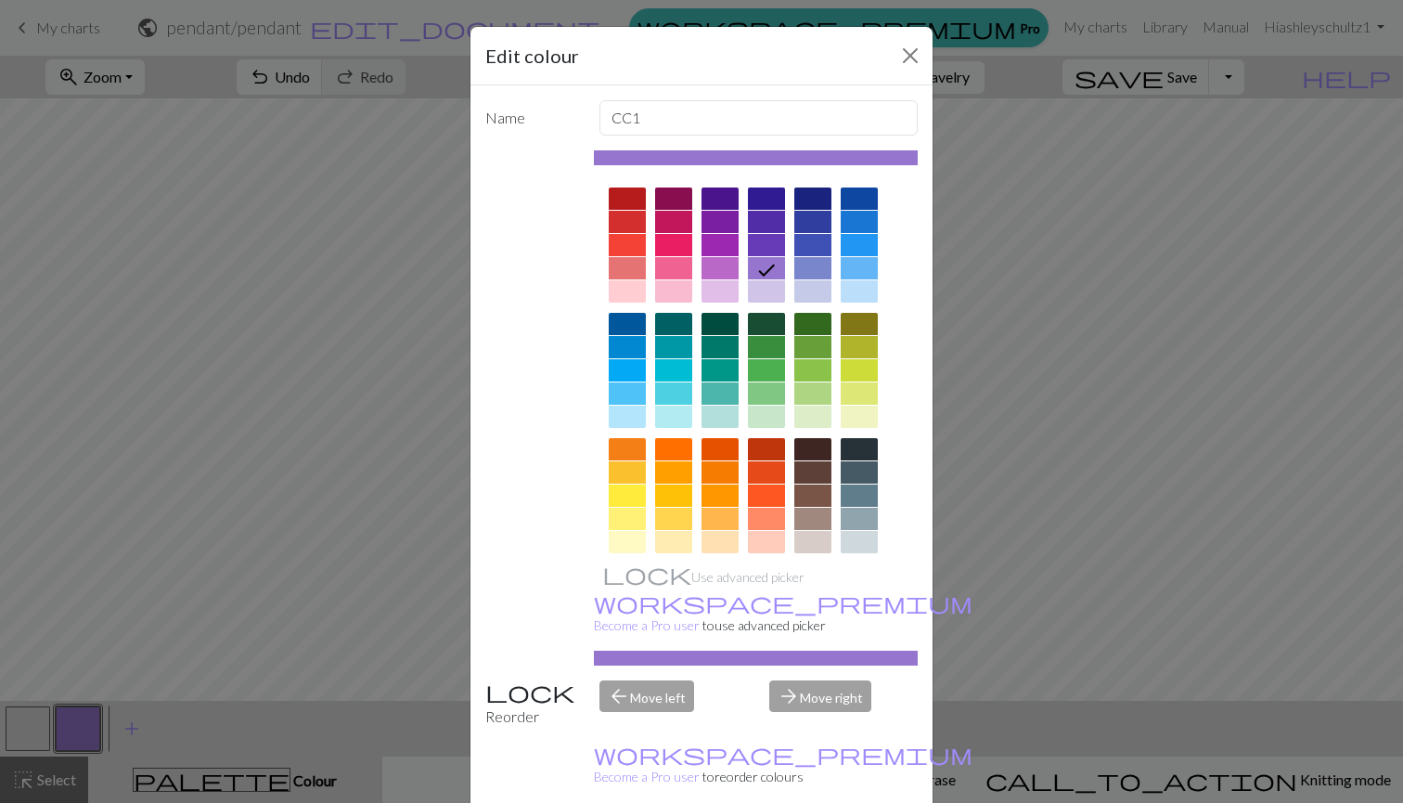
click at [395, 587] on div "Edit colour Name CC1 Use advanced picker workspace_premium Become a Pro user to…" at bounding box center [701, 401] width 1403 height 803
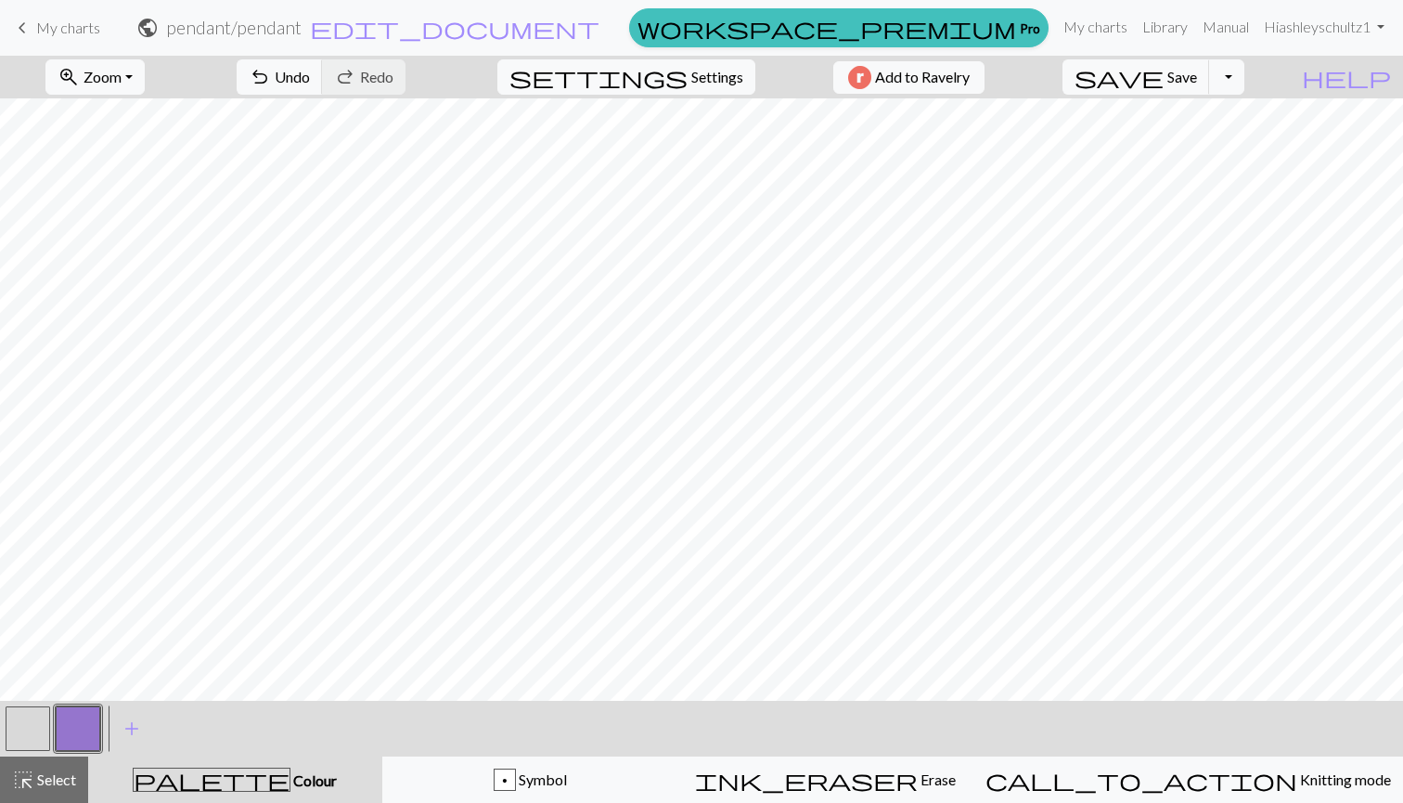
click at [20, 727] on button "button" at bounding box center [28, 728] width 45 height 45
click at [81, 733] on button "button" at bounding box center [78, 728] width 45 height 45
click at [27, 731] on button "button" at bounding box center [28, 728] width 45 height 45
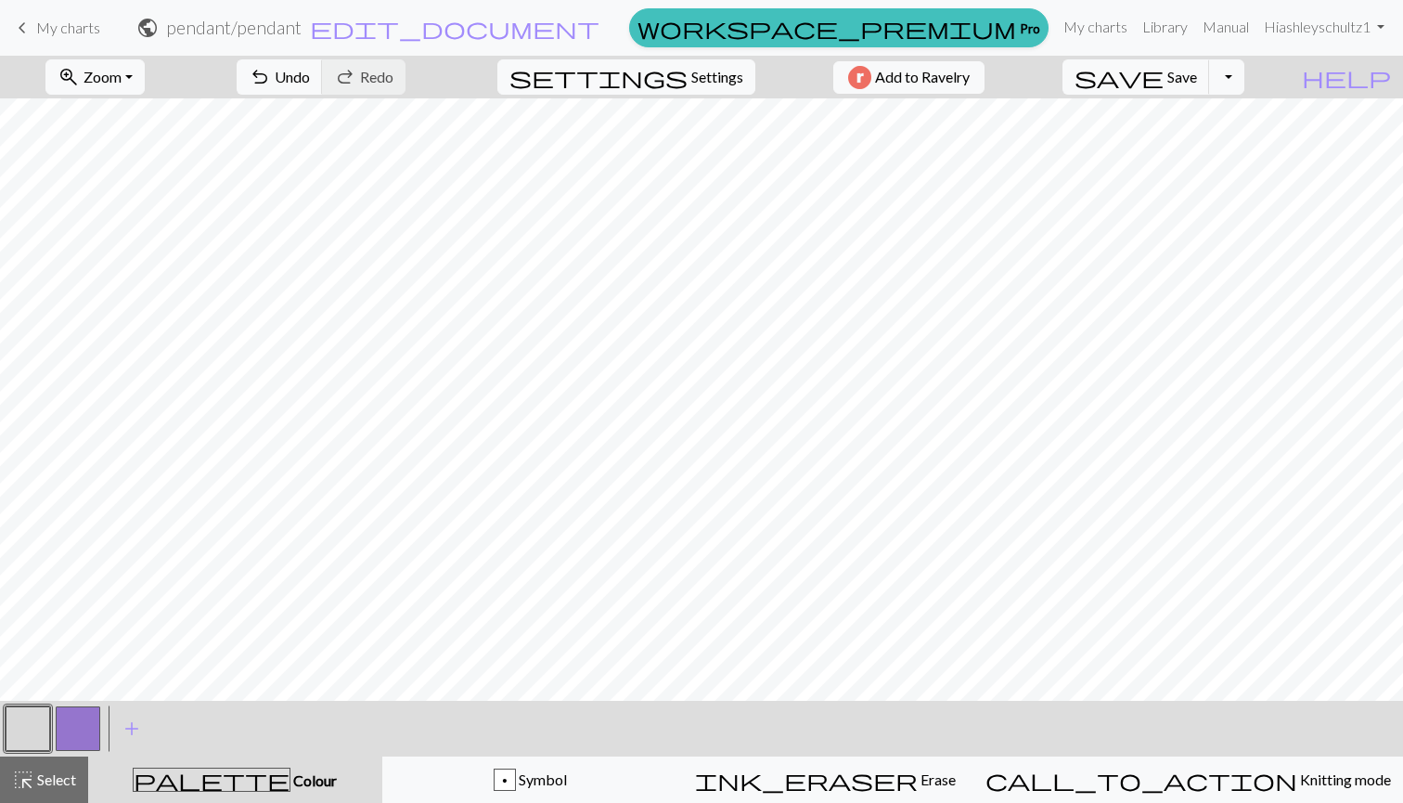
click at [84, 725] on button "button" at bounding box center [78, 728] width 45 height 45
click at [41, 730] on button "button" at bounding box center [28, 728] width 45 height 45
click at [82, 736] on button "button" at bounding box center [78, 728] width 45 height 45
click at [72, 729] on button "button" at bounding box center [78, 728] width 45 height 45
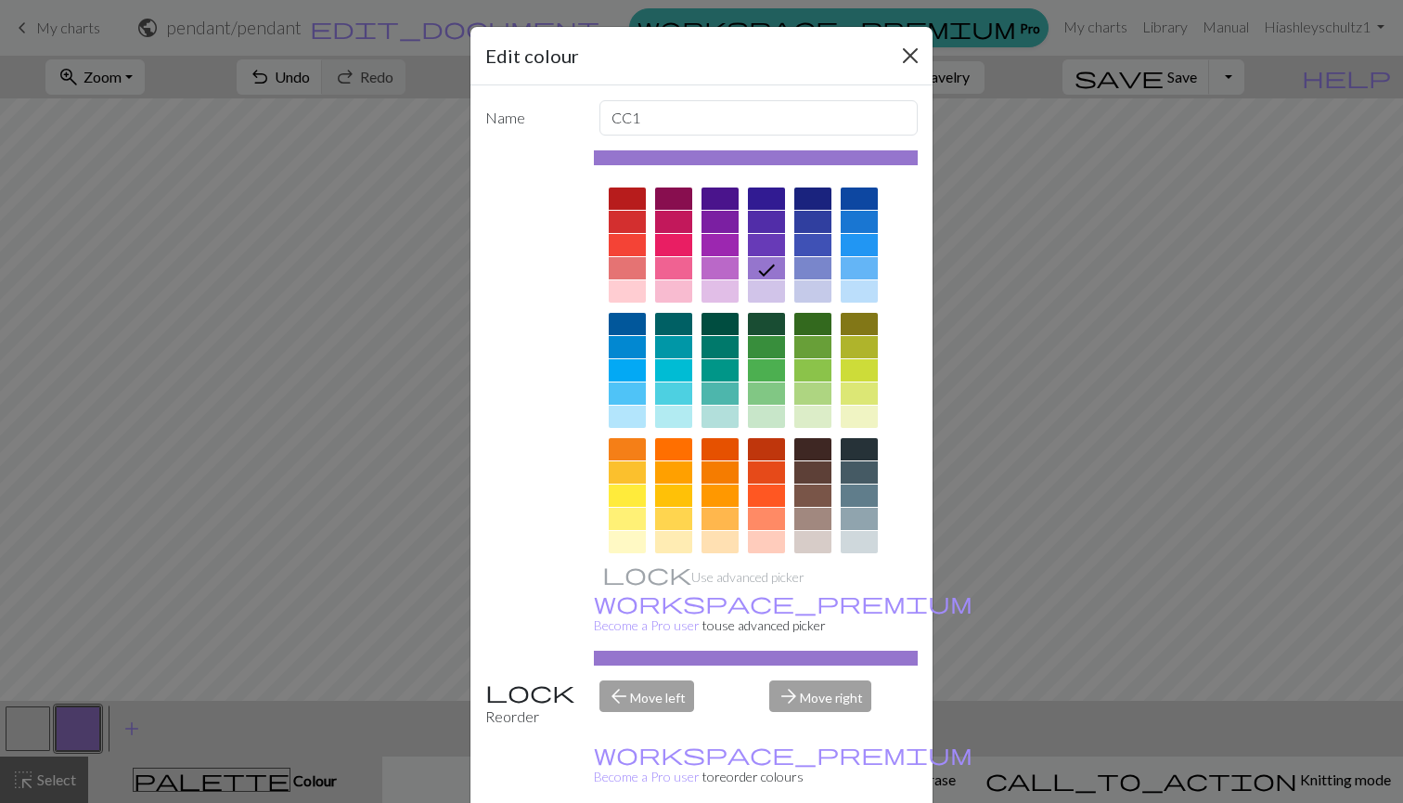
click at [914, 54] on button "Close" at bounding box center [911, 56] width 30 height 30
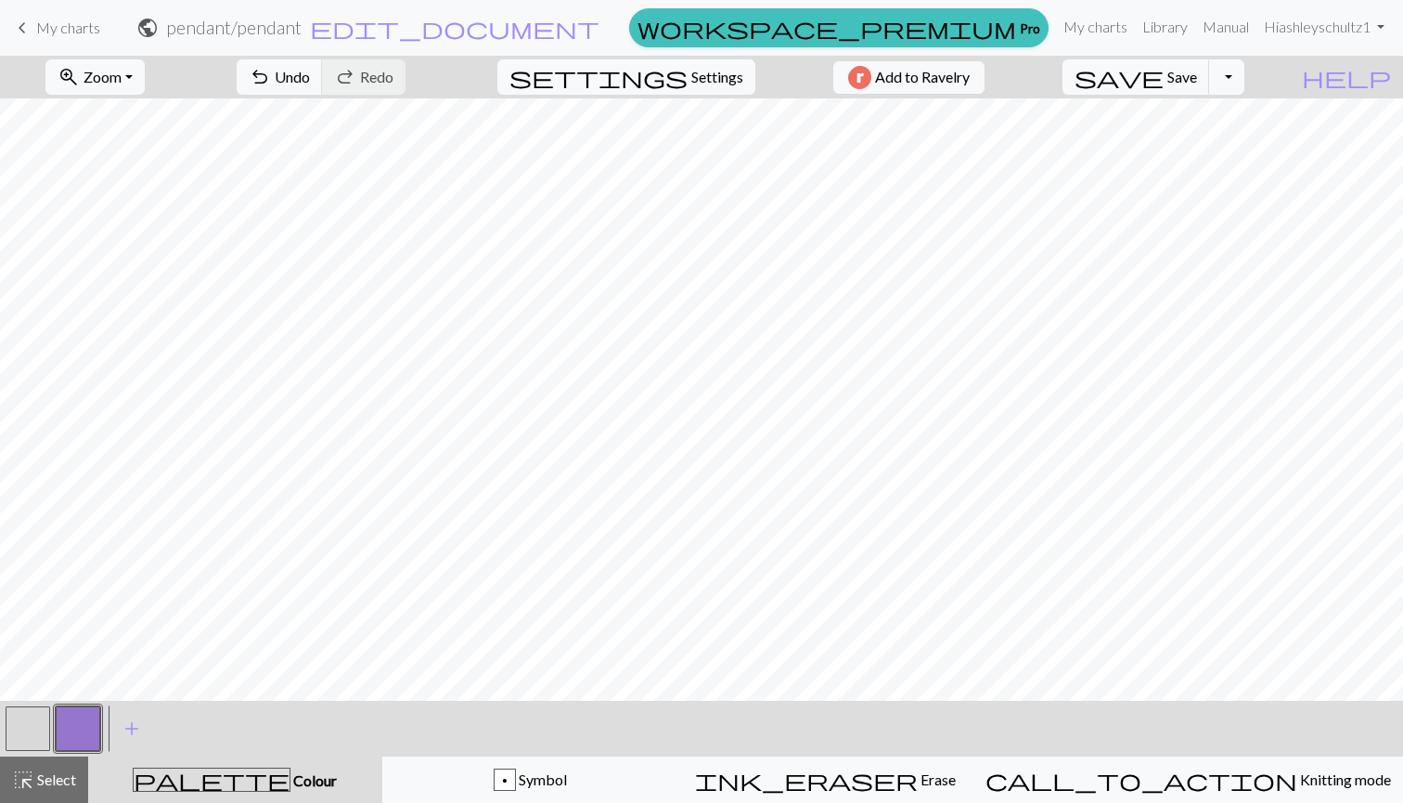
click at [39, 729] on button "button" at bounding box center [28, 728] width 45 height 45
click at [72, 726] on button "button" at bounding box center [78, 728] width 45 height 45
click at [38, 726] on button "button" at bounding box center [28, 728] width 45 height 45
click at [89, 733] on button "button" at bounding box center [78, 728] width 45 height 45
click at [39, 733] on button "button" at bounding box center [28, 728] width 45 height 45
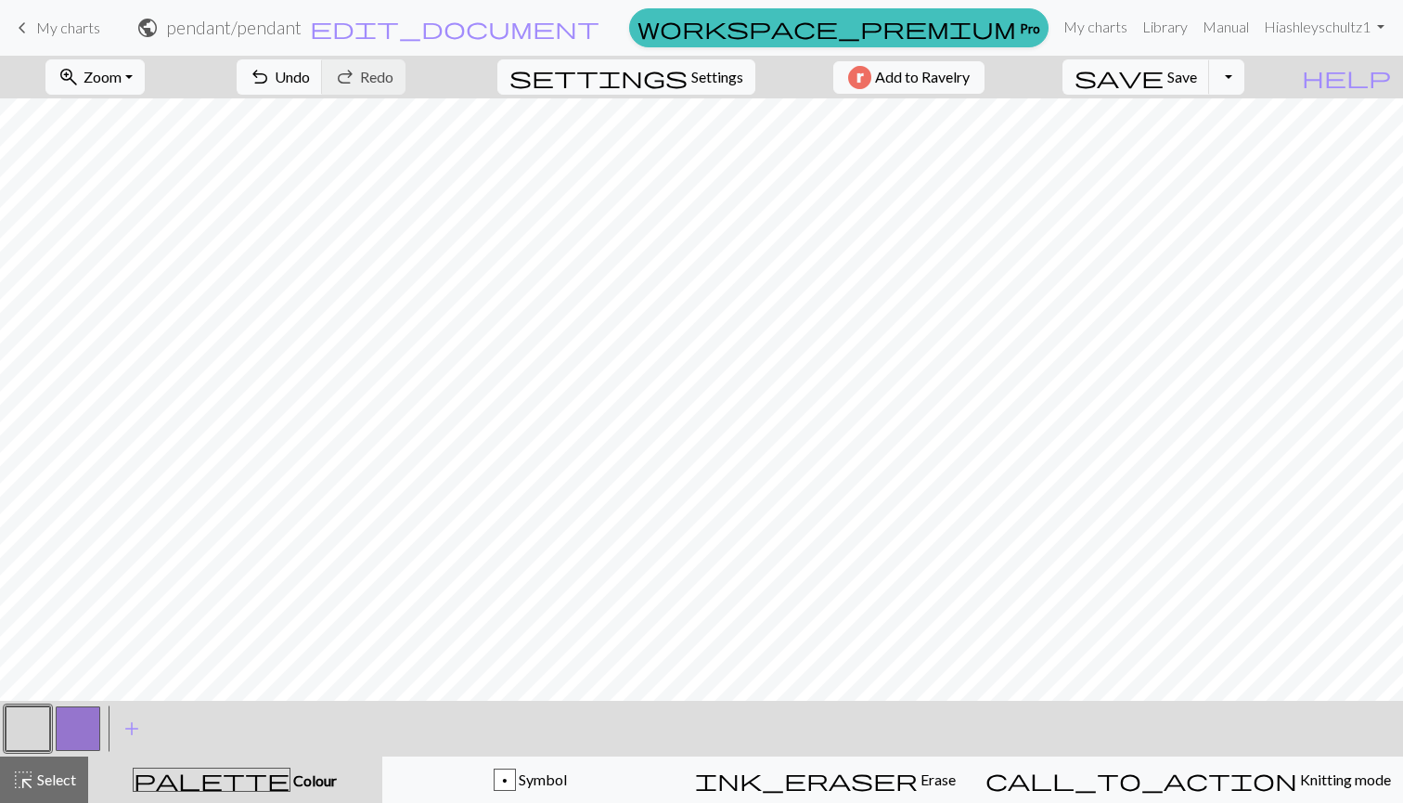
click at [93, 725] on button "button" at bounding box center [78, 728] width 45 height 45
click at [32, 717] on button "button" at bounding box center [28, 728] width 45 height 45
click at [85, 717] on button "button" at bounding box center [78, 728] width 45 height 45
click at [32, 734] on button "button" at bounding box center [28, 728] width 45 height 45
click at [84, 722] on button "button" at bounding box center [78, 728] width 45 height 45
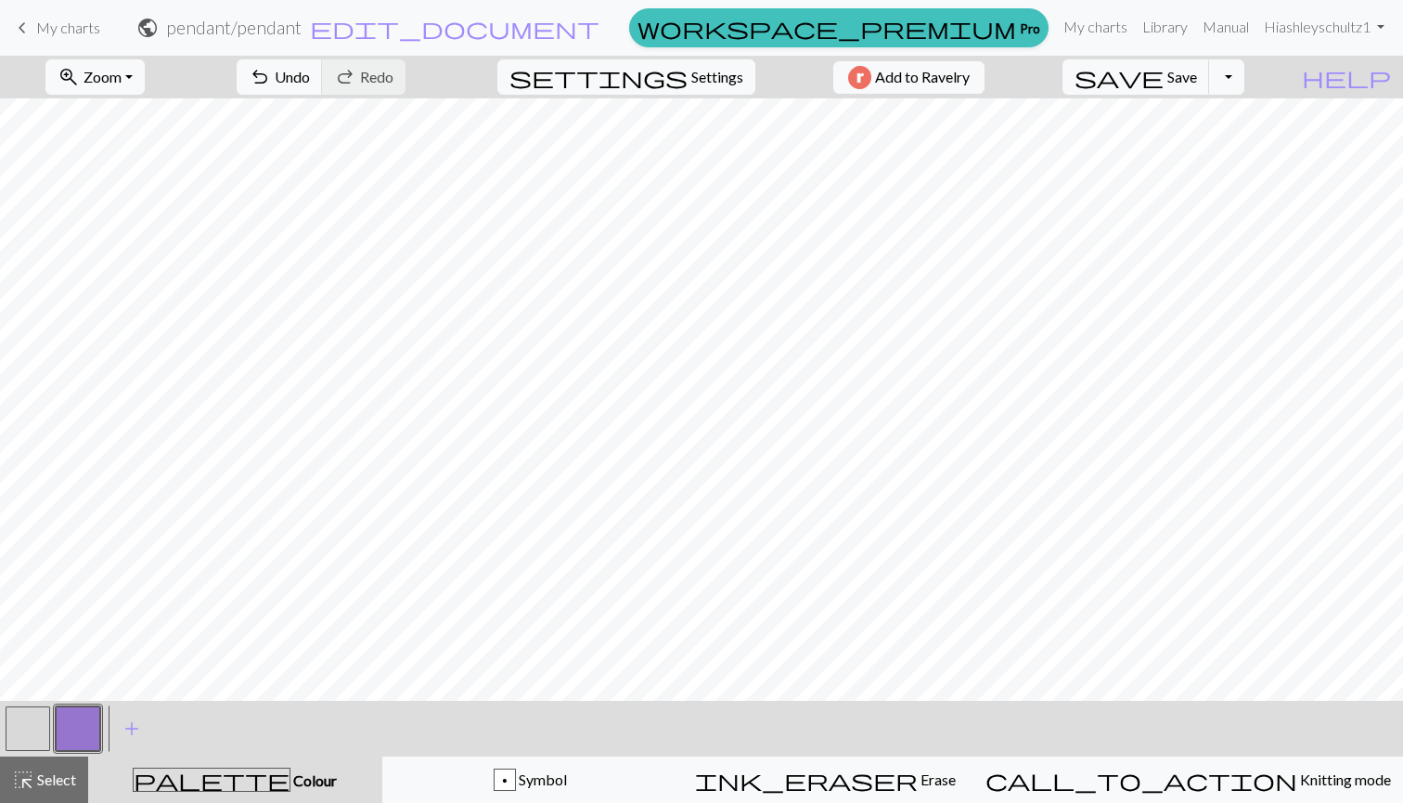
click at [37, 716] on button "button" at bounding box center [28, 728] width 45 height 45
click at [76, 723] on button "button" at bounding box center [78, 728] width 45 height 45
click at [24, 729] on button "button" at bounding box center [28, 728] width 45 height 45
click at [77, 722] on button "button" at bounding box center [78, 728] width 45 height 45
click at [29, 714] on button "button" at bounding box center [28, 728] width 45 height 45
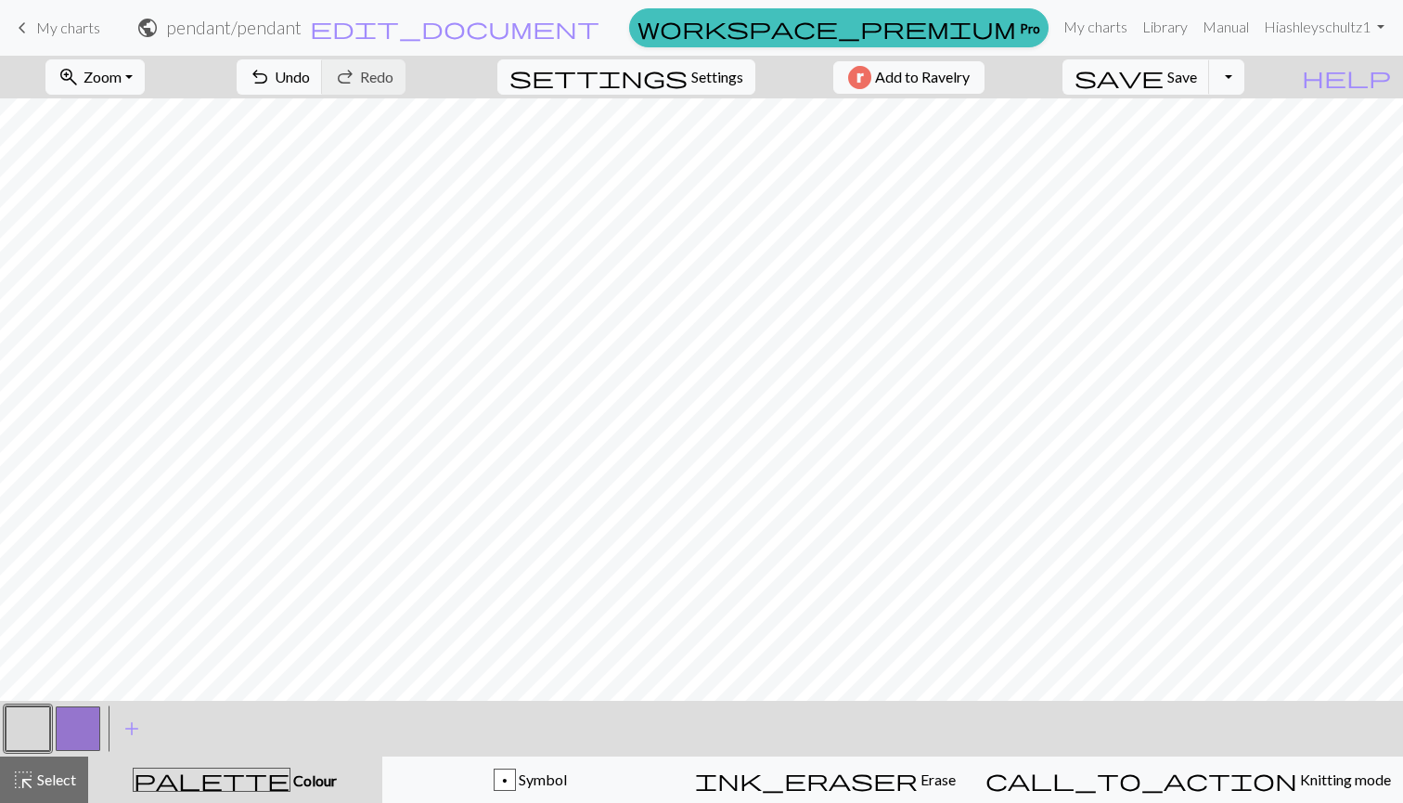
click at [27, 735] on button "button" at bounding box center [28, 728] width 45 height 45
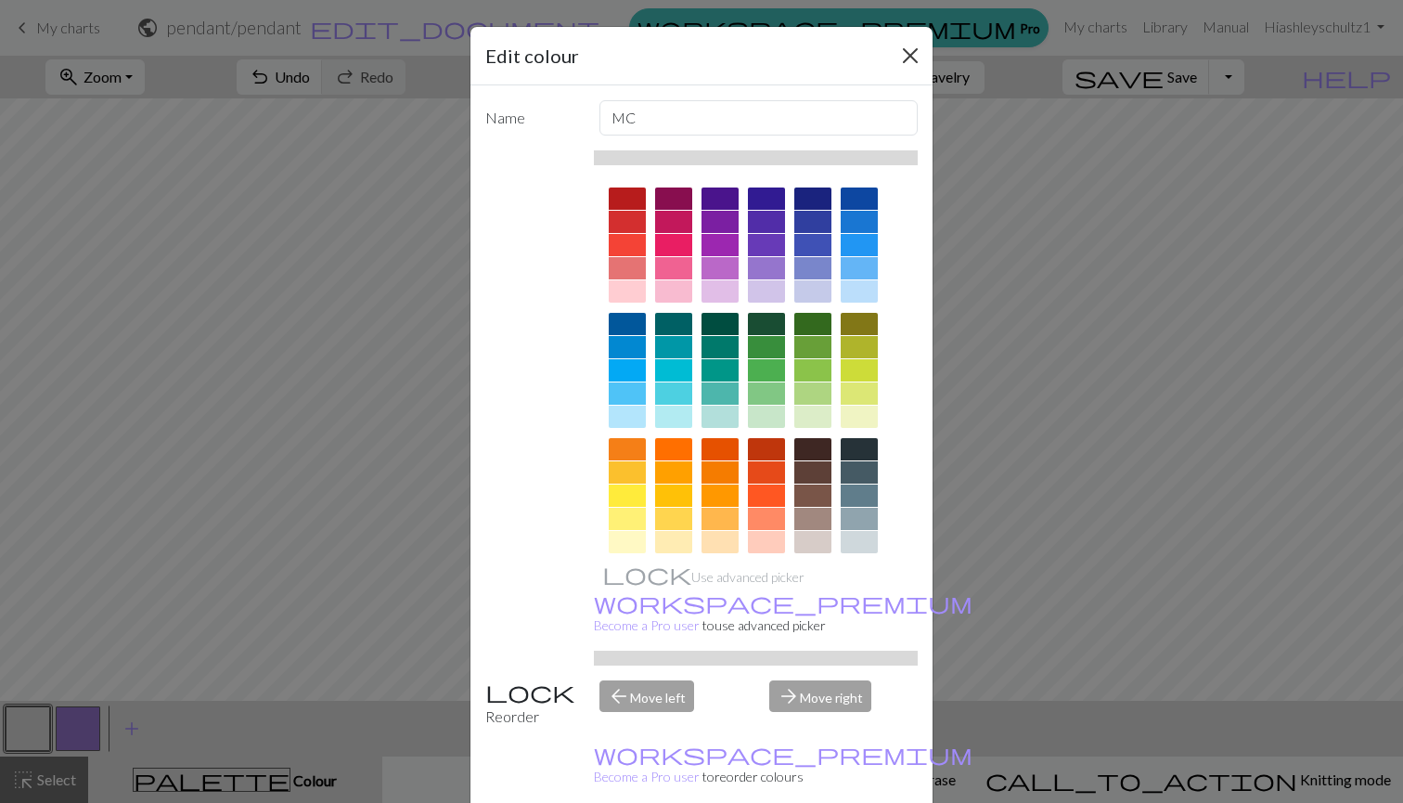
click at [912, 58] on button "Close" at bounding box center [911, 56] width 30 height 30
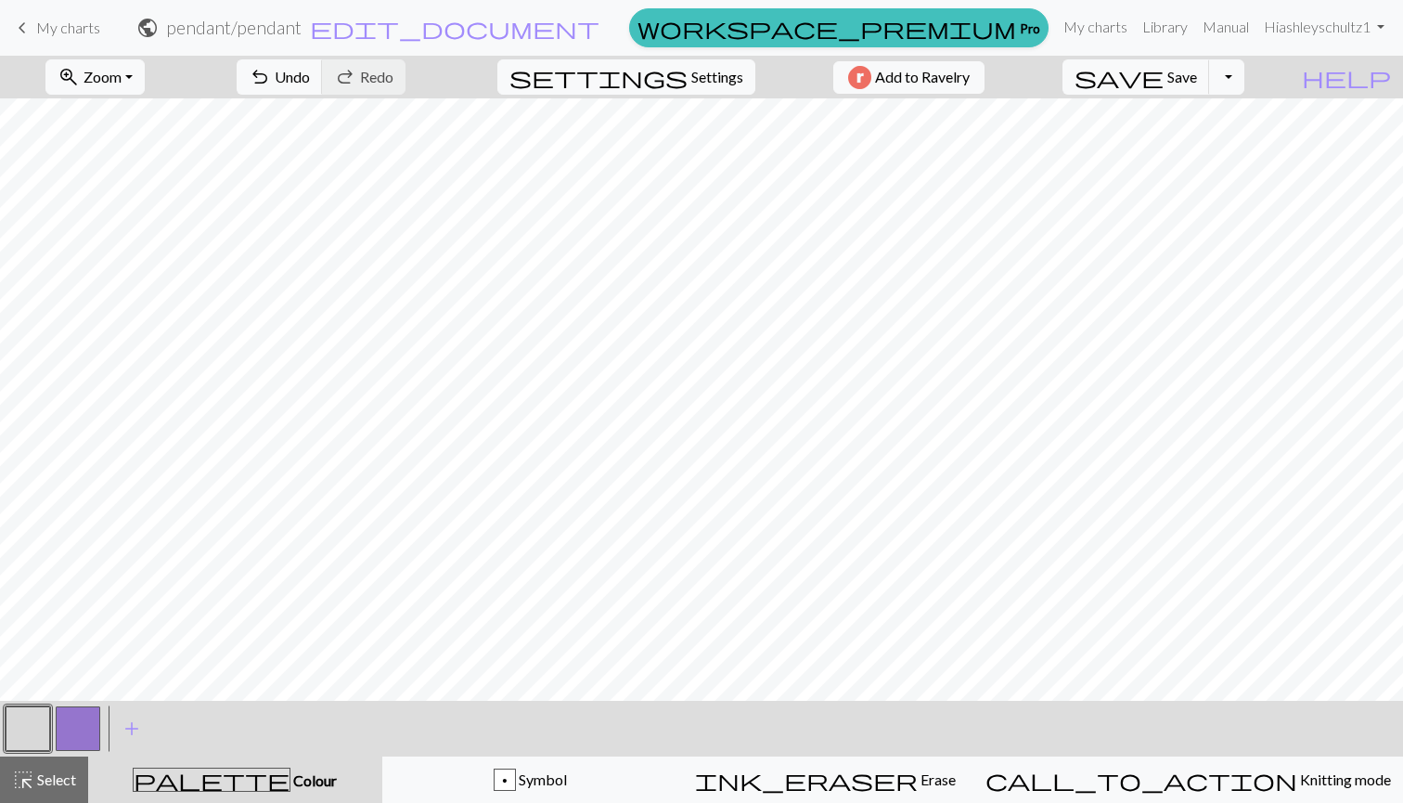
click at [68, 734] on button "button" at bounding box center [78, 728] width 45 height 45
click at [39, 726] on button "button" at bounding box center [28, 728] width 45 height 45
click at [67, 734] on button "button" at bounding box center [78, 728] width 45 height 45
click at [24, 731] on button "button" at bounding box center [28, 728] width 45 height 45
click at [86, 721] on button "button" at bounding box center [78, 728] width 45 height 45
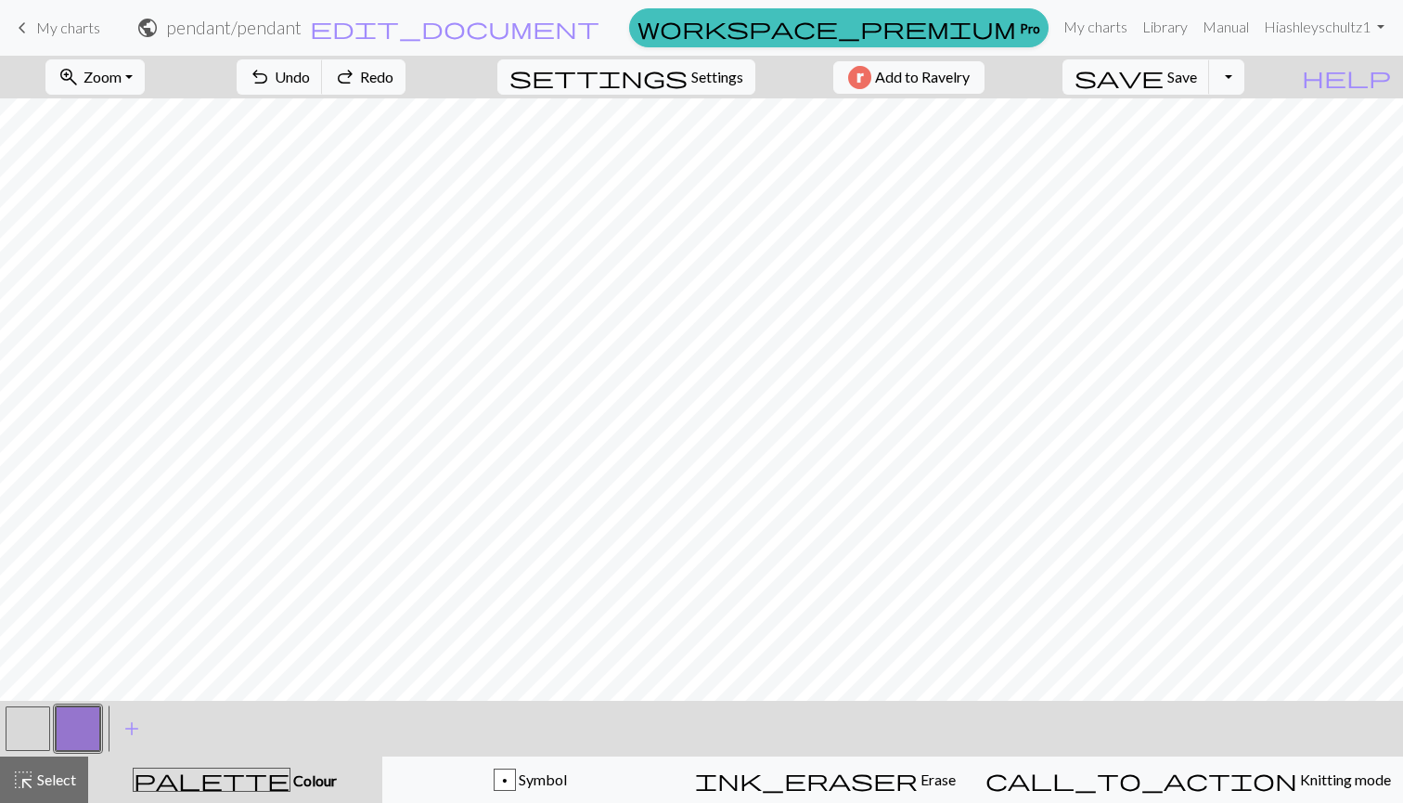
click at [35, 716] on button "button" at bounding box center [28, 728] width 45 height 45
click at [72, 721] on button "button" at bounding box center [78, 728] width 45 height 45
click at [25, 738] on button "button" at bounding box center [28, 728] width 45 height 45
click at [87, 732] on button "button" at bounding box center [78, 728] width 45 height 45
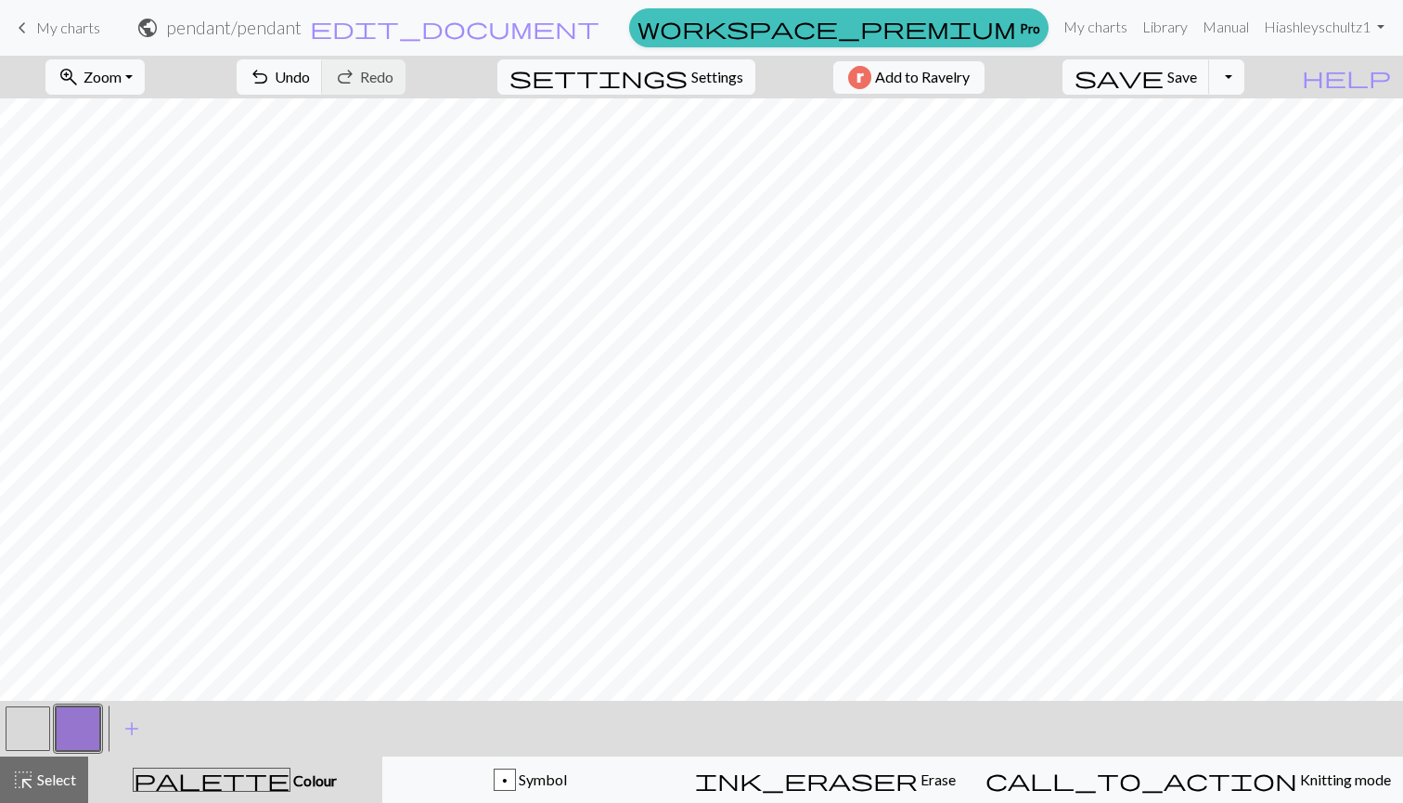
click at [26, 732] on button "button" at bounding box center [28, 728] width 45 height 45
click at [72, 734] on button "button" at bounding box center [78, 728] width 45 height 45
click at [1197, 81] on span "Save" at bounding box center [1183, 77] width 30 height 18
click at [1164, 72] on span "save" at bounding box center [1119, 77] width 89 height 26
click at [60, 25] on div "Chart saved" at bounding box center [701, 36] width 1403 height 73
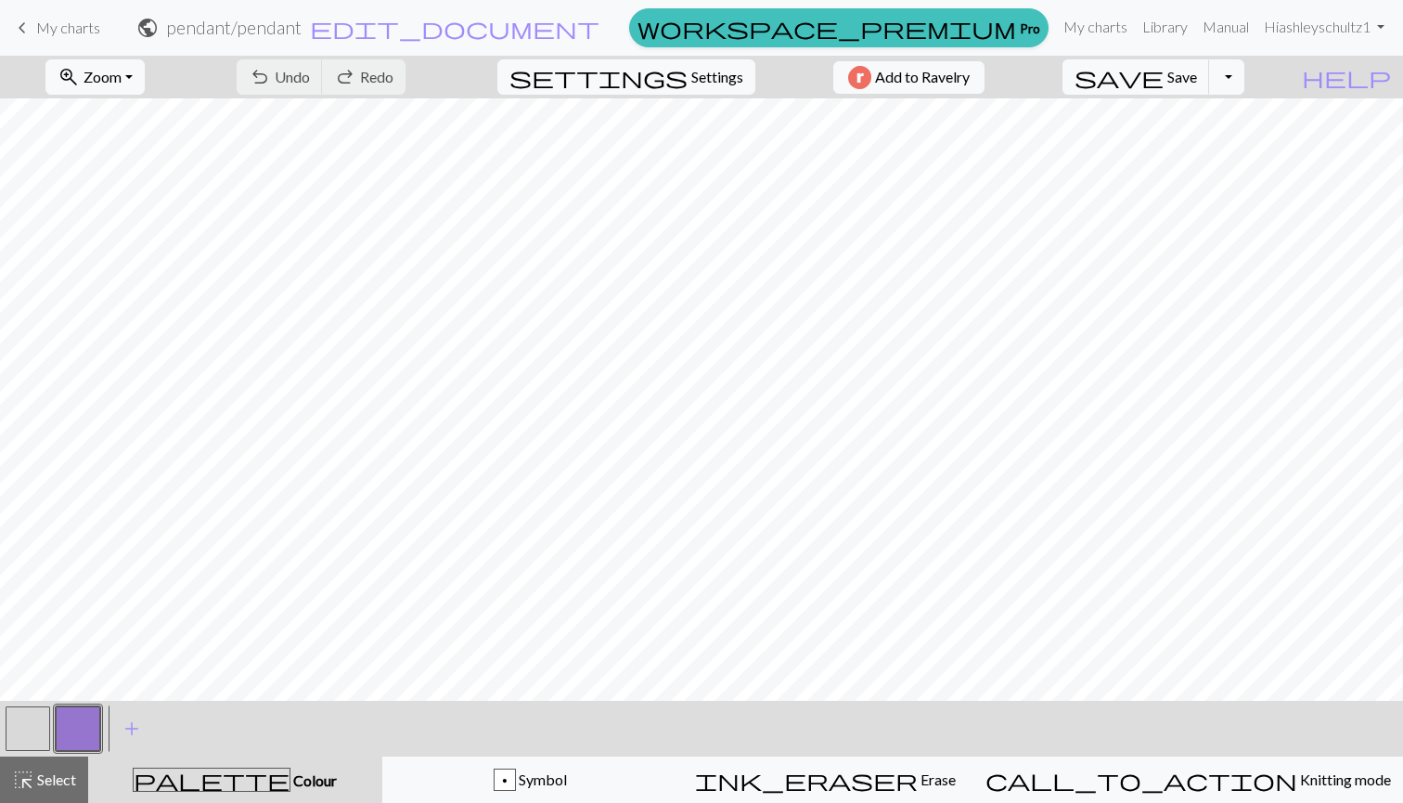
click at [23, 32] on span "keyboard_arrow_left" at bounding box center [22, 28] width 22 height 26
